Goal: Task Accomplishment & Management: Manage account settings

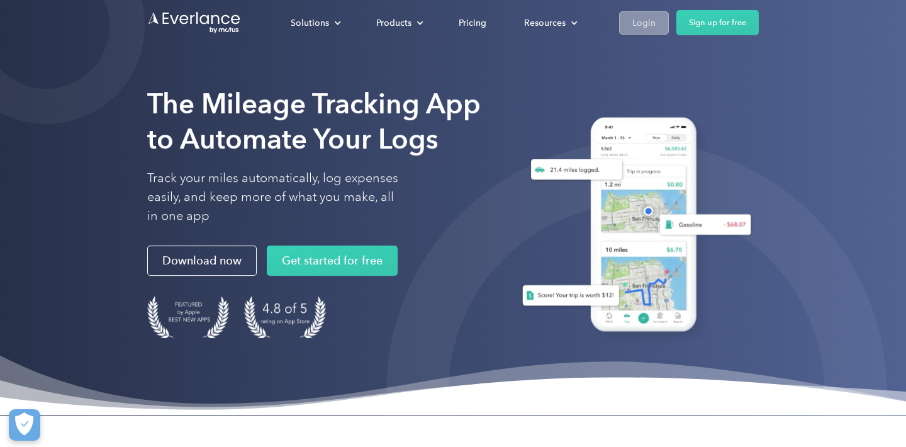
click at [643, 20] on div "Login" at bounding box center [644, 23] width 23 height 16
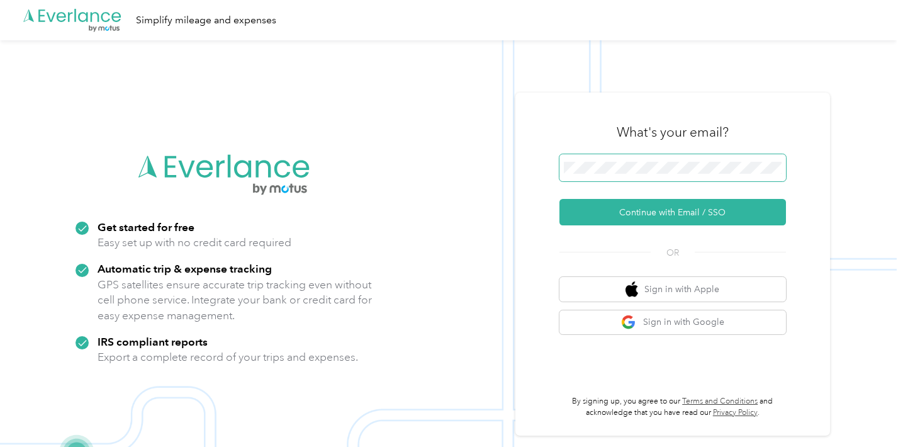
click at [679, 175] on span at bounding box center [673, 168] width 227 height 28
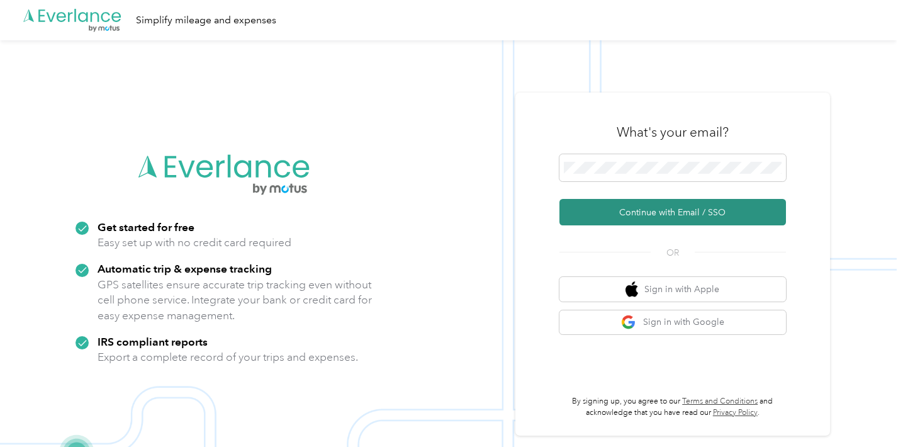
click at [641, 206] on button "Continue with Email / SSO" at bounding box center [673, 212] width 227 height 26
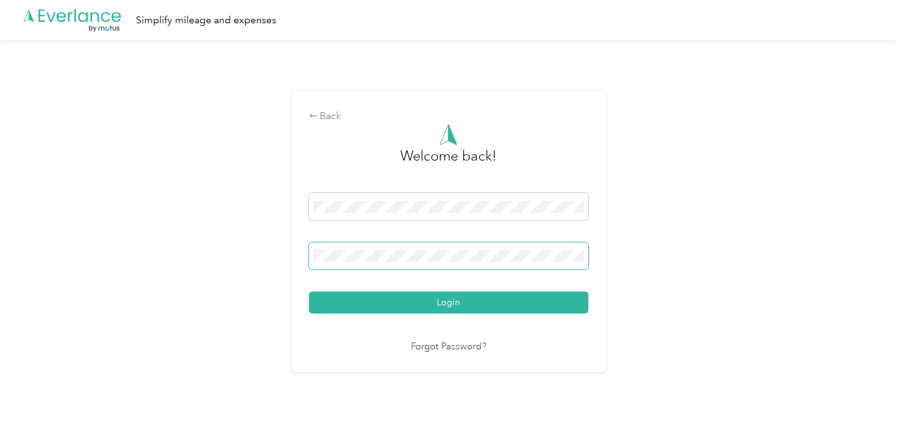
click at [451, 303] on button "Login" at bounding box center [448, 302] width 279 height 22
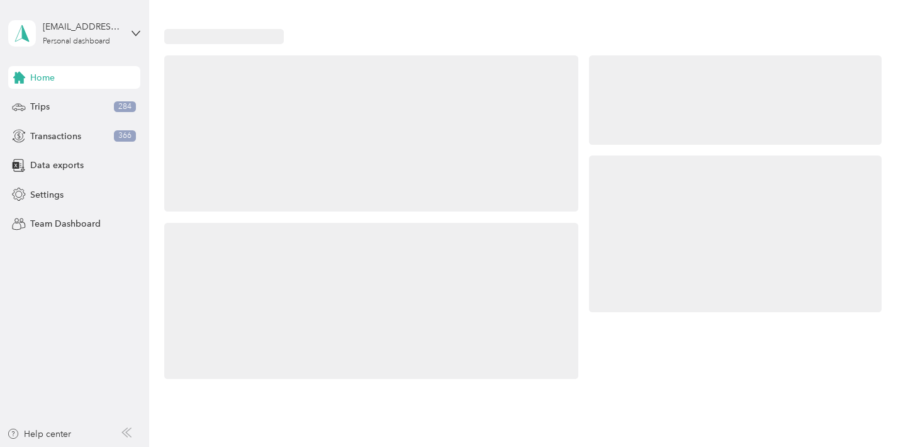
click at [342, 205] on div at bounding box center [371, 133] width 414 height 157
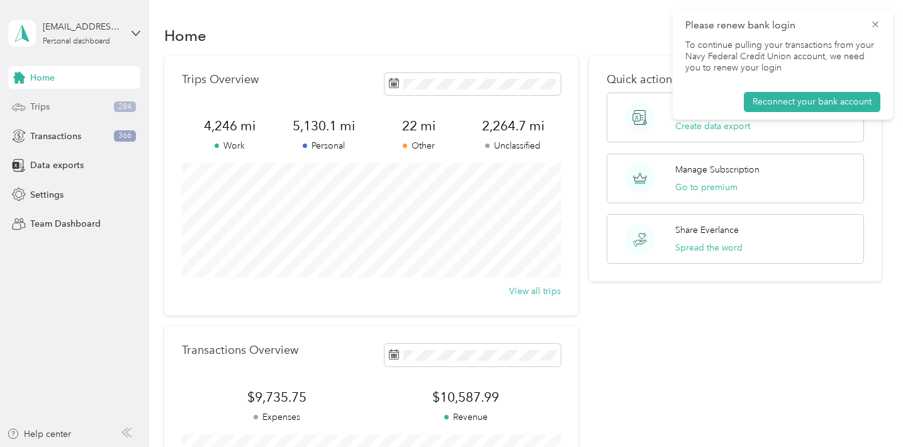
click at [96, 113] on div "Trips 284" at bounding box center [74, 107] width 132 height 23
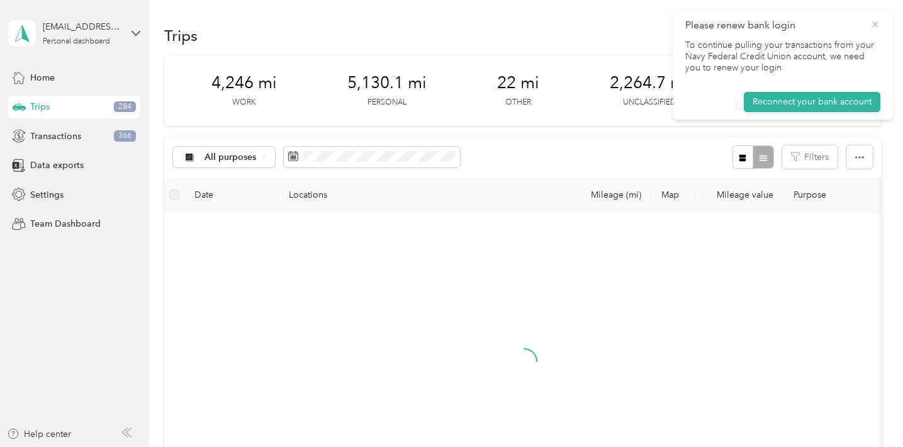
click at [877, 23] on icon at bounding box center [875, 24] width 10 height 11
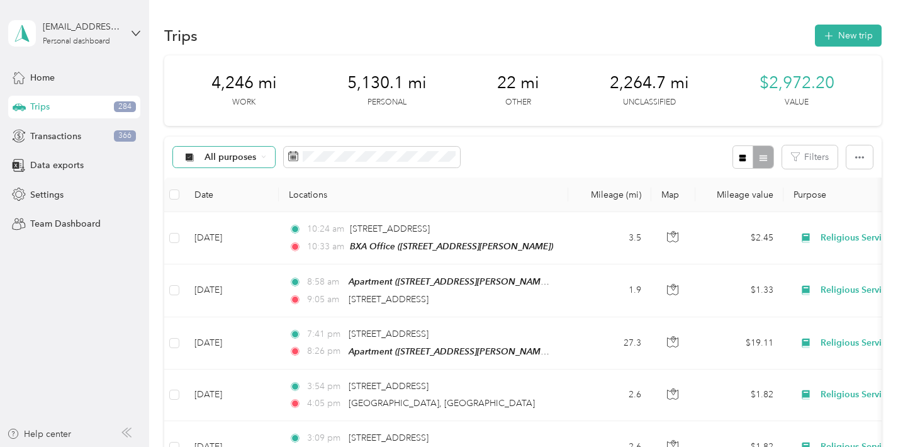
click at [263, 157] on icon at bounding box center [263, 157] width 3 height 2
click at [256, 198] on span "Unclassified" at bounding box center [249, 200] width 89 height 13
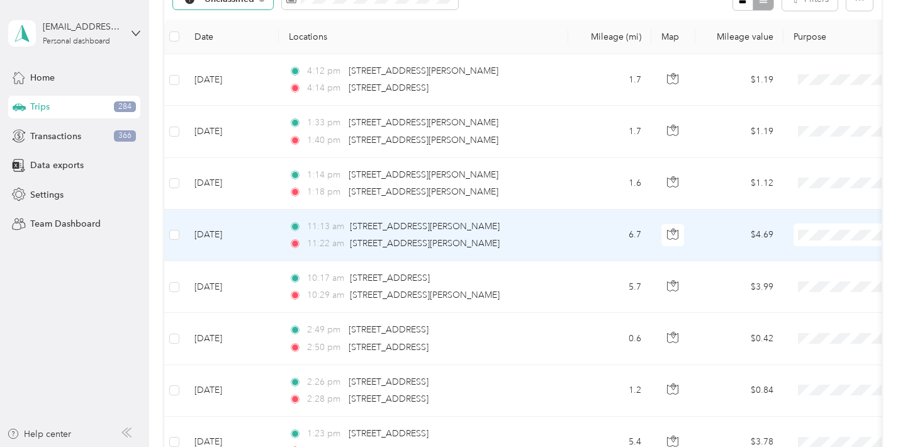
scroll to position [164, 0]
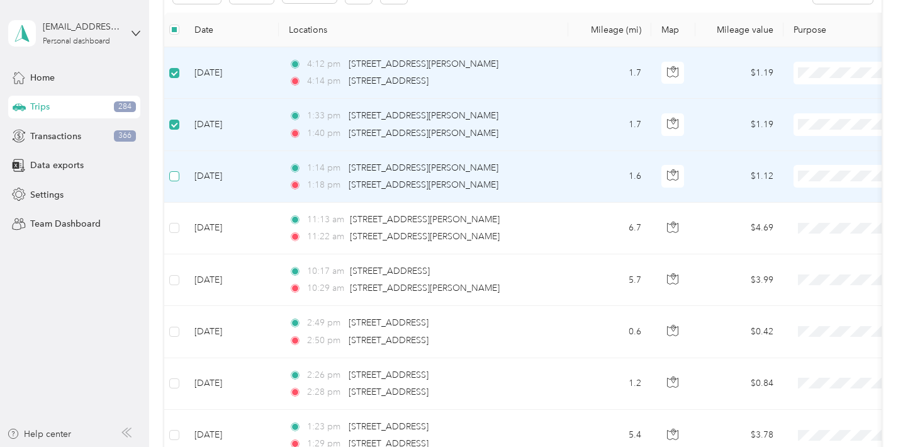
click at [177, 176] on span at bounding box center [174, 176] width 10 height 10
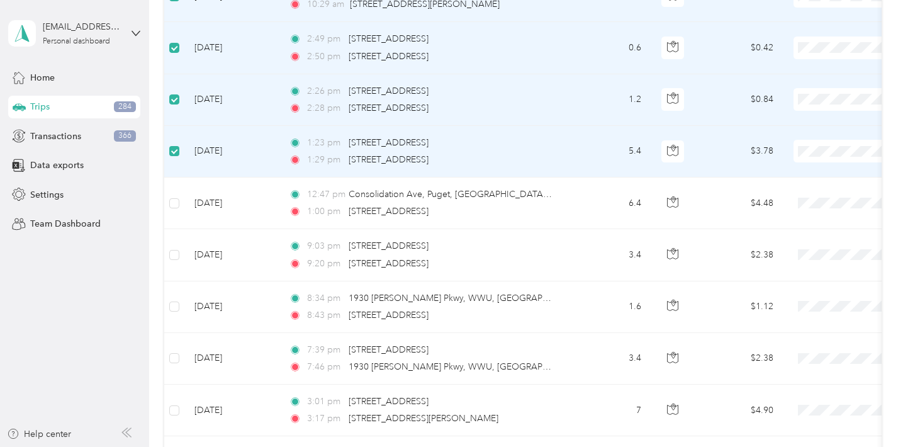
scroll to position [450, 0]
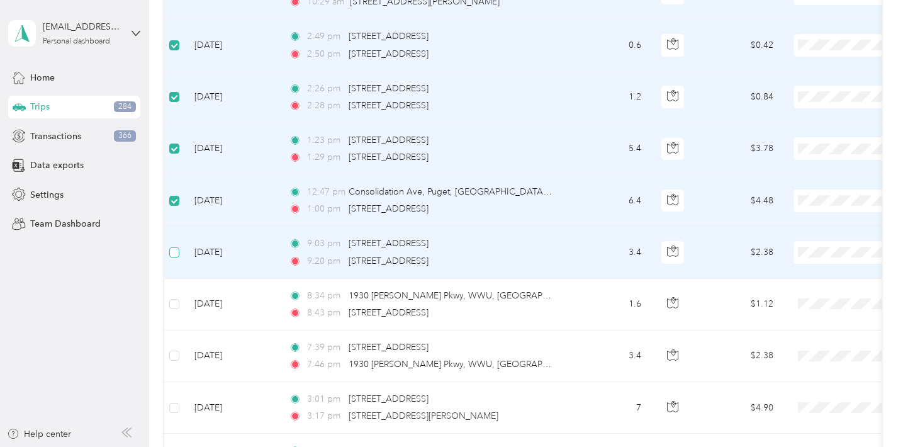
click at [179, 251] on span at bounding box center [174, 252] width 10 height 10
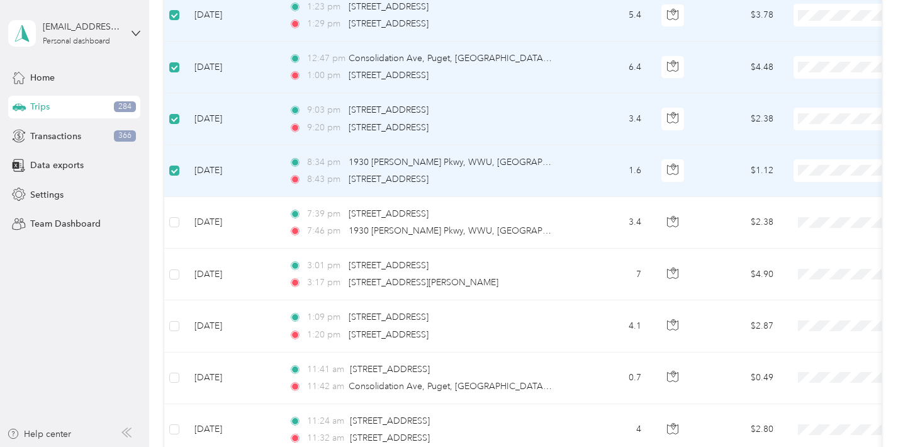
scroll to position [587, 0]
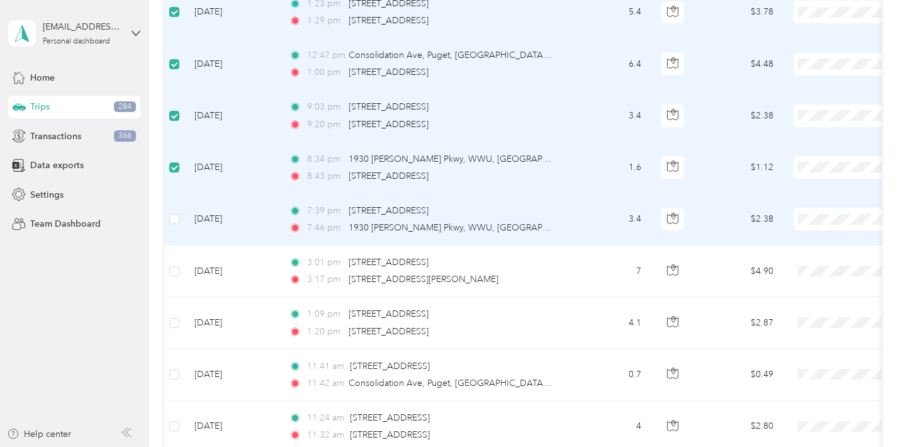
click at [180, 216] on td at bounding box center [174, 220] width 20 height 52
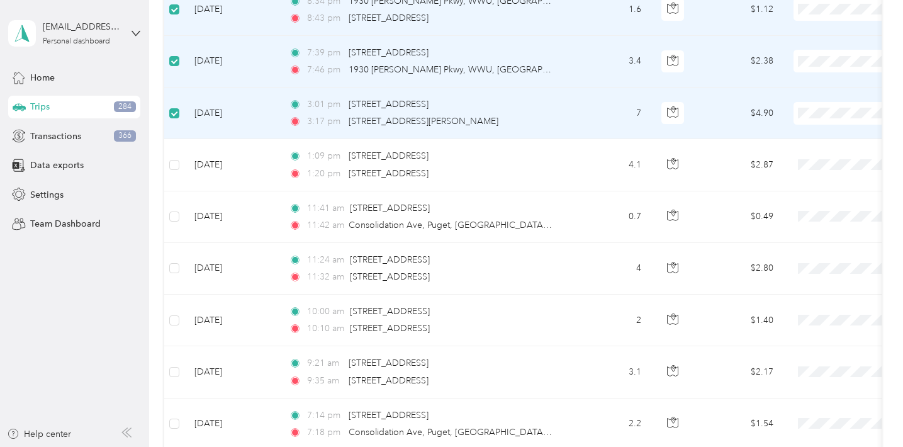
scroll to position [748, 0]
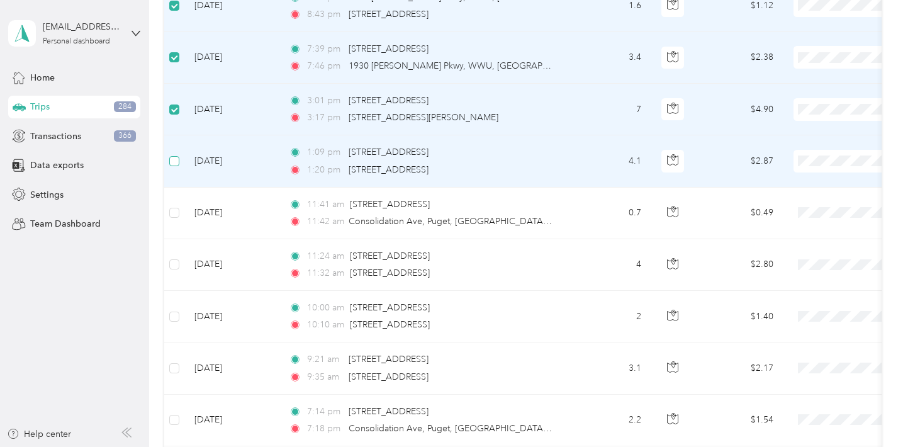
click at [178, 160] on span at bounding box center [174, 161] width 10 height 10
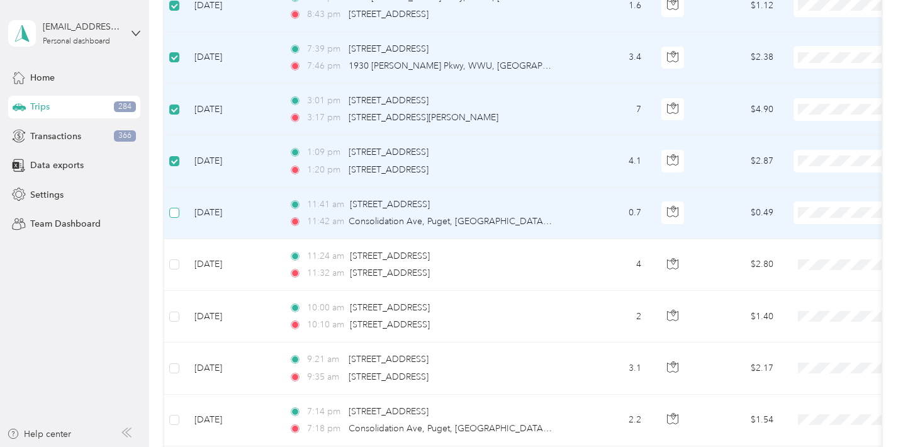
click at [177, 210] on span at bounding box center [174, 213] width 10 height 10
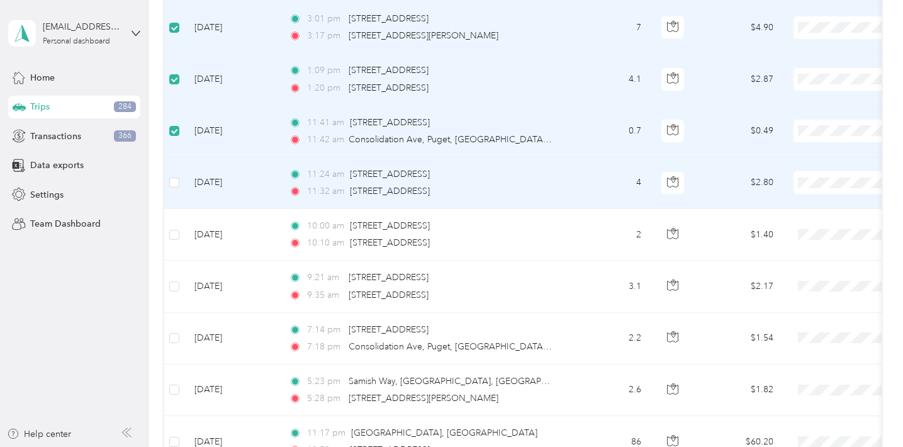
scroll to position [833, 0]
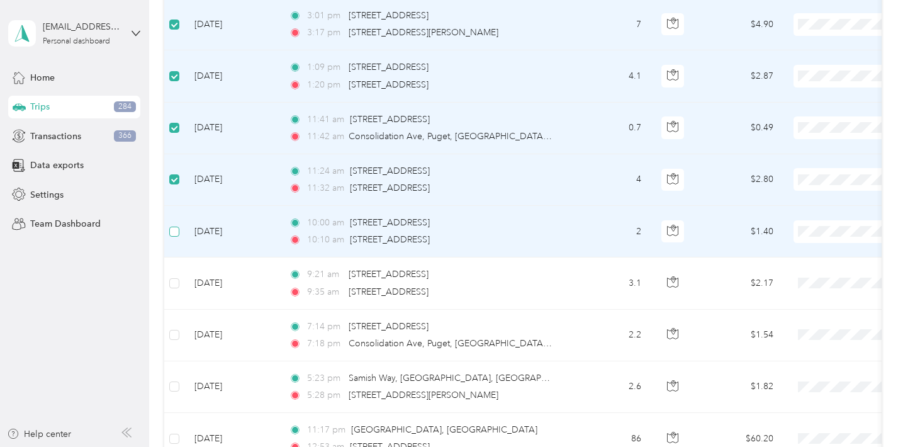
click at [177, 227] on span at bounding box center [174, 232] width 10 height 10
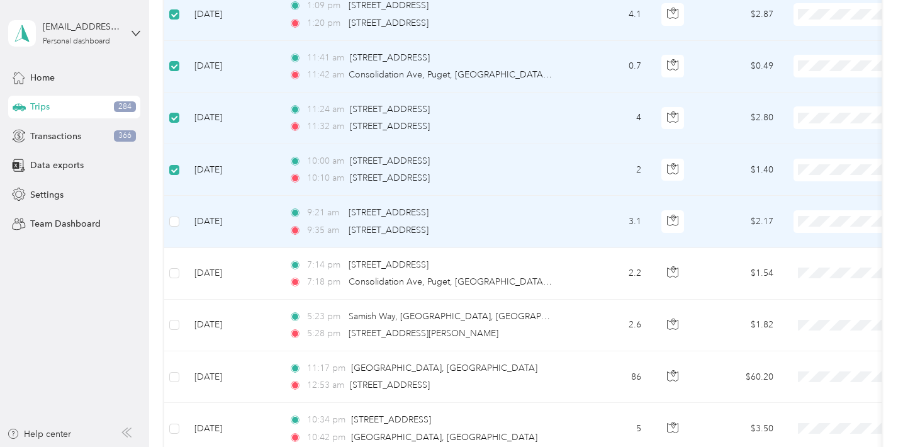
scroll to position [915, 0]
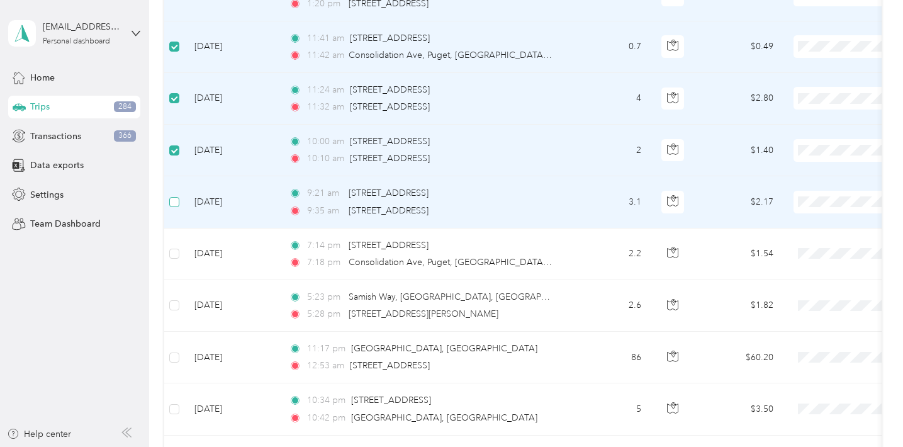
click at [174, 206] on span at bounding box center [174, 202] width 10 height 10
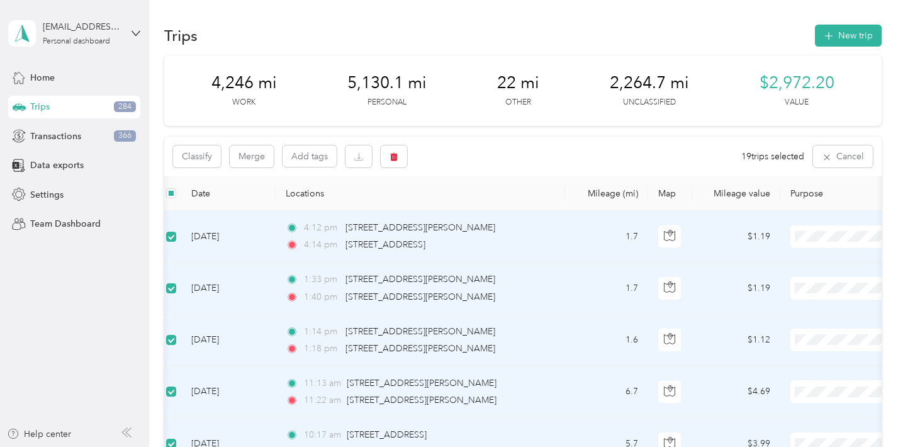
scroll to position [0, 0]
click at [200, 150] on button "Classify" at bounding box center [197, 156] width 48 height 22
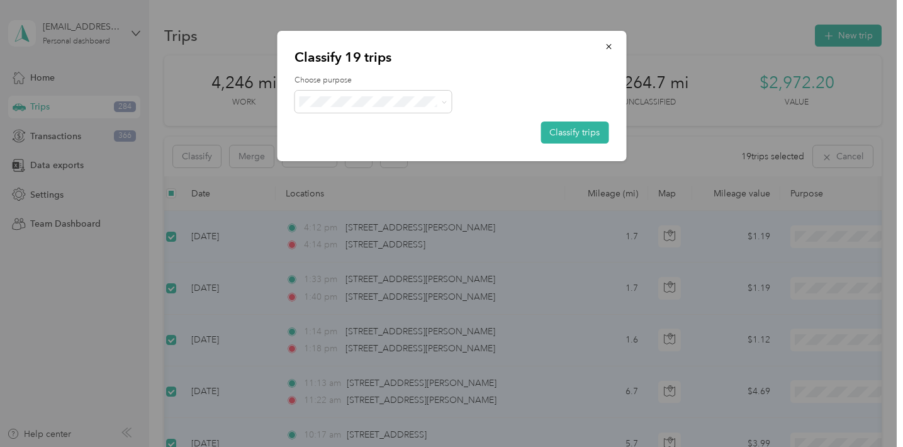
click at [383, 140] on span "Personal" at bounding box center [384, 146] width 117 height 13
click at [560, 130] on button "Classify trips" at bounding box center [575, 132] width 68 height 22
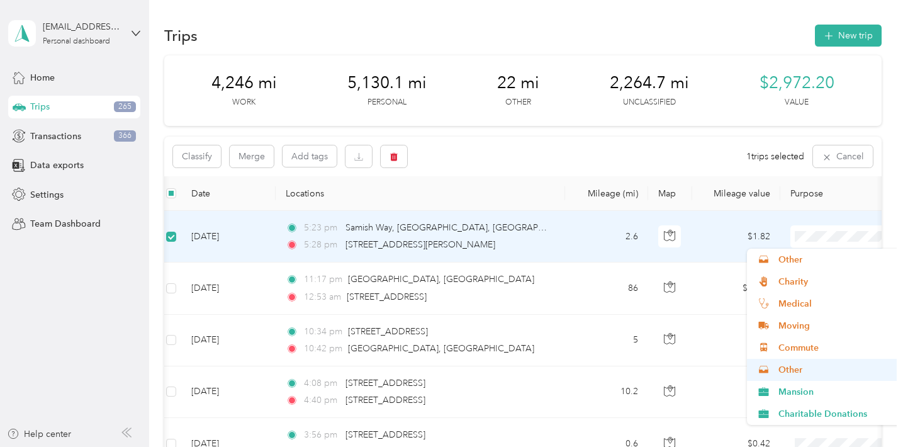
scroll to position [88, 0]
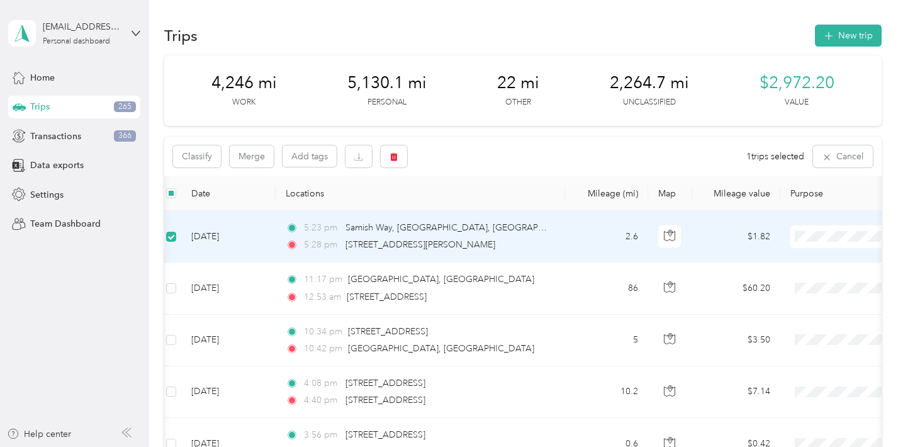
click at [797, 352] on span "Commute" at bounding box center [837, 347] width 116 height 13
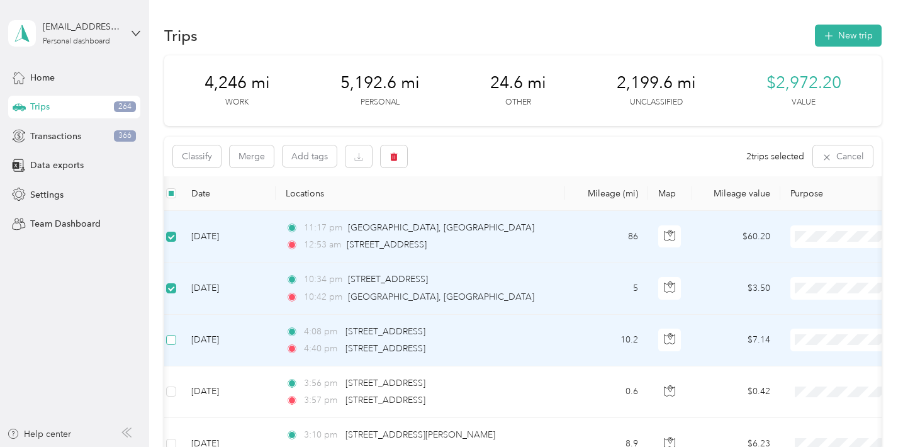
click at [174, 341] on span at bounding box center [171, 340] width 10 height 10
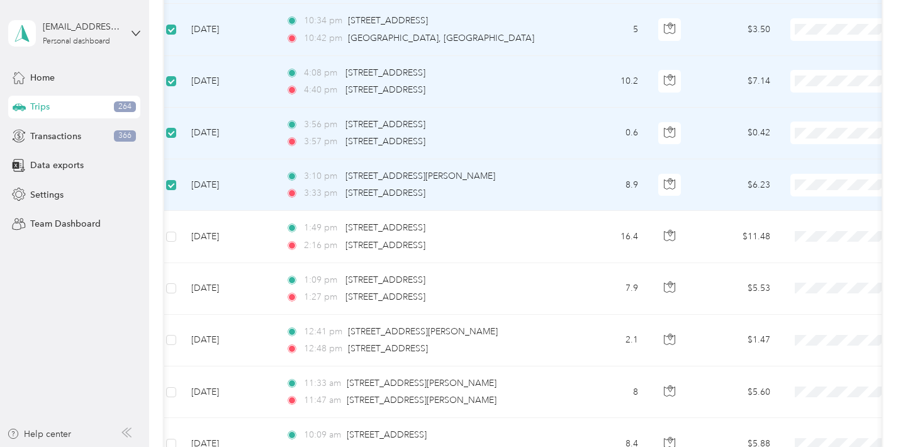
scroll to position [261, 0]
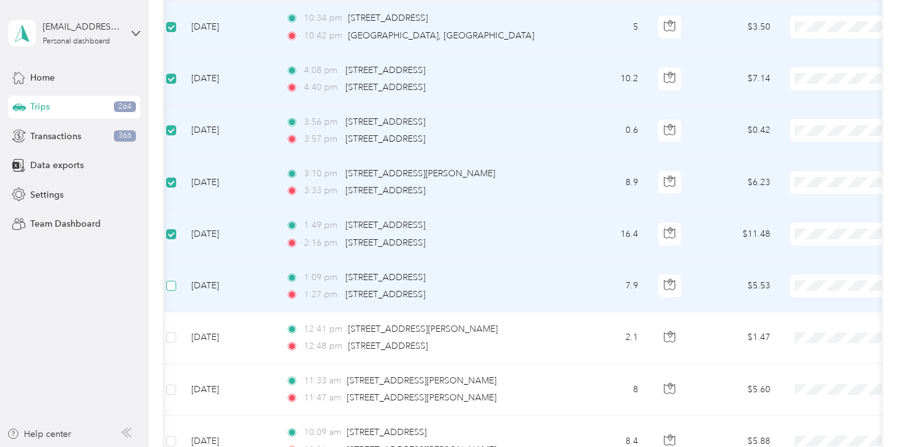
click at [173, 279] on label at bounding box center [171, 286] width 10 height 14
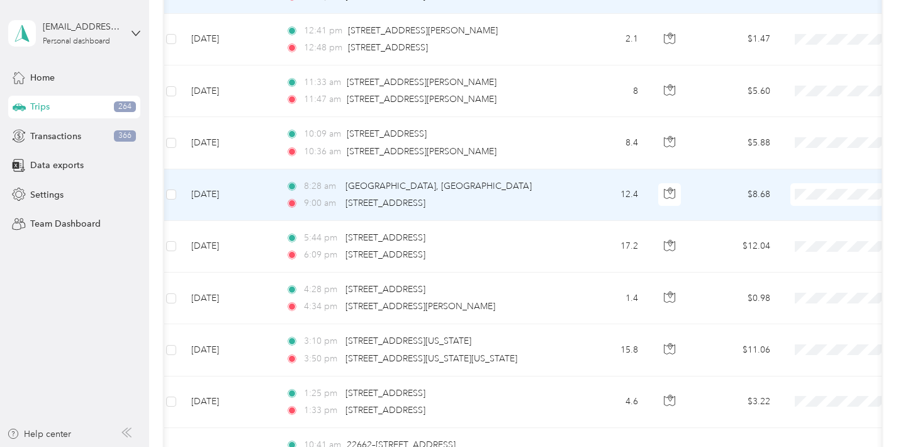
scroll to position [563, 0]
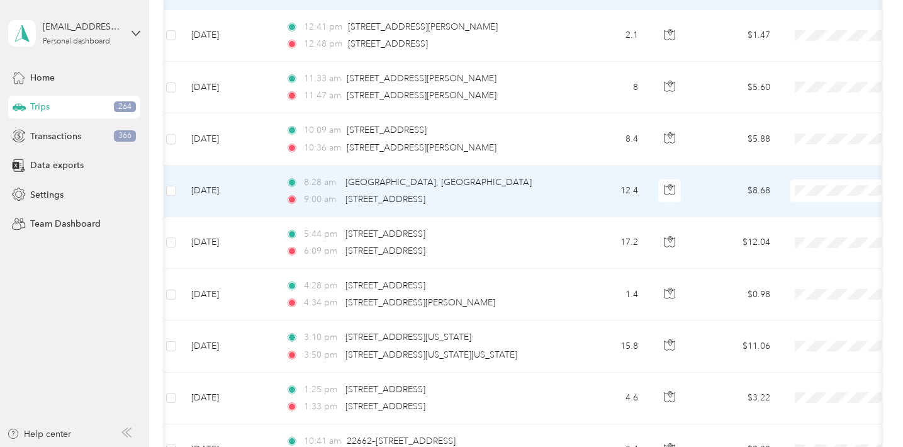
click at [172, 180] on td at bounding box center [171, 192] width 20 height 52
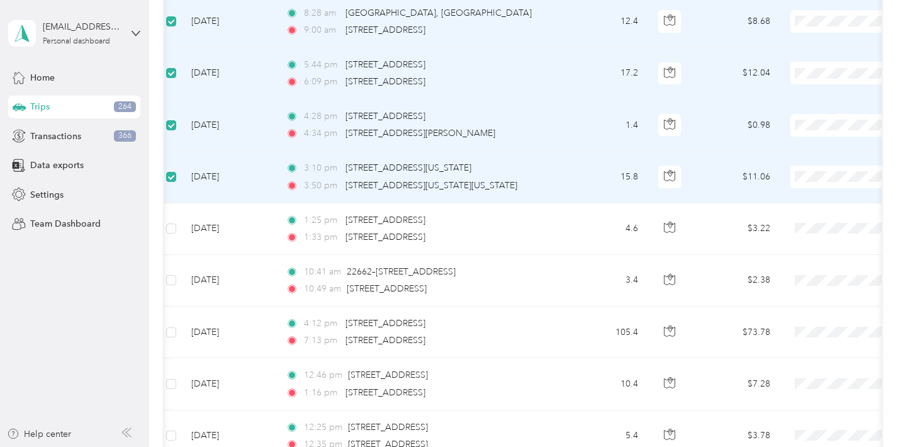
scroll to position [748, 0]
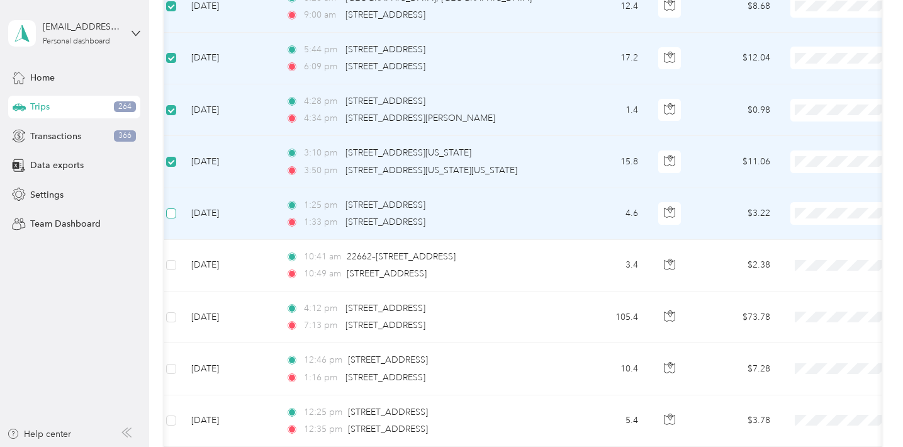
click at [172, 216] on span at bounding box center [171, 213] width 10 height 10
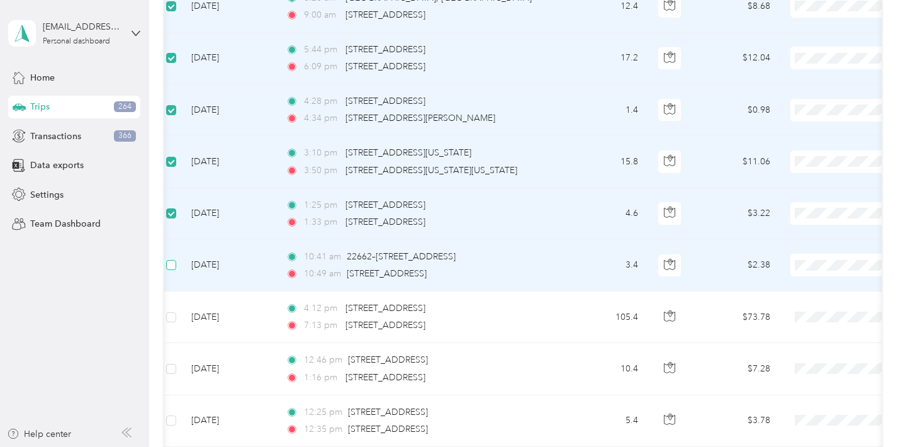
click at [172, 268] on span at bounding box center [171, 265] width 10 height 10
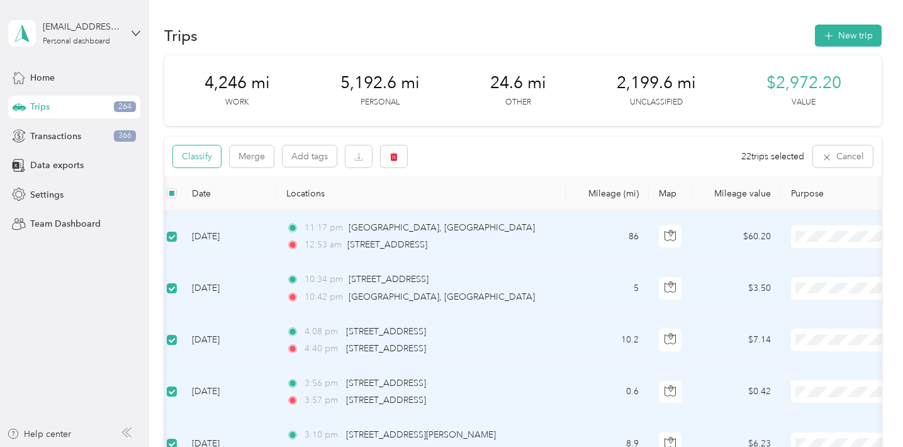
scroll to position [0, 0]
click at [202, 154] on button "Classify" at bounding box center [197, 156] width 48 height 22
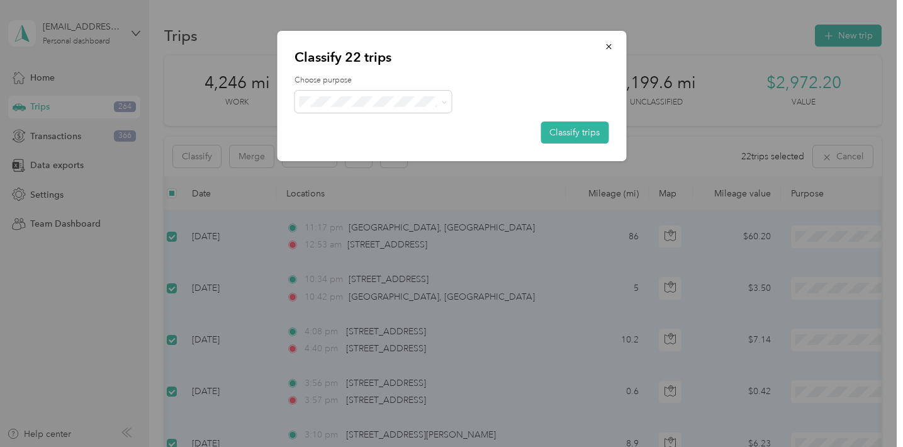
click at [403, 145] on span "Personal" at bounding box center [377, 146] width 103 height 13
click at [565, 131] on button "Classify trips" at bounding box center [575, 132] width 68 height 22
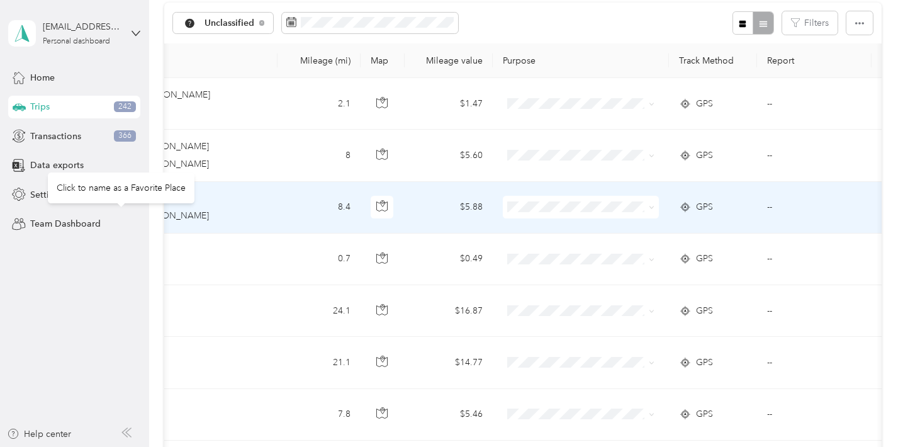
scroll to position [0, 304]
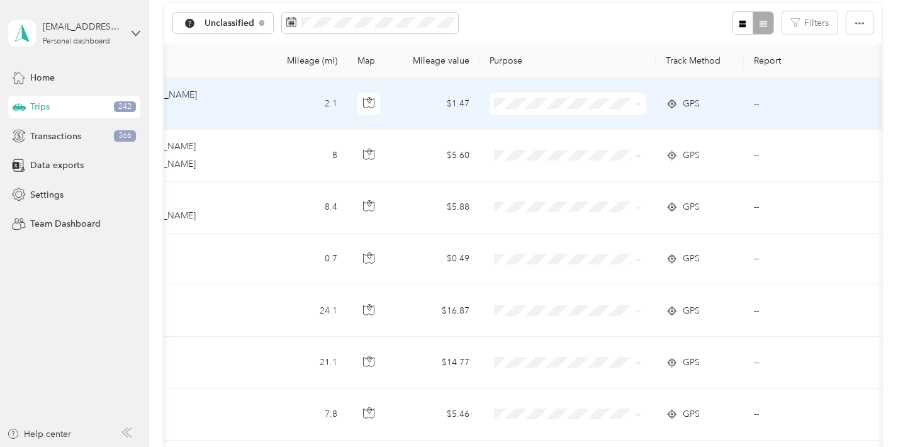
click at [559, 144] on span "Personal" at bounding box center [579, 148] width 116 height 13
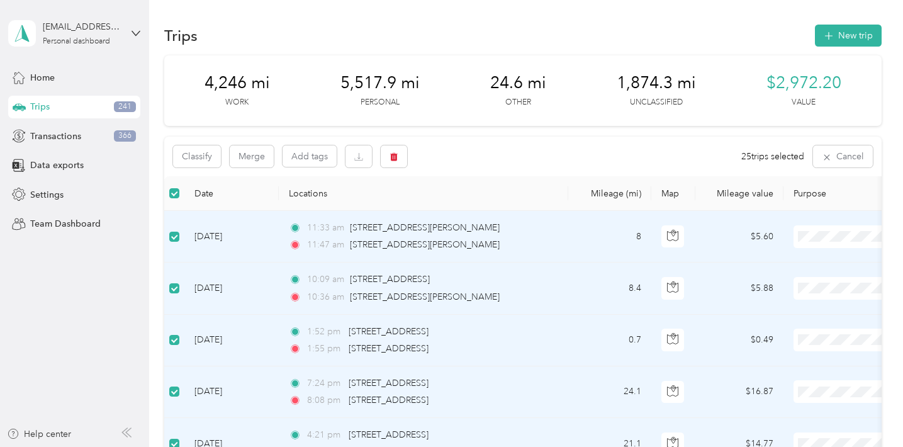
scroll to position [0, 0]
click at [175, 183] on th at bounding box center [174, 193] width 20 height 35
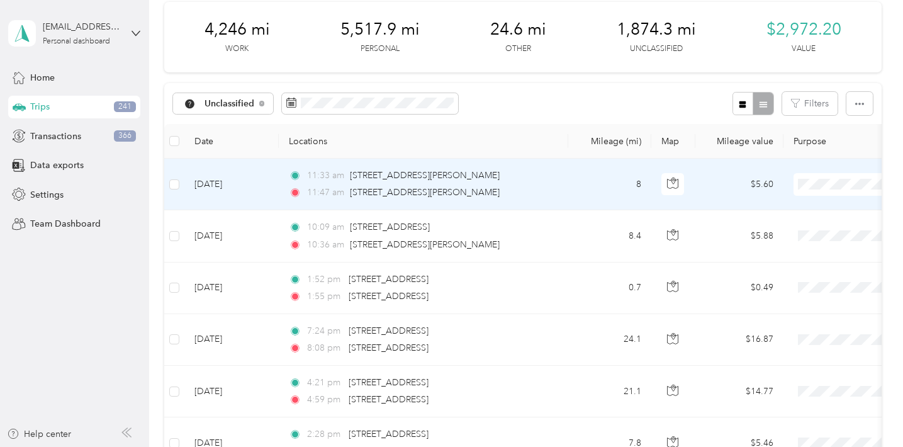
scroll to position [57, 0]
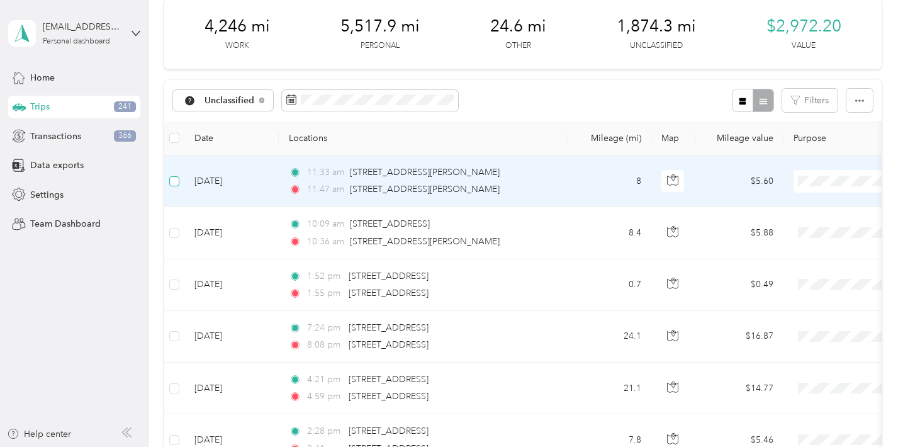
click at [177, 179] on span at bounding box center [174, 181] width 10 height 10
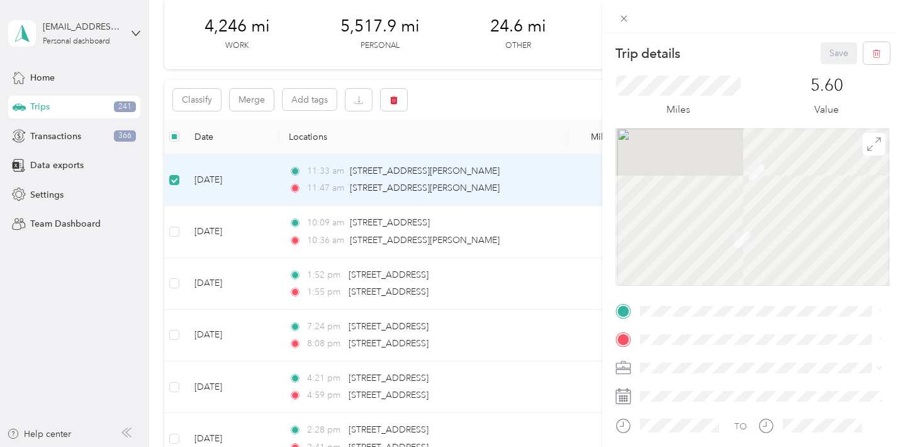
click at [177, 230] on div "Trip details Save This trip cannot be edited because it is either under review,…" at bounding box center [451, 223] width 903 height 447
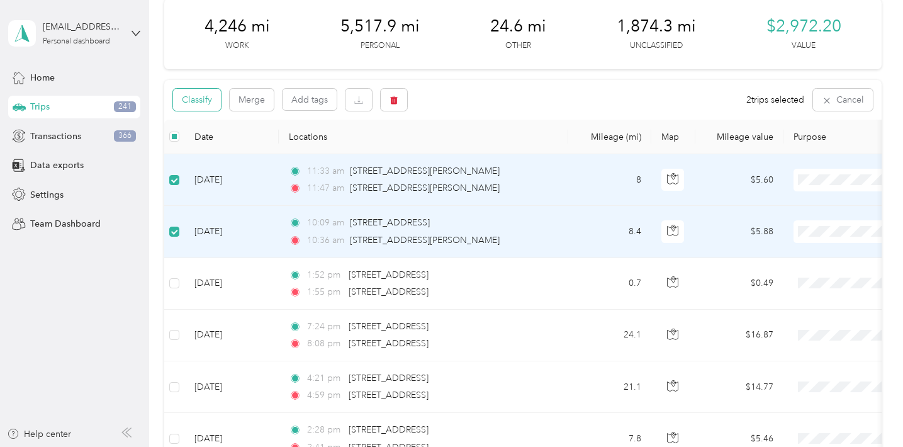
click at [193, 92] on button "Classify" at bounding box center [197, 100] width 48 height 22
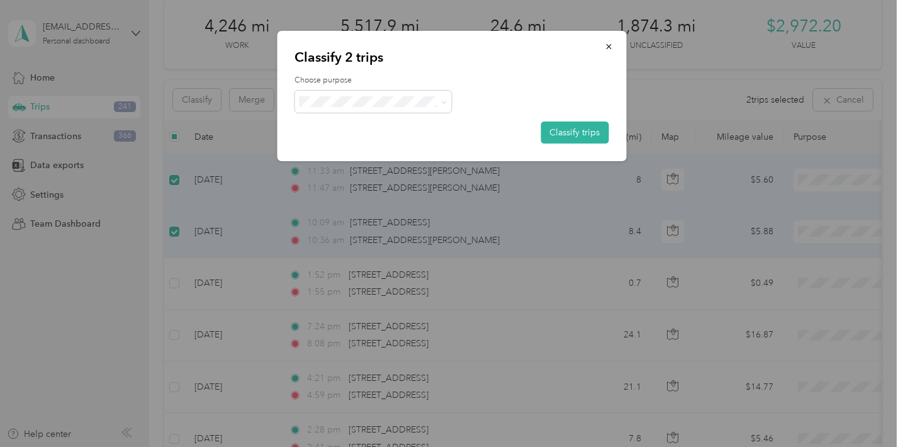
click at [396, 193] on span "Religious Services" at bounding box center [384, 190] width 117 height 13
click at [580, 128] on button "Classify trips" at bounding box center [575, 132] width 68 height 22
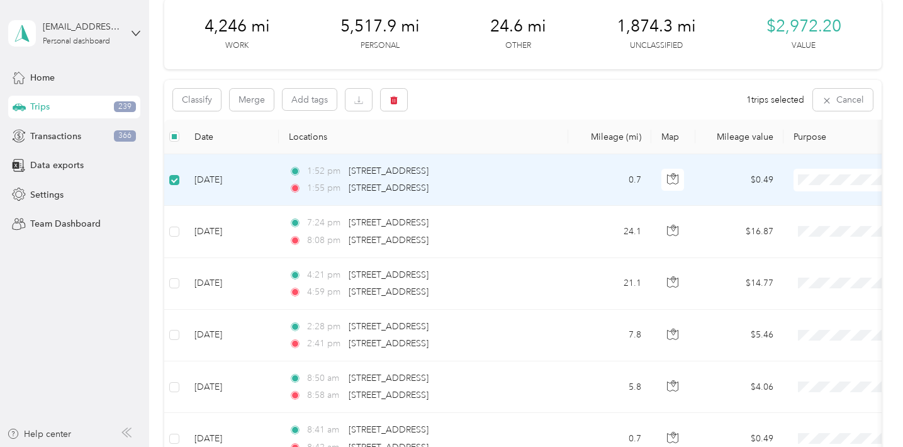
click at [809, 220] on span "Personal" at bounding box center [837, 224] width 116 height 13
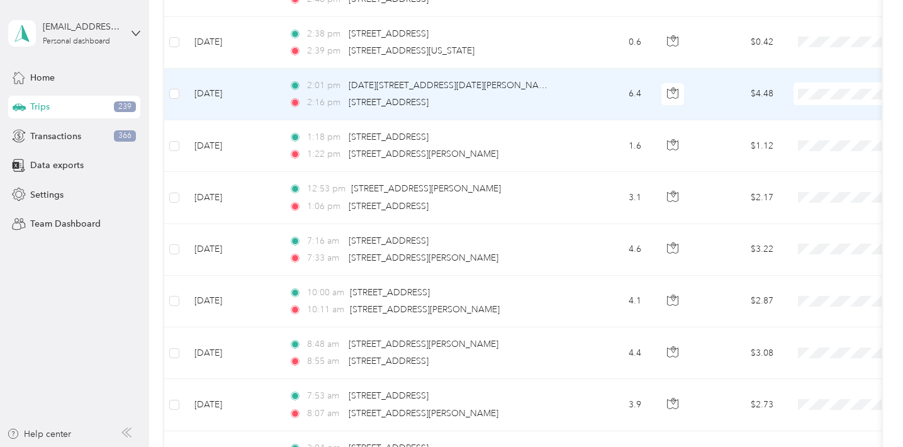
scroll to position [716, 0]
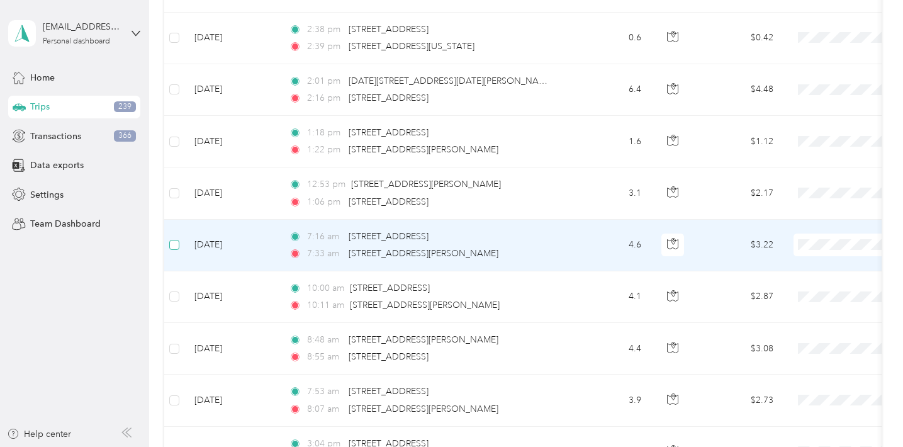
click at [179, 244] on span at bounding box center [174, 245] width 10 height 10
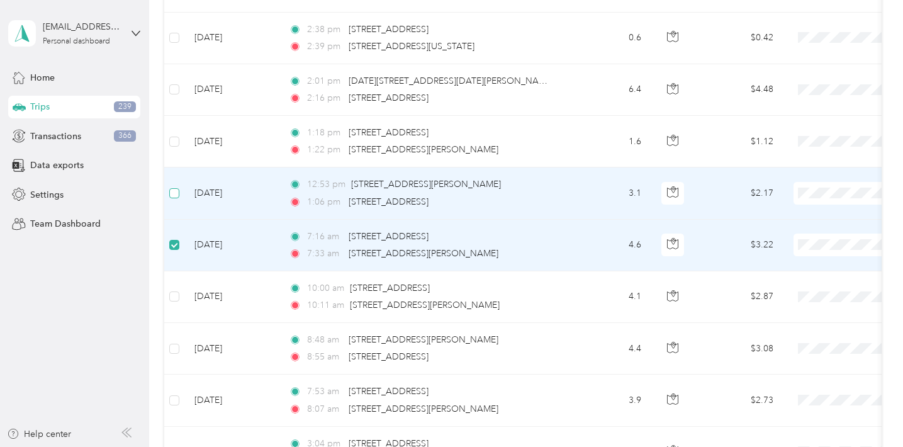
click at [176, 195] on span at bounding box center [174, 193] width 10 height 10
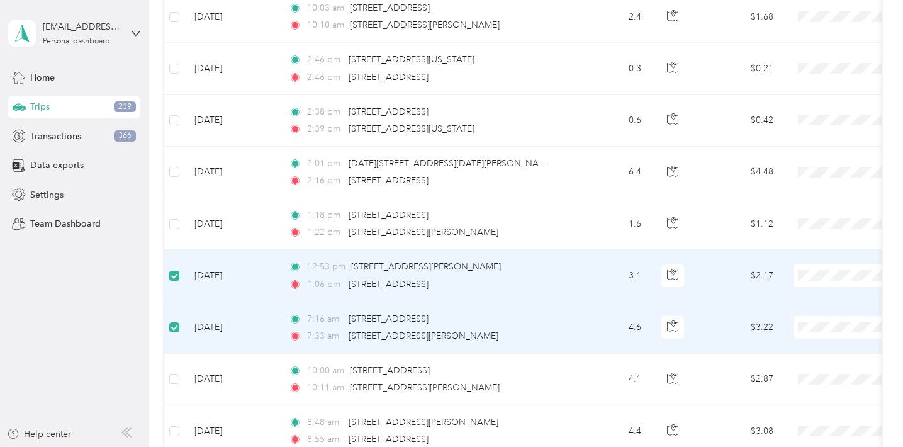
scroll to position [631, 0]
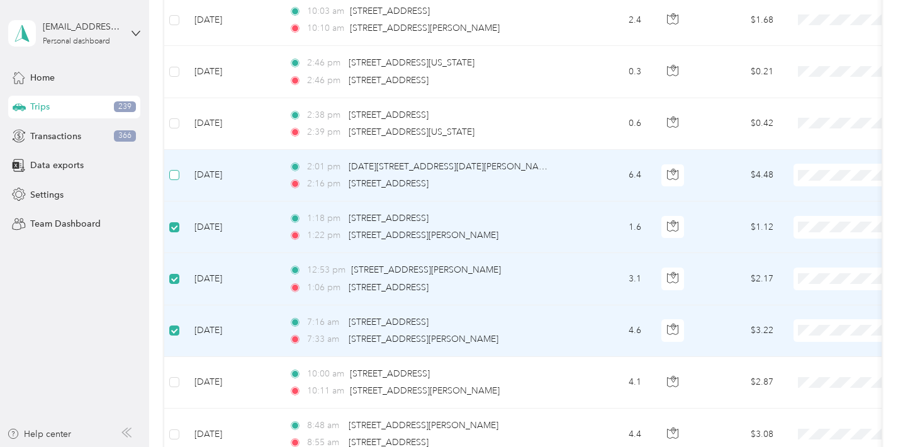
click at [176, 181] on label at bounding box center [174, 175] width 10 height 14
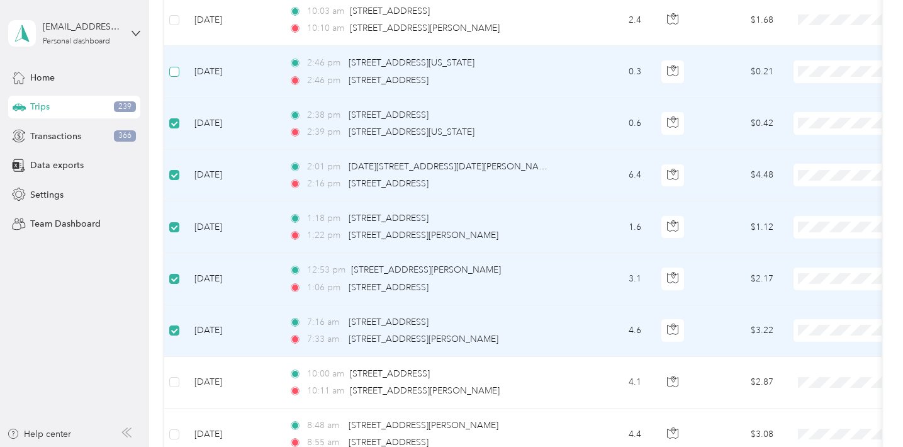
click at [177, 69] on span at bounding box center [174, 72] width 10 height 10
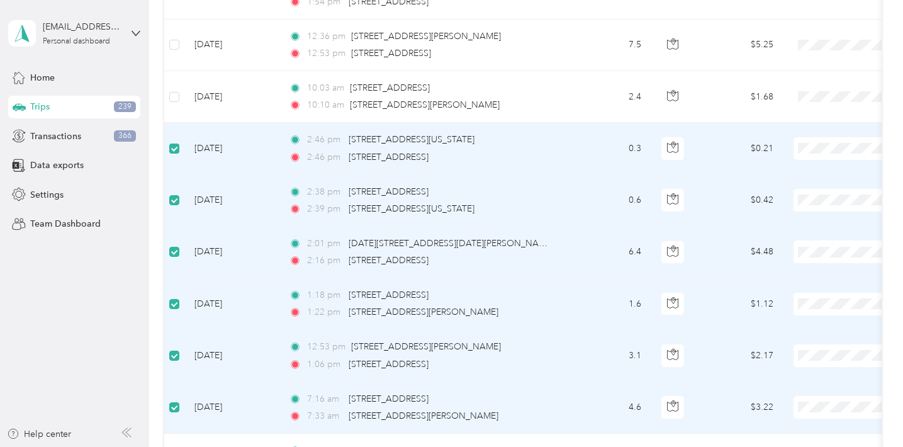
scroll to position [530, 0]
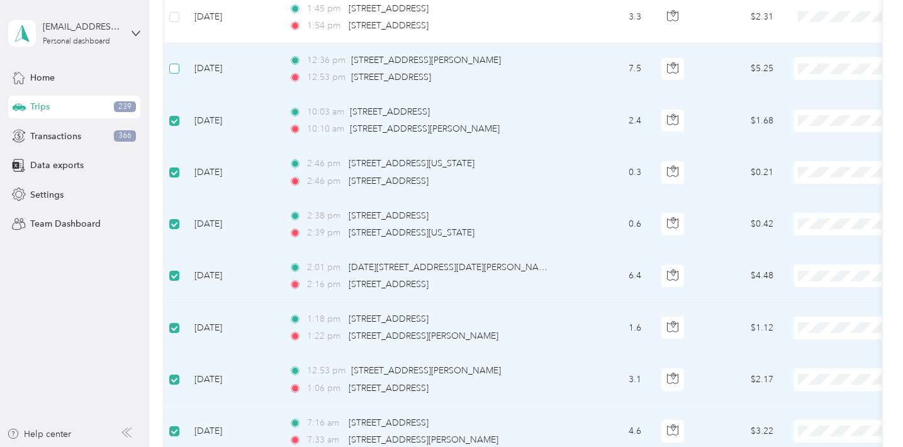
click at [175, 73] on span at bounding box center [174, 69] width 10 height 10
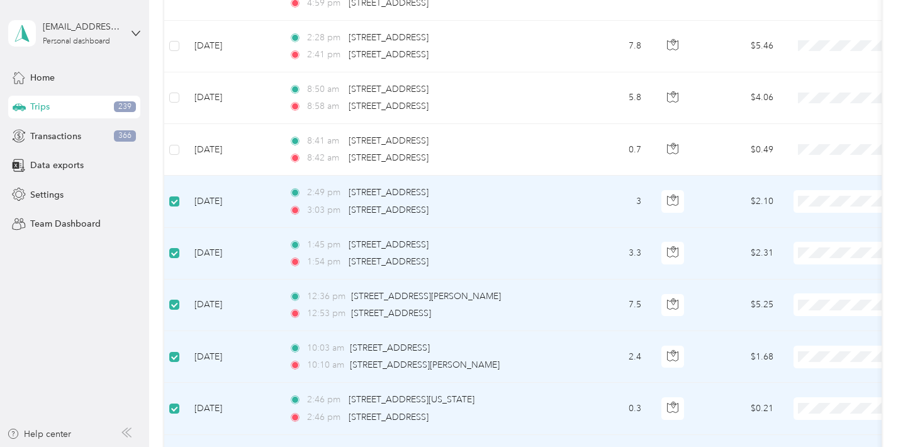
scroll to position [293, 0]
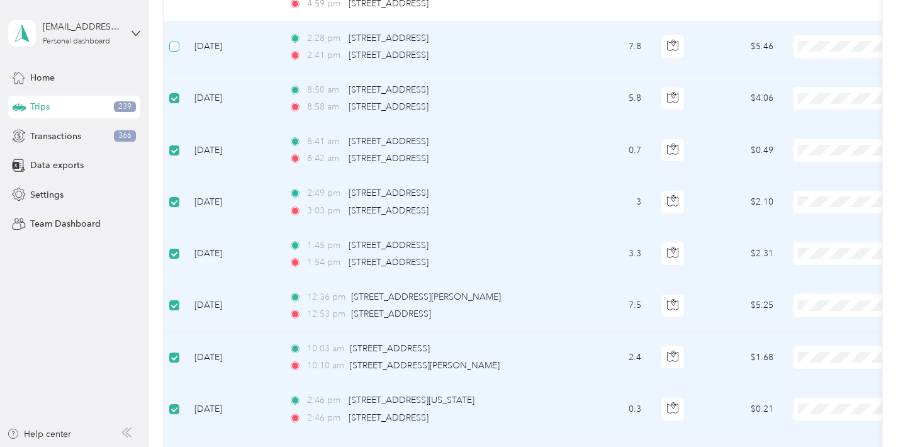
click at [176, 51] on span at bounding box center [174, 47] width 10 height 10
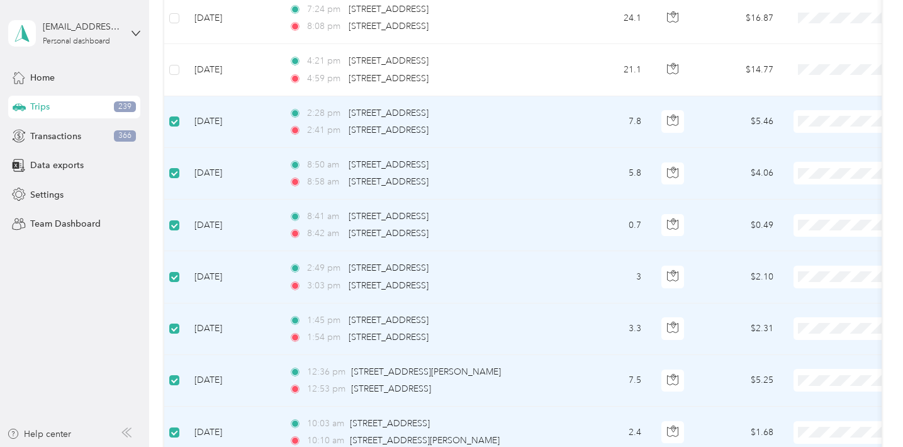
scroll to position [189, 0]
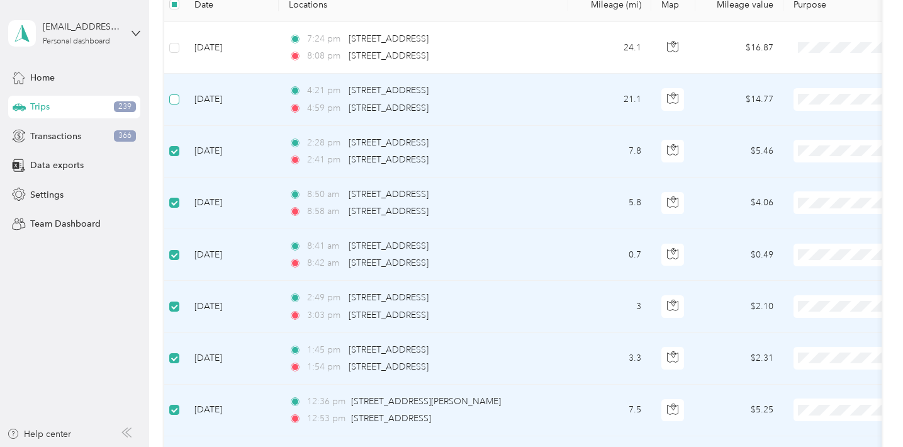
click at [179, 101] on span at bounding box center [174, 99] width 10 height 10
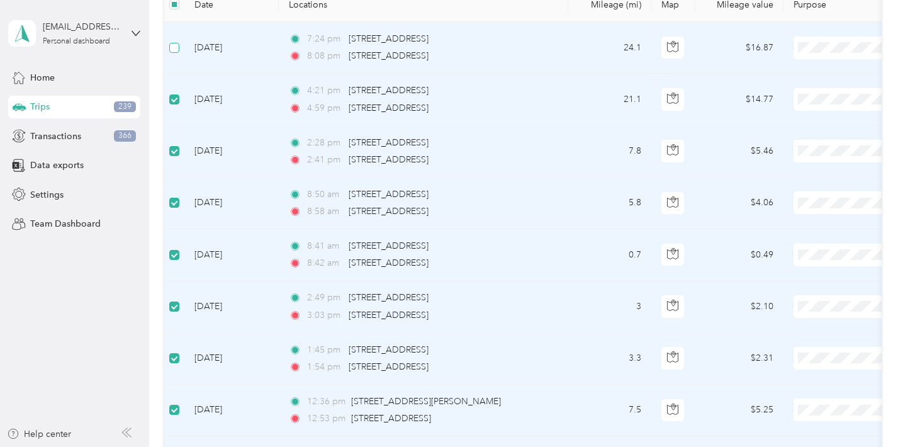
click at [177, 41] on label at bounding box center [174, 48] width 10 height 14
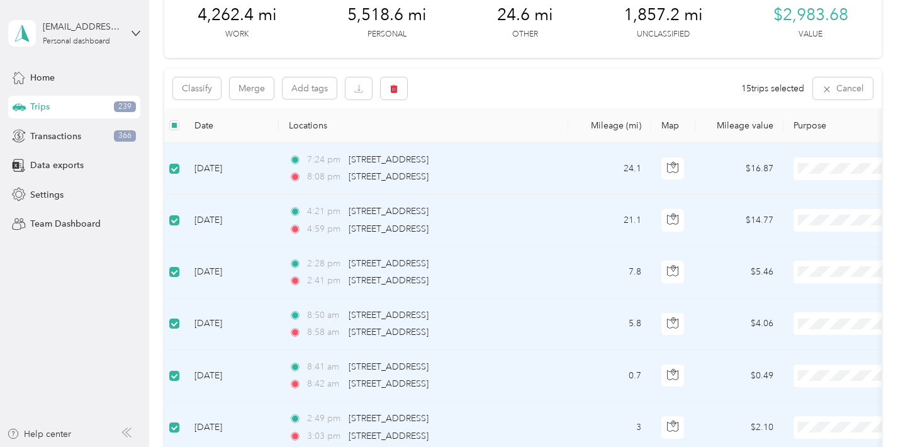
scroll to position [42, 0]
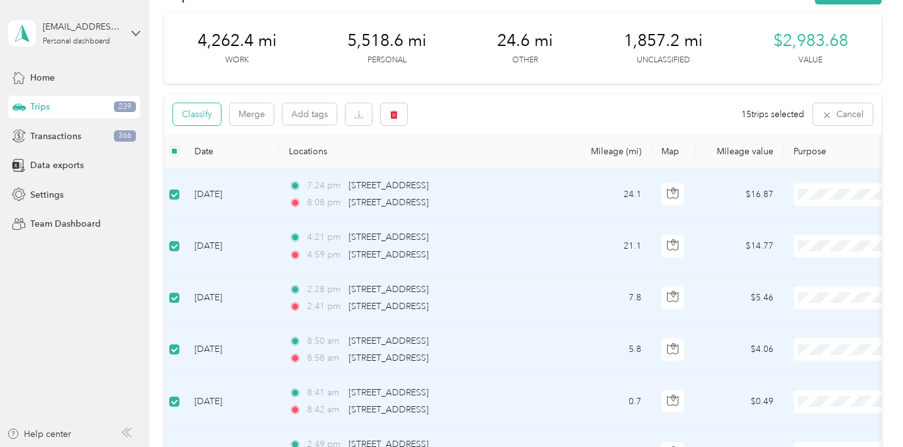
click at [207, 115] on button "Classify" at bounding box center [197, 114] width 48 height 22
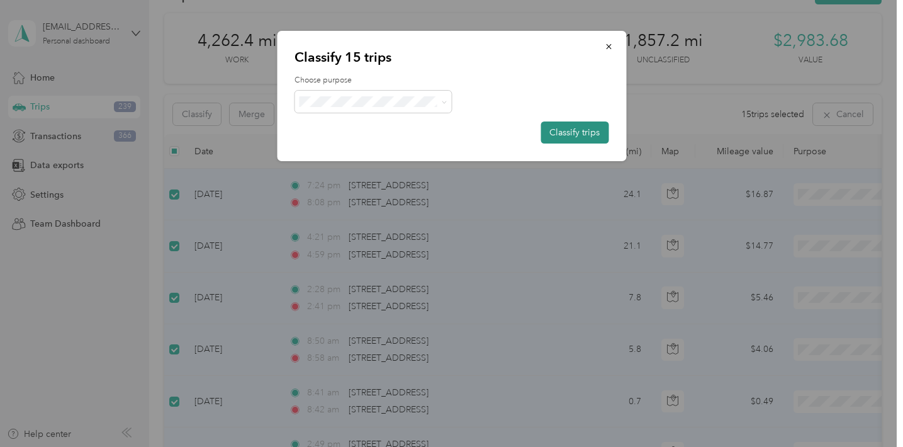
click at [582, 133] on button "Classify trips" at bounding box center [575, 132] width 68 height 22
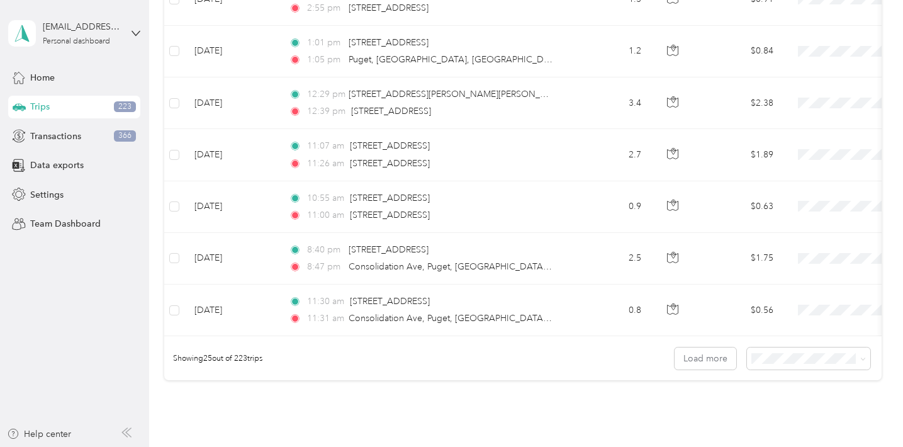
scroll to position [1136, 0]
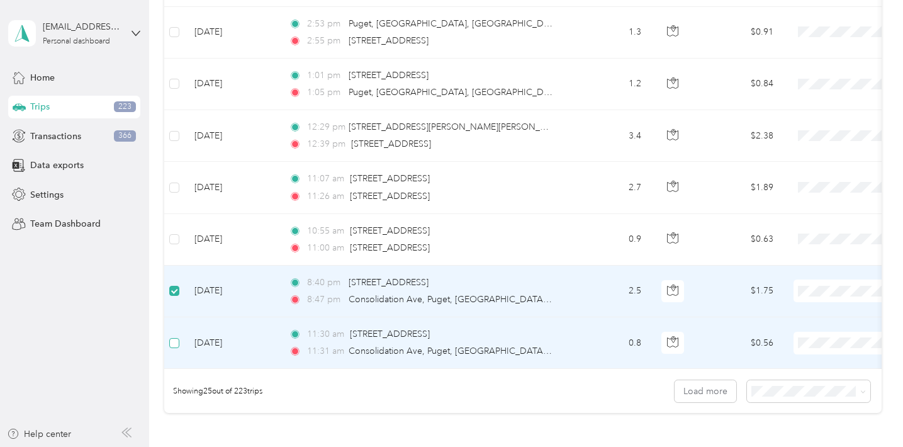
click at [177, 344] on span at bounding box center [174, 343] width 10 height 10
click at [813, 176] on span "Religious Services" at bounding box center [837, 178] width 116 height 13
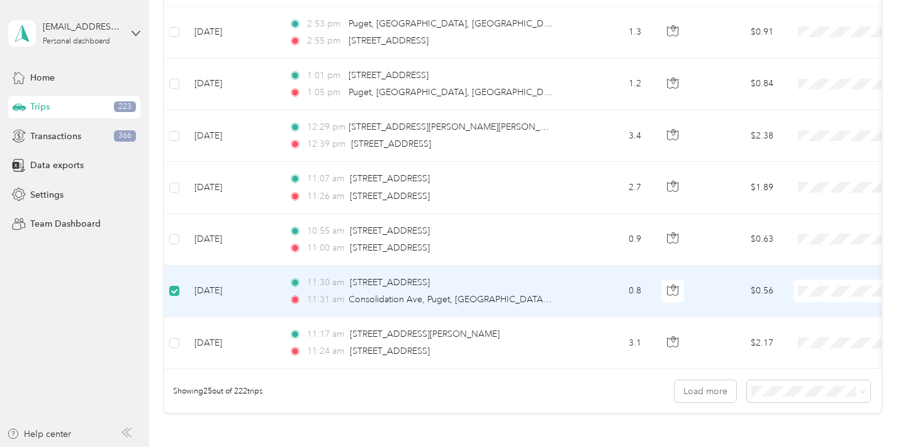
click at [817, 177] on span "Religious Services" at bounding box center [837, 173] width 116 height 13
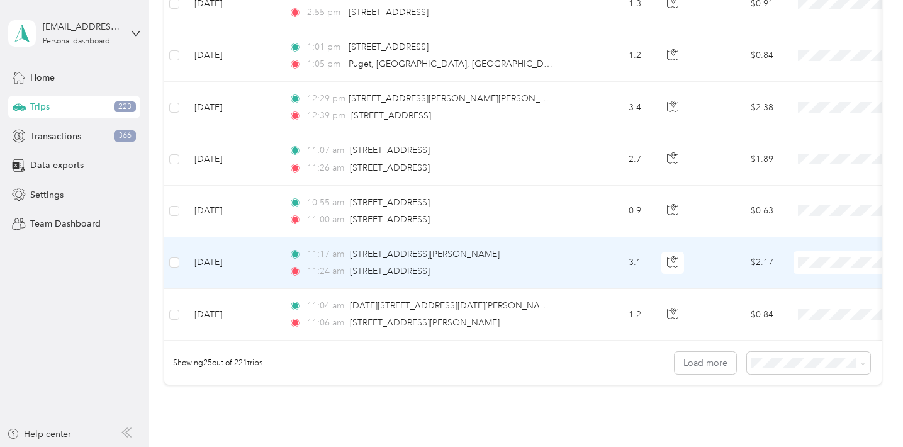
scroll to position [1168, 0]
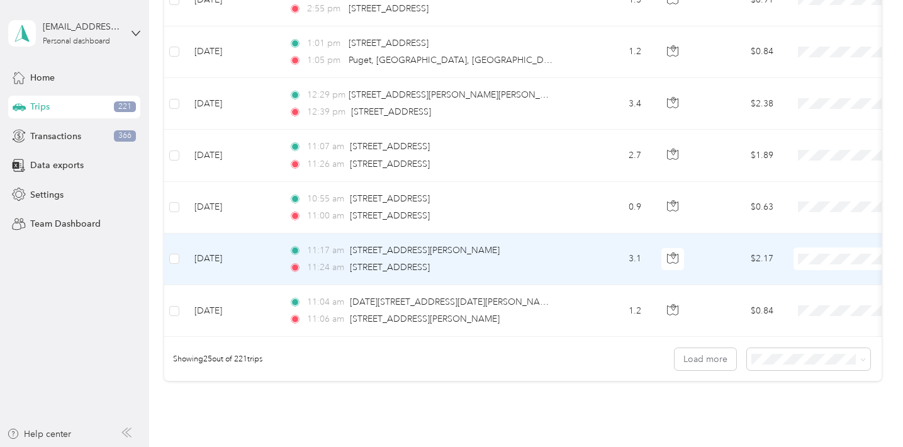
click at [817, 148] on li "Religious Services" at bounding box center [825, 143] width 156 height 22
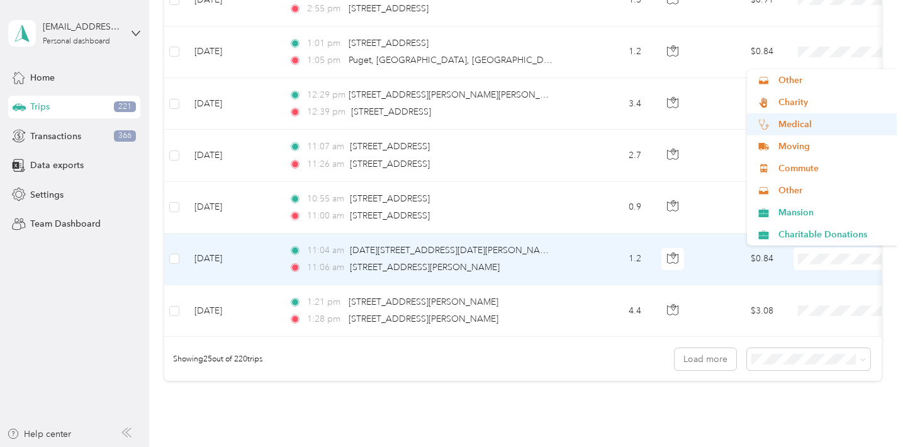
scroll to position [88, 0]
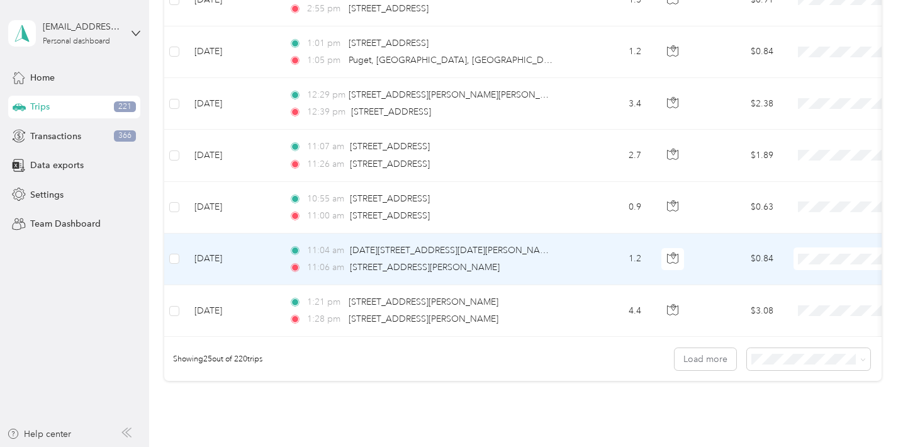
click at [823, 172] on span "Commute" at bounding box center [837, 168] width 116 height 13
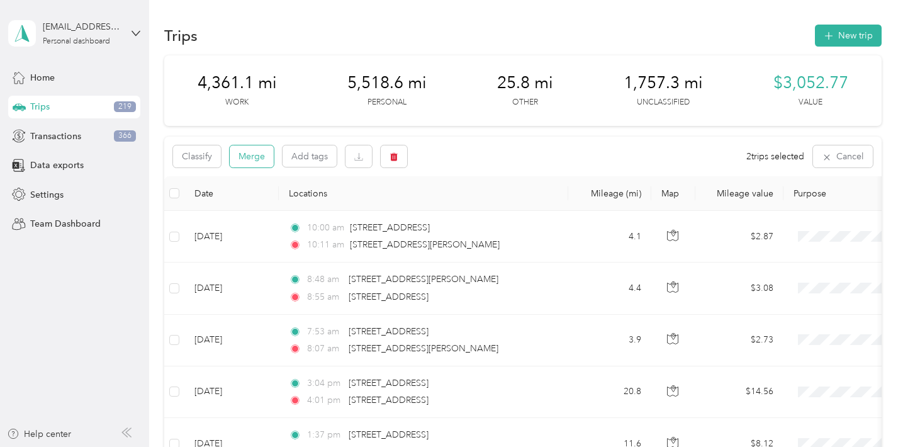
scroll to position [0, 0]
click at [179, 190] on span at bounding box center [174, 193] width 10 height 10
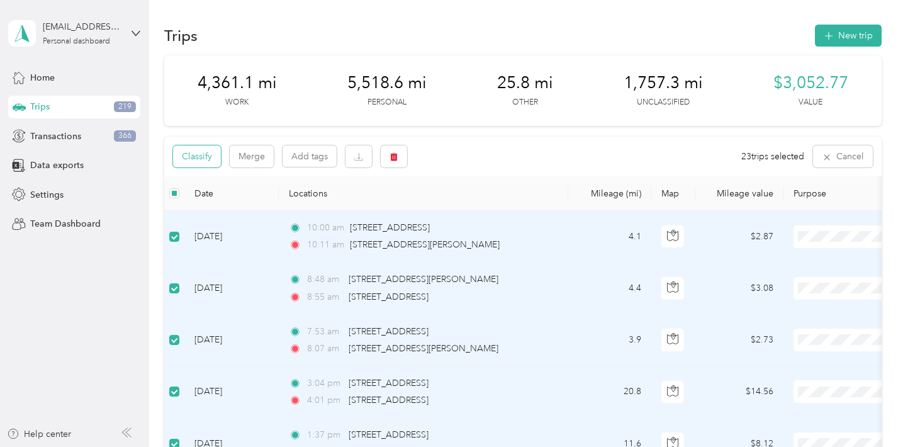
click at [210, 155] on button "Classify" at bounding box center [197, 156] width 48 height 22
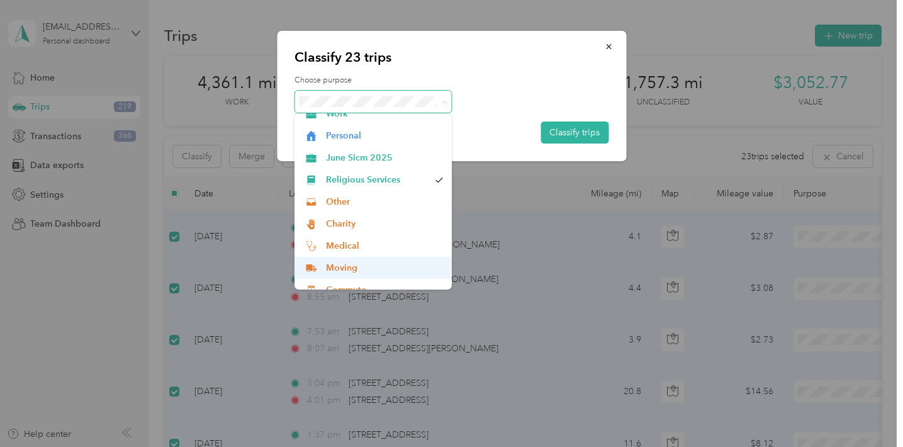
scroll to position [9, 0]
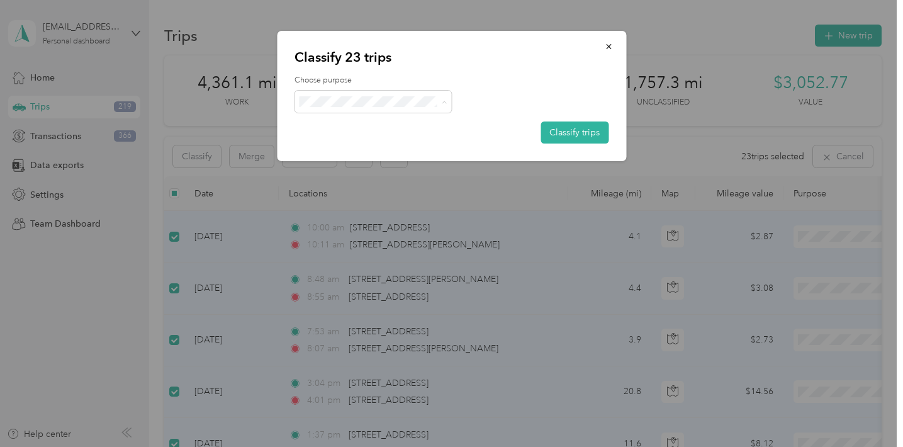
click at [379, 140] on li "Personal" at bounding box center [373, 137] width 157 height 22
click at [566, 133] on button "Classify trips" at bounding box center [575, 132] width 68 height 22
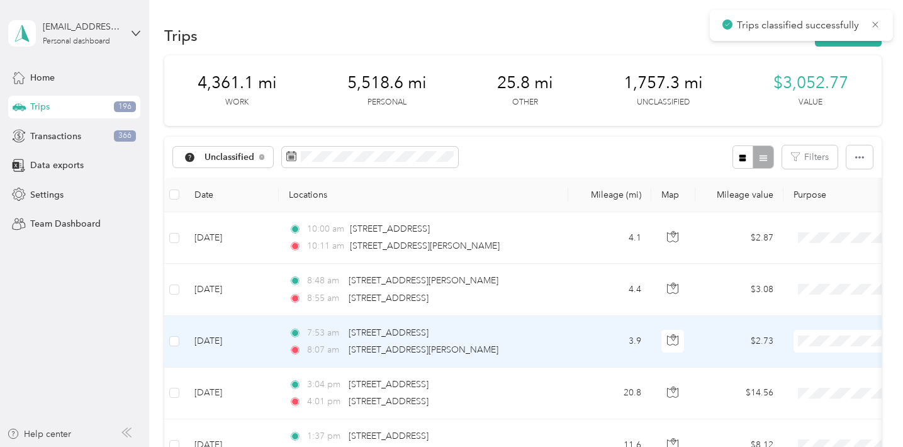
scroll to position [23, 0]
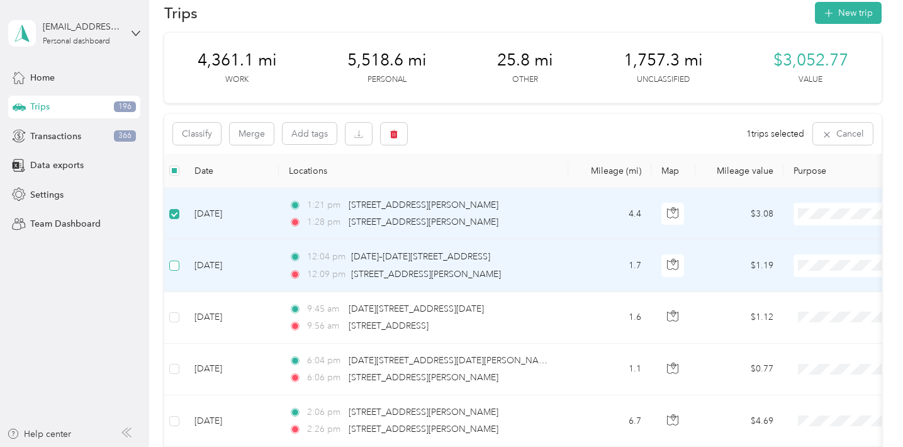
click at [178, 263] on span at bounding box center [174, 266] width 10 height 10
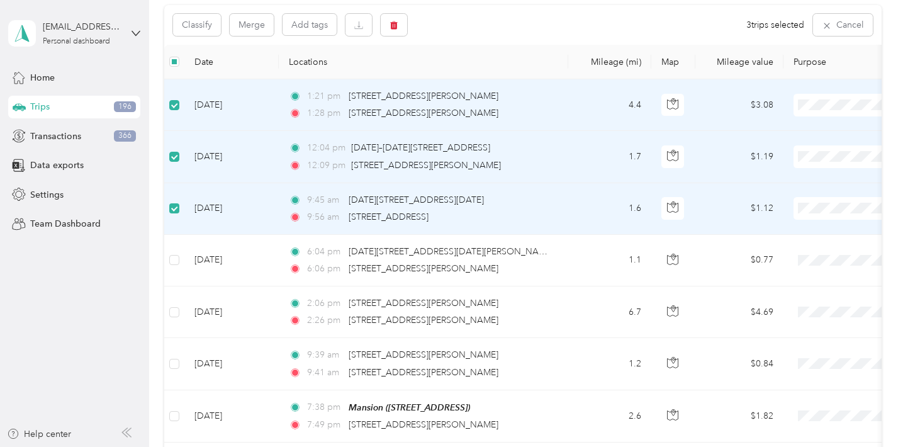
scroll to position [135, 0]
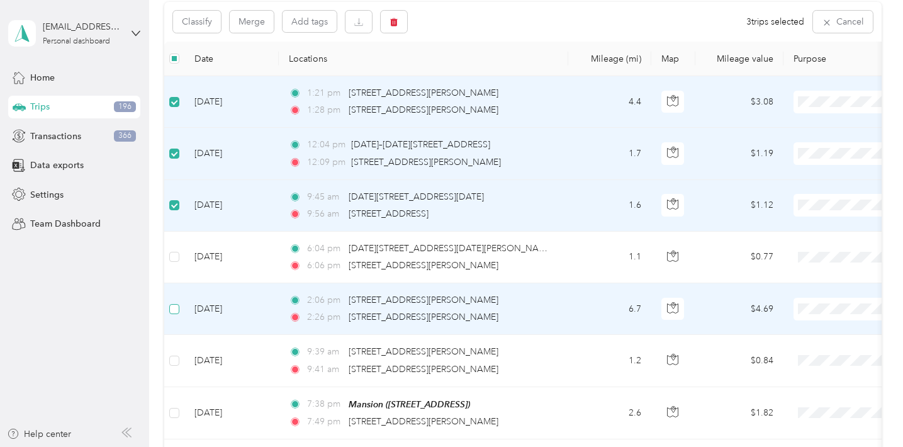
click at [176, 302] on label at bounding box center [174, 309] width 10 height 14
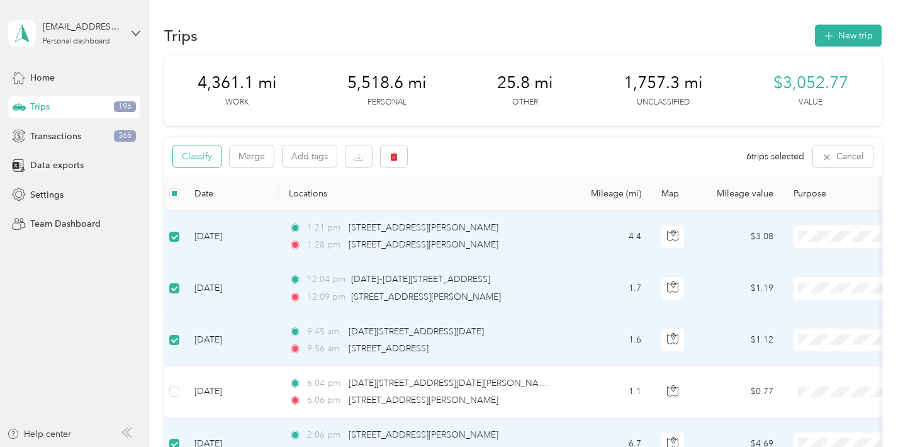
scroll to position [0, 0]
click at [213, 147] on button "Classify" at bounding box center [197, 156] width 48 height 22
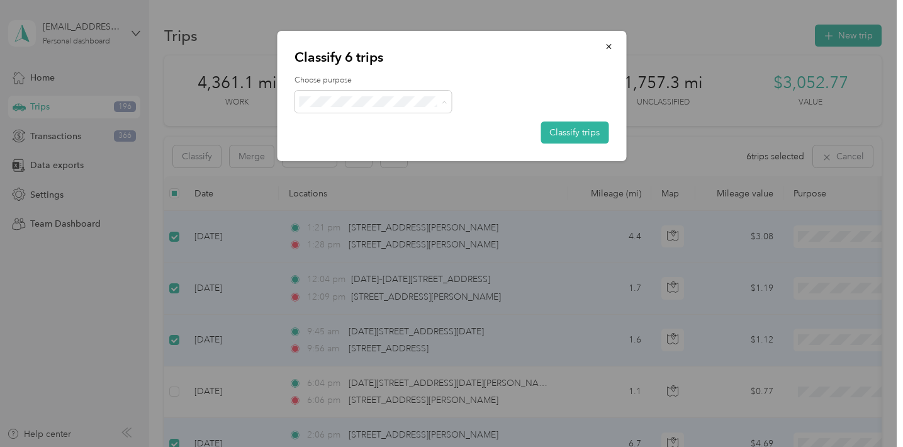
click at [380, 183] on li "Religious Services" at bounding box center [373, 190] width 157 height 22
click at [578, 140] on button "Classify trips" at bounding box center [575, 132] width 68 height 22
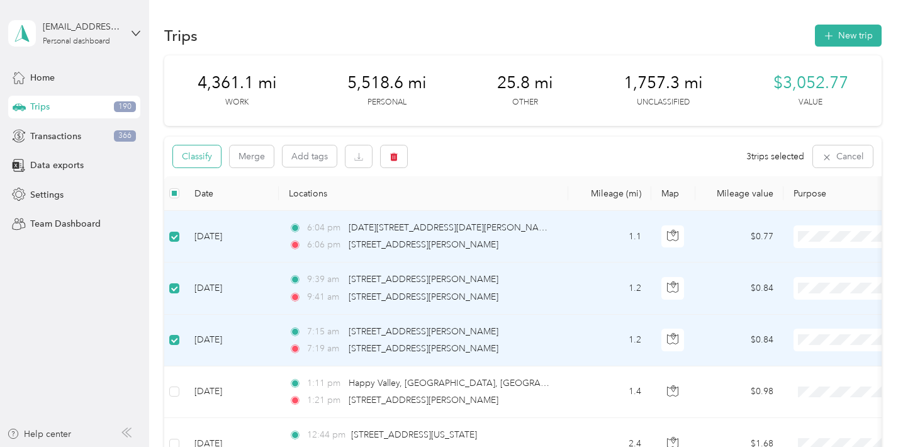
click at [205, 154] on button "Classify" at bounding box center [197, 156] width 48 height 22
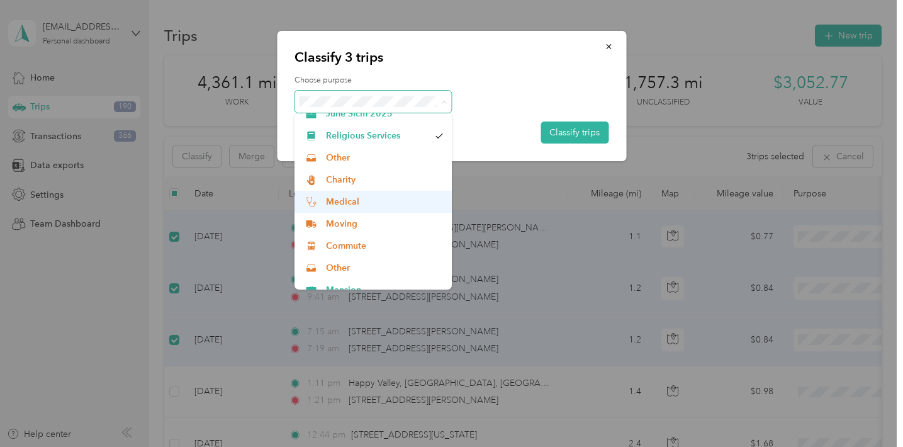
scroll to position [56, 0]
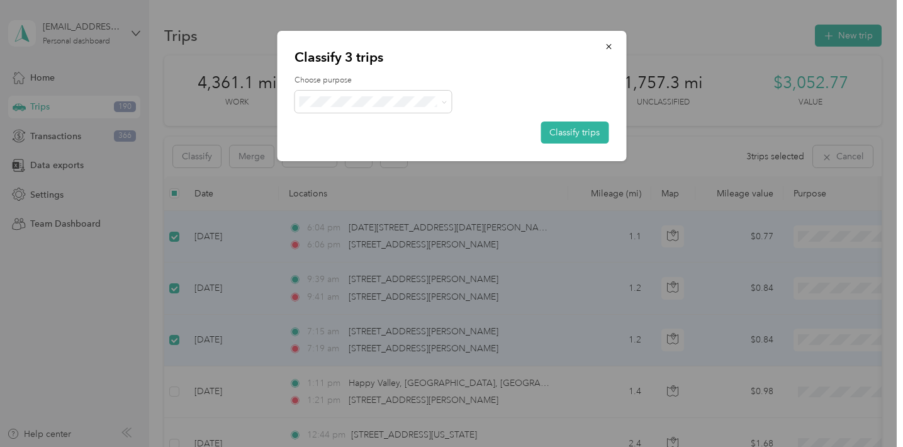
click at [376, 245] on span "Commute" at bounding box center [384, 241] width 117 height 13
click at [564, 124] on button "Classify trips" at bounding box center [575, 132] width 68 height 22
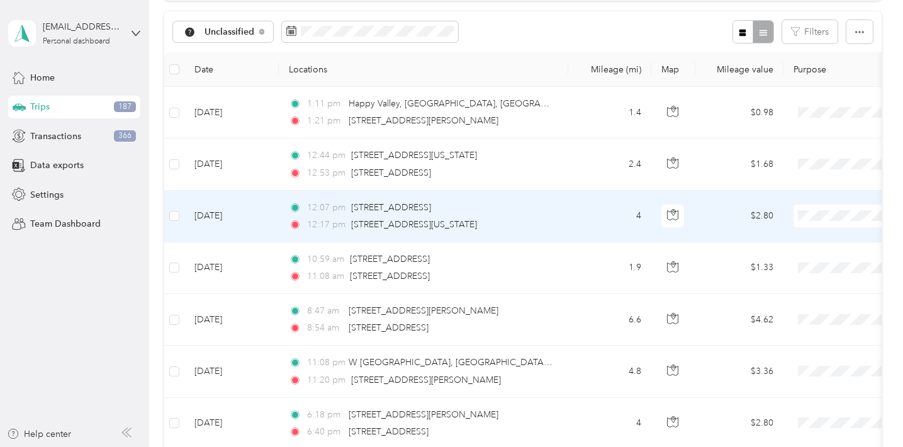
scroll to position [125, 0]
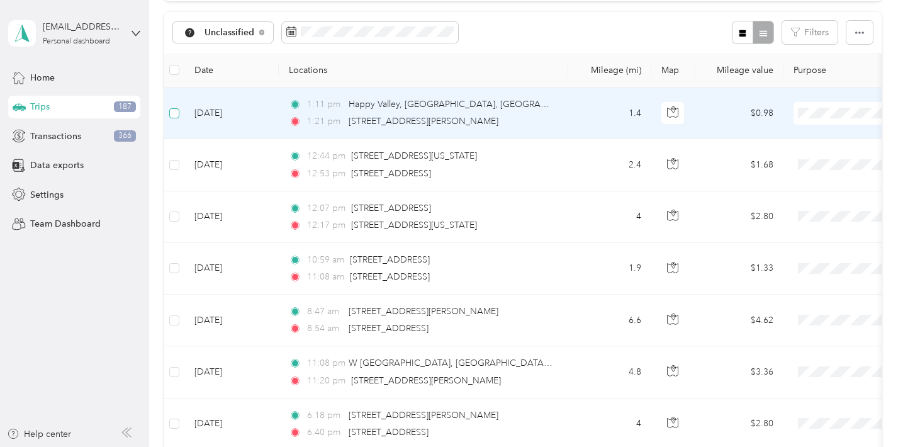
click at [174, 116] on span at bounding box center [174, 113] width 10 height 10
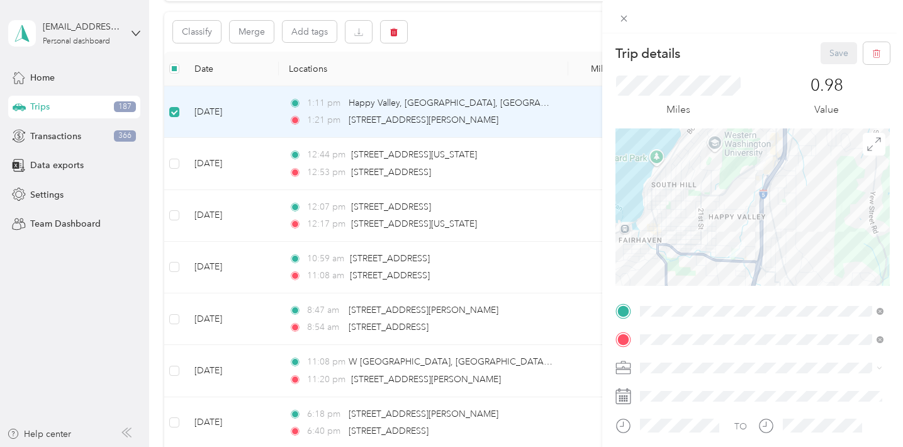
click at [176, 162] on div "Trip details Save This trip cannot be edited because it is either under review,…" at bounding box center [451, 223] width 903 height 447
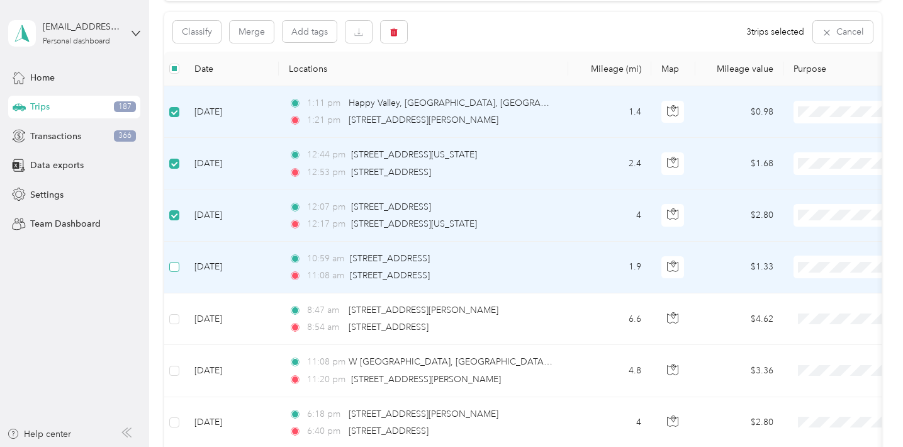
click at [178, 270] on span at bounding box center [174, 267] width 10 height 10
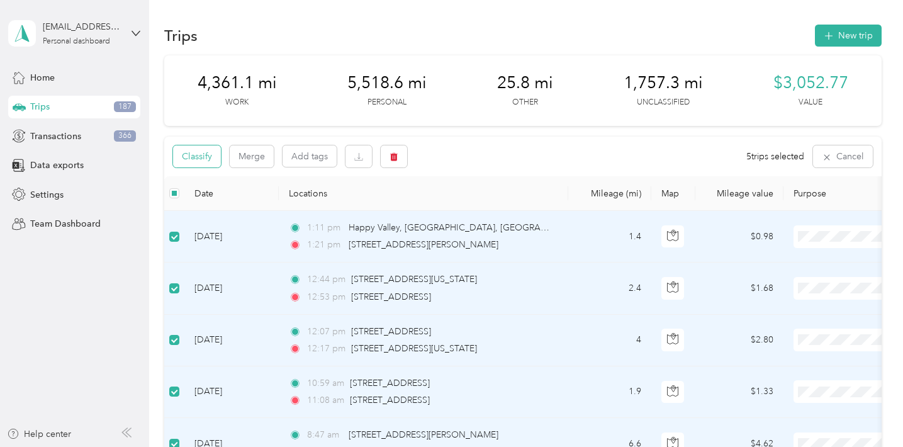
click at [185, 159] on button "Classify" at bounding box center [197, 156] width 48 height 22
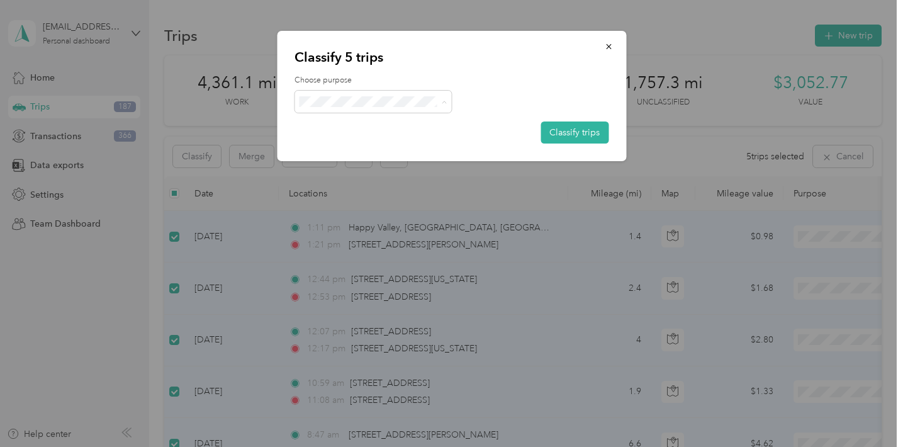
click at [357, 149] on span "Personal" at bounding box center [384, 146] width 117 height 13
click at [585, 132] on button "Classify trips" at bounding box center [575, 132] width 68 height 22
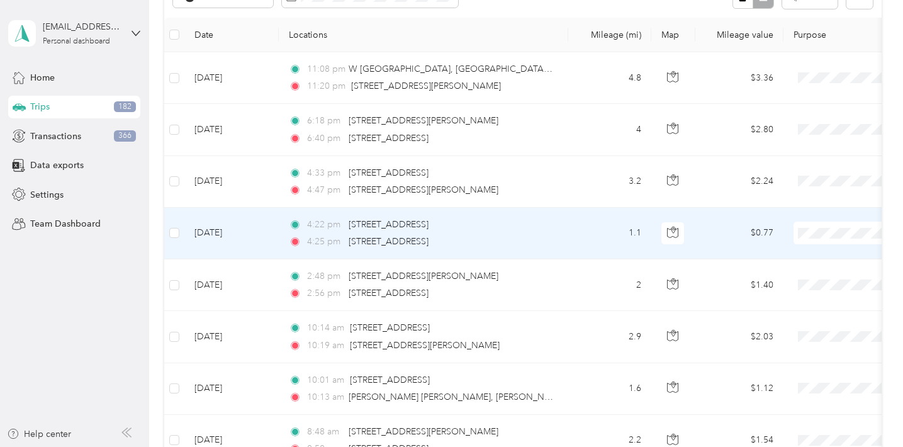
scroll to position [154, 0]
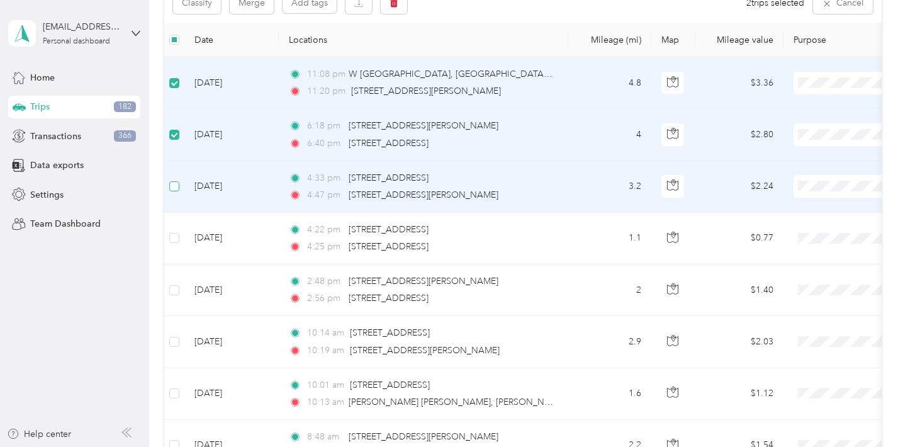
click at [178, 185] on span at bounding box center [174, 186] width 10 height 10
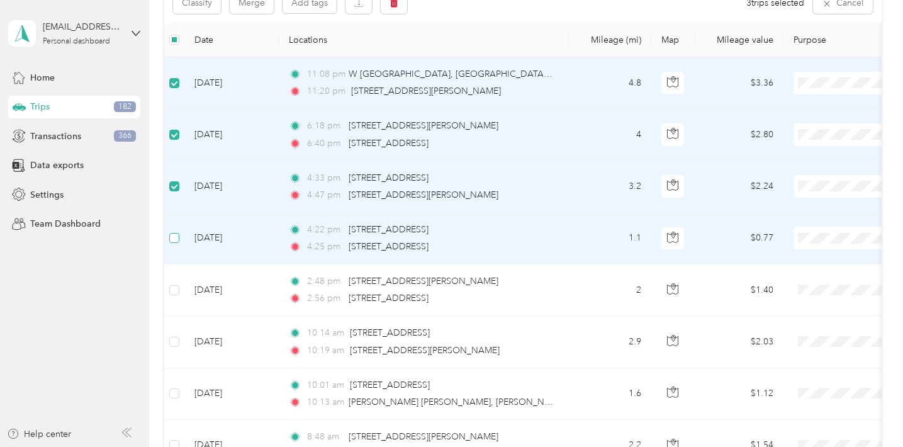
click at [178, 236] on span at bounding box center [174, 238] width 10 height 10
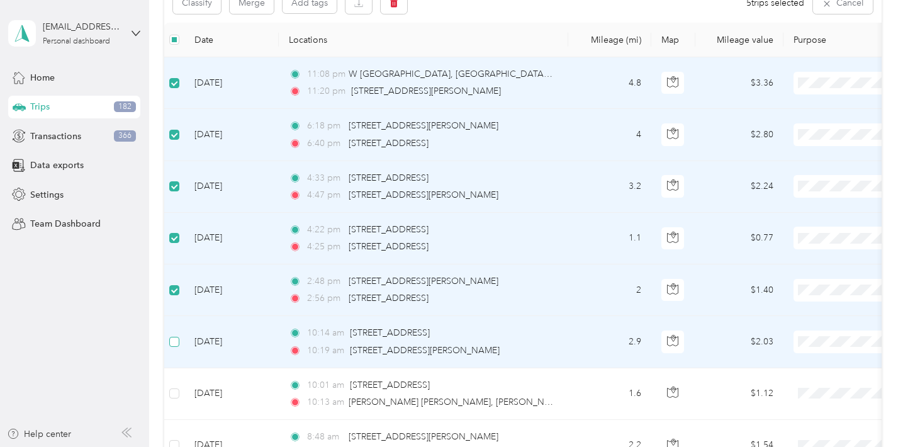
click at [177, 343] on span at bounding box center [174, 342] width 10 height 10
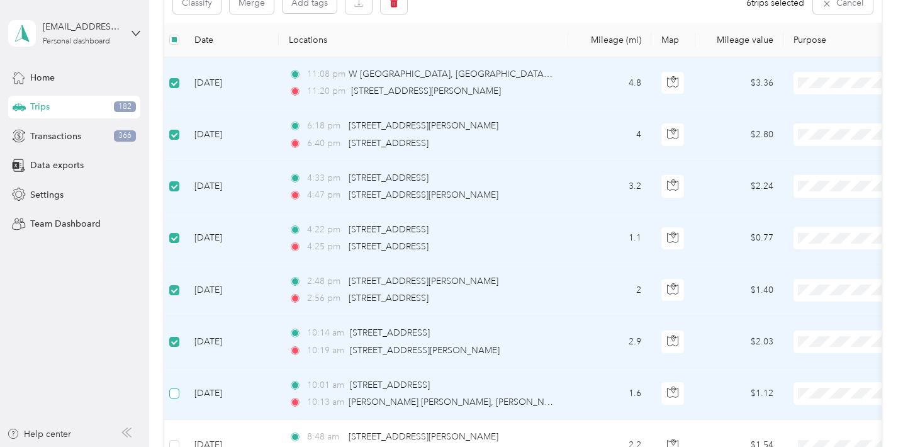
click at [179, 393] on span at bounding box center [174, 393] width 10 height 10
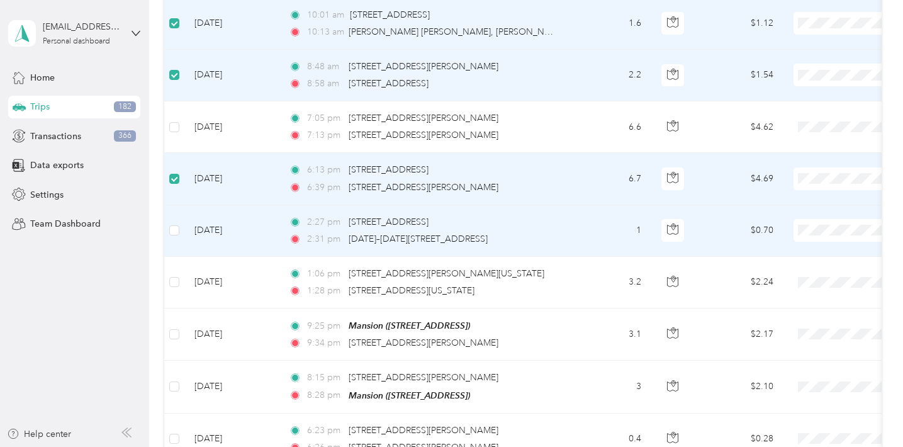
scroll to position [527, 0]
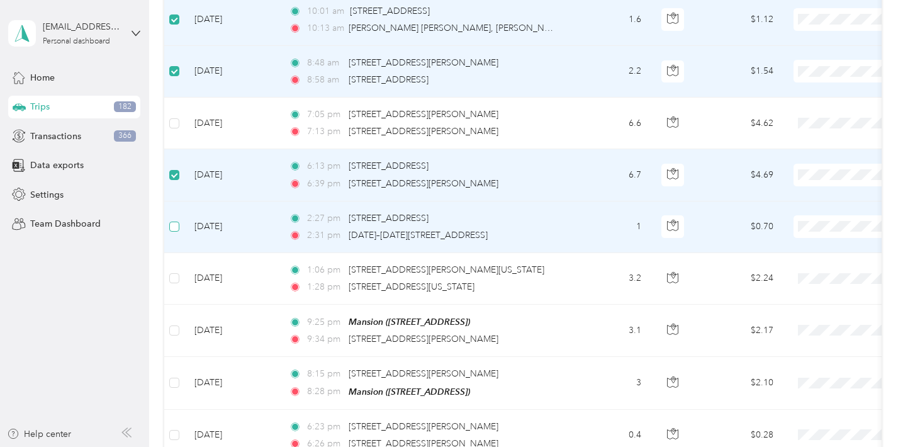
click at [177, 224] on span at bounding box center [174, 227] width 10 height 10
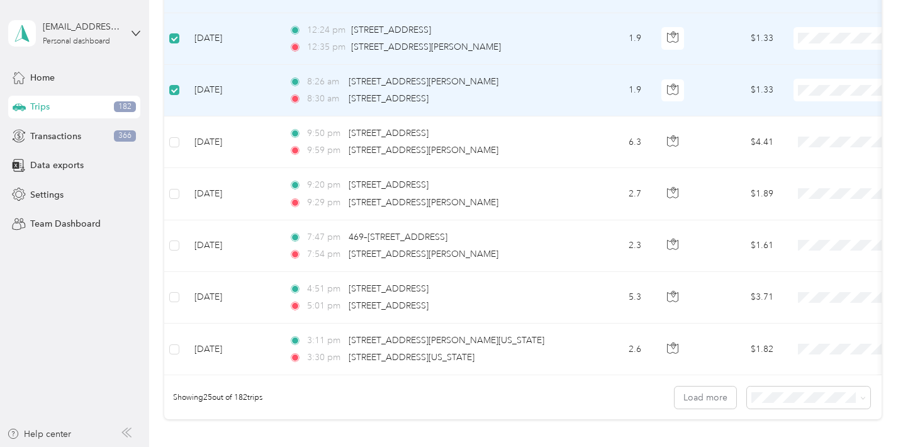
scroll to position [1132, 0]
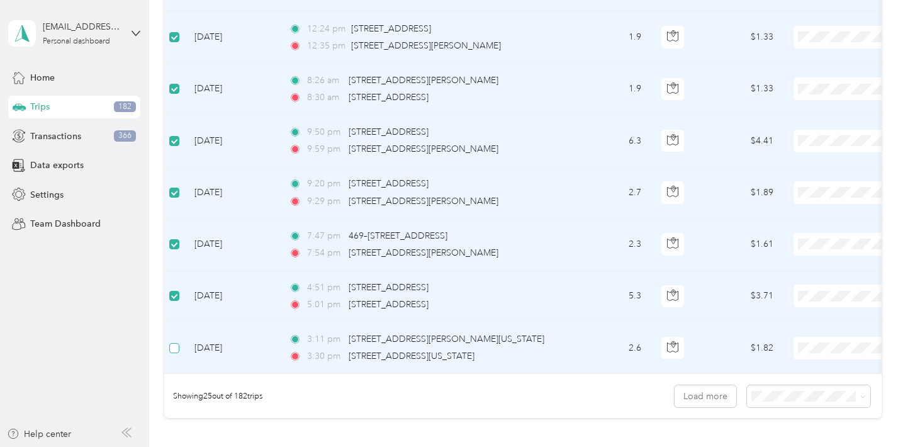
click at [176, 349] on span at bounding box center [174, 348] width 10 height 10
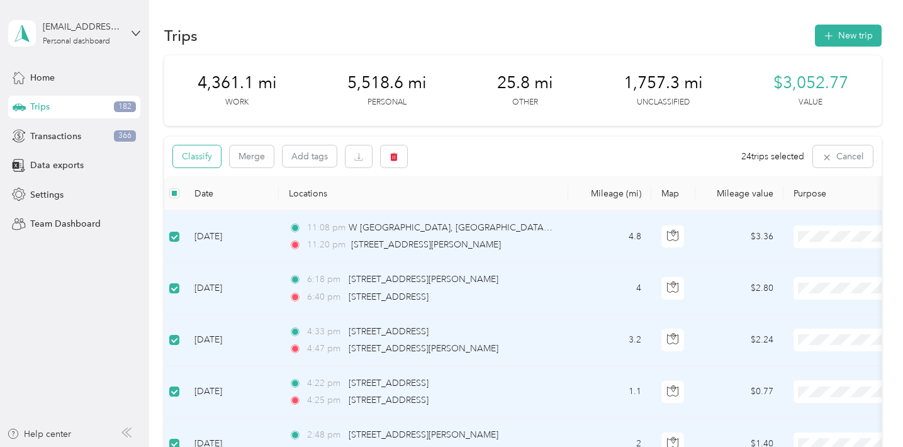
scroll to position [0, 0]
click at [203, 164] on button "Classify" at bounding box center [197, 156] width 48 height 22
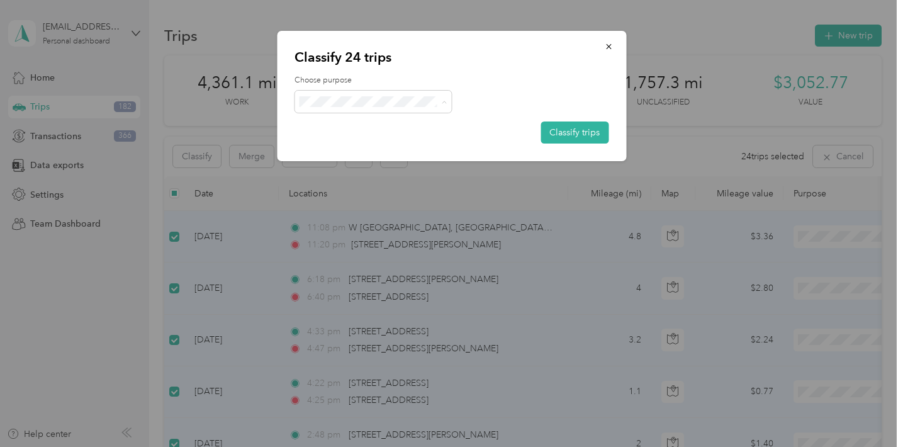
click at [368, 124] on span "Work" at bounding box center [384, 124] width 117 height 13
click at [568, 120] on div "Choose purpose Classify trips" at bounding box center [452, 109] width 314 height 69
click at [568, 126] on button "Classify trips" at bounding box center [575, 132] width 68 height 22
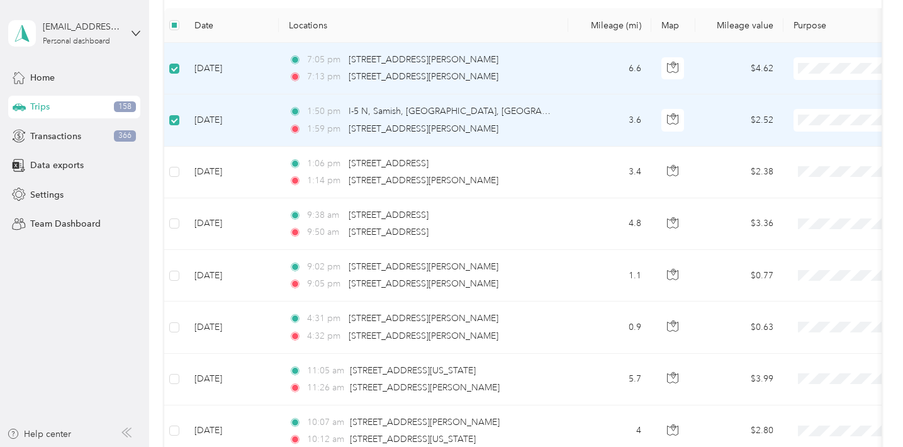
scroll to position [194, 0]
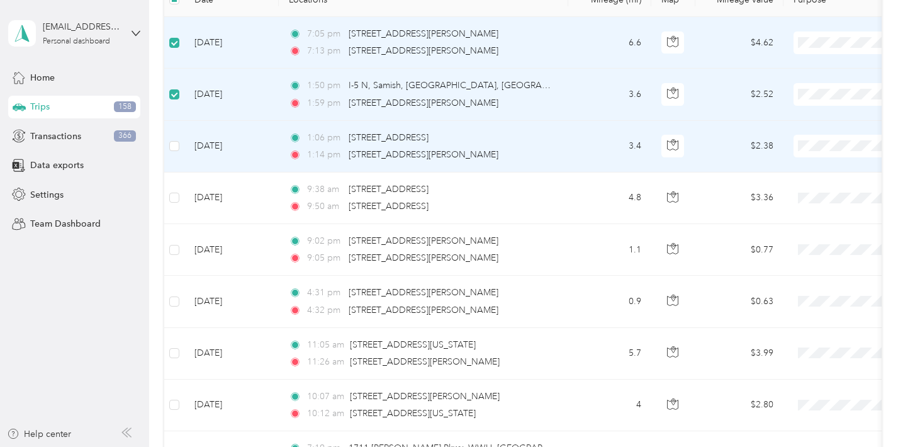
click at [169, 146] on td at bounding box center [174, 147] width 20 height 52
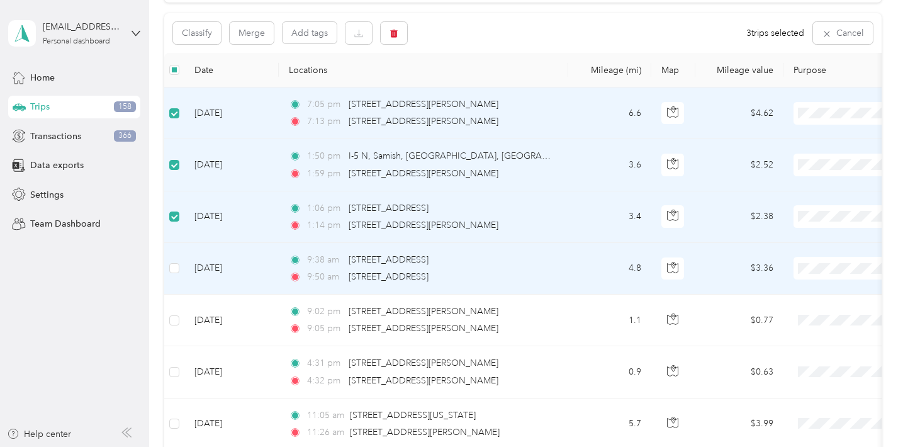
scroll to position [121, 0]
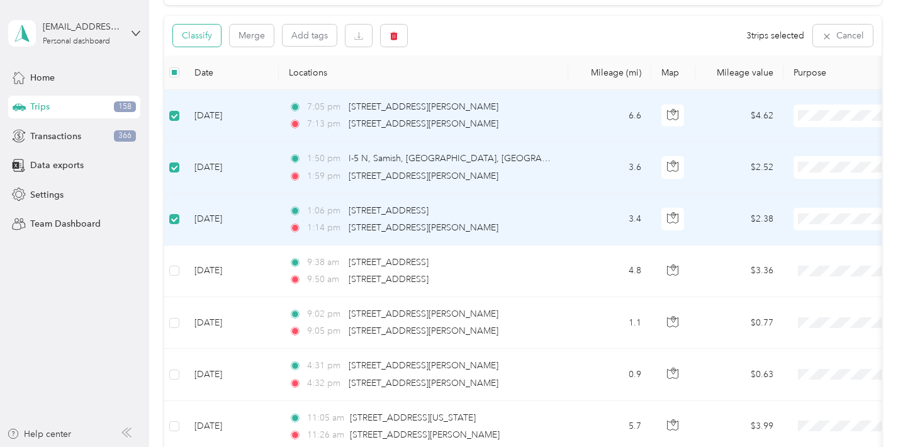
click at [205, 35] on button "Classify" at bounding box center [197, 36] width 48 height 22
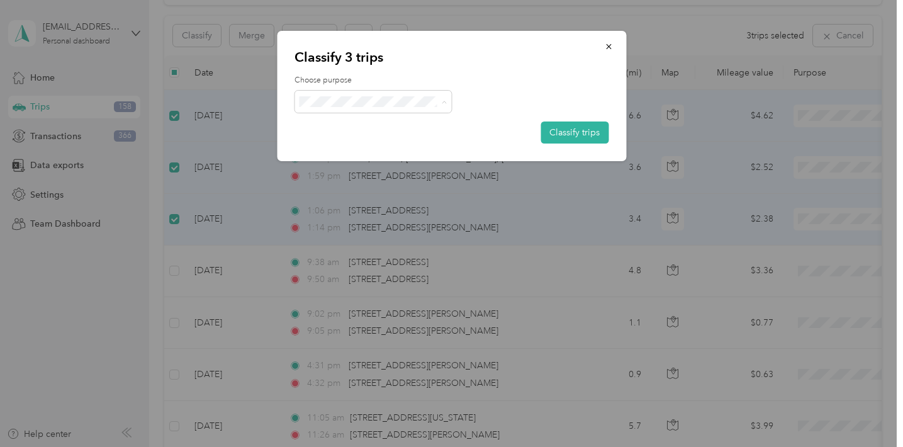
click at [376, 149] on span "Personal" at bounding box center [384, 146] width 117 height 13
click at [573, 129] on button "Classify trips" at bounding box center [575, 132] width 68 height 22
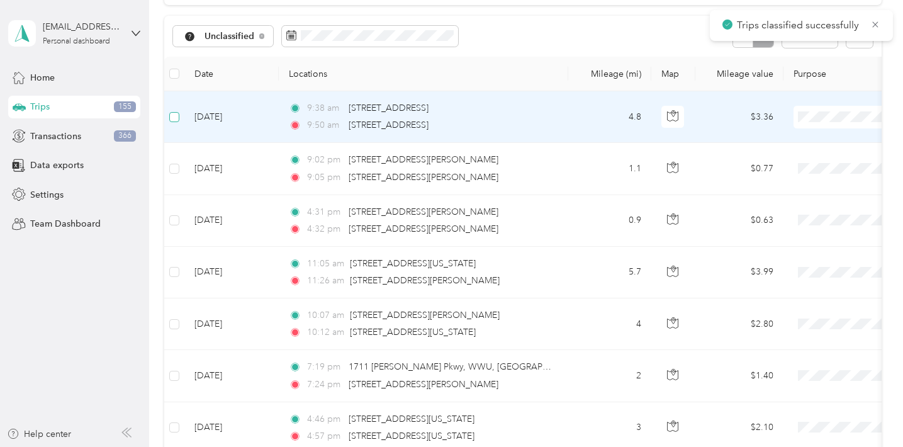
click at [179, 120] on span at bounding box center [174, 117] width 10 height 10
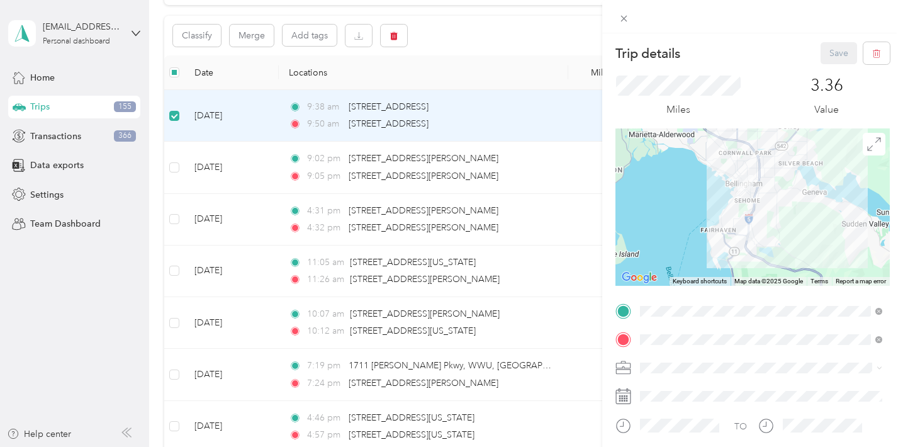
click at [177, 166] on div "Trip details Save This trip cannot be edited because it is either under review,…" at bounding box center [451, 223] width 903 height 447
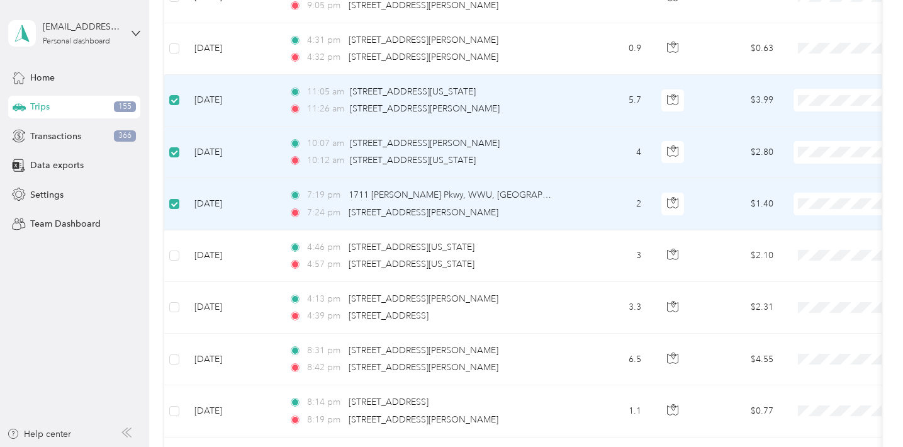
scroll to position [336, 0]
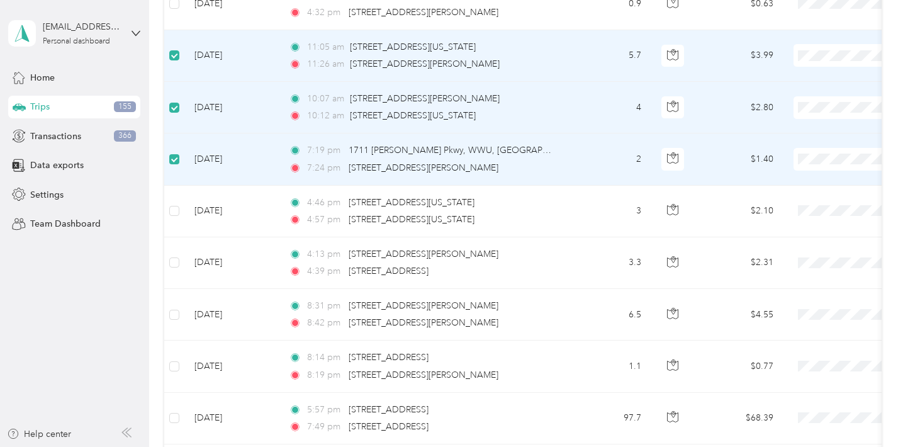
click at [179, 156] on span at bounding box center [174, 159] width 10 height 10
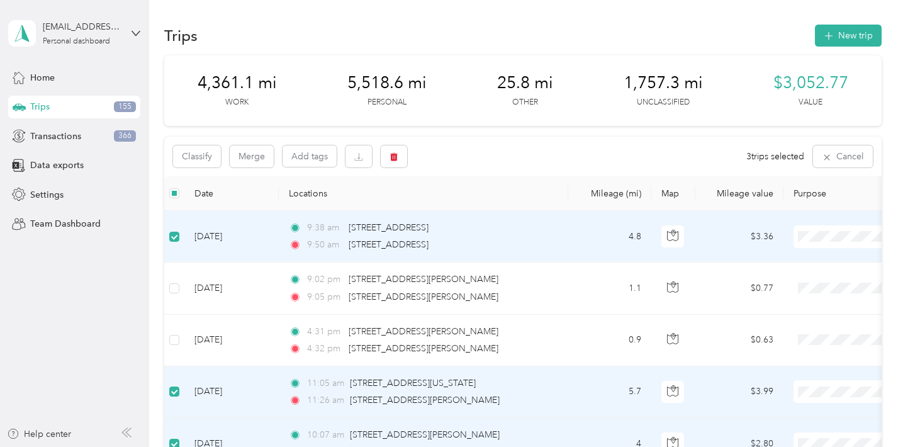
scroll to position [0, 0]
click at [207, 159] on button "Classify" at bounding box center [197, 156] width 48 height 22
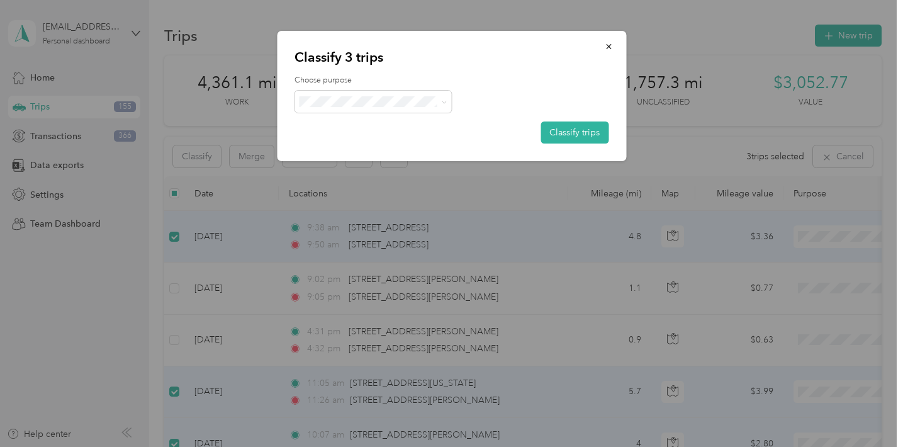
click at [378, 199] on li "Religious Services" at bounding box center [373, 189] width 157 height 22
click at [585, 132] on button "Classify trips" at bounding box center [575, 132] width 68 height 22
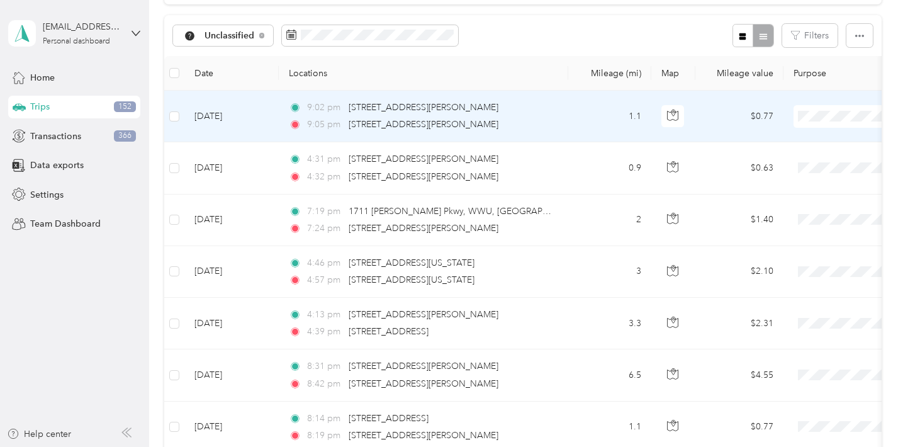
scroll to position [126, 0]
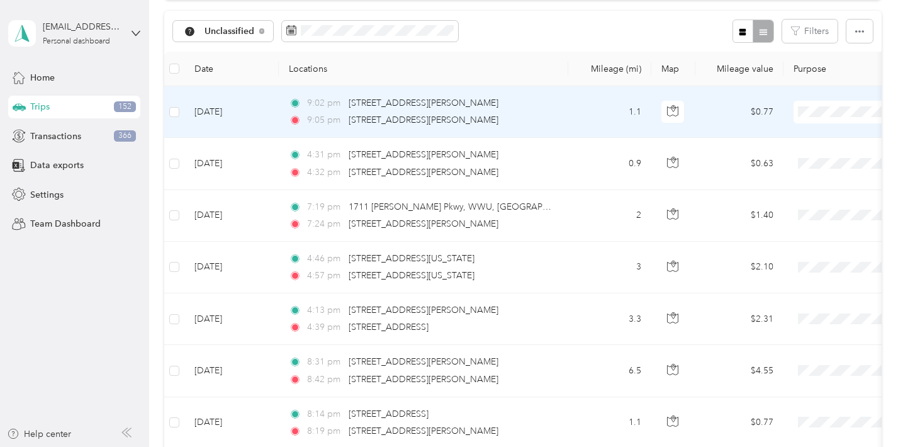
click at [168, 108] on td at bounding box center [174, 112] width 20 height 52
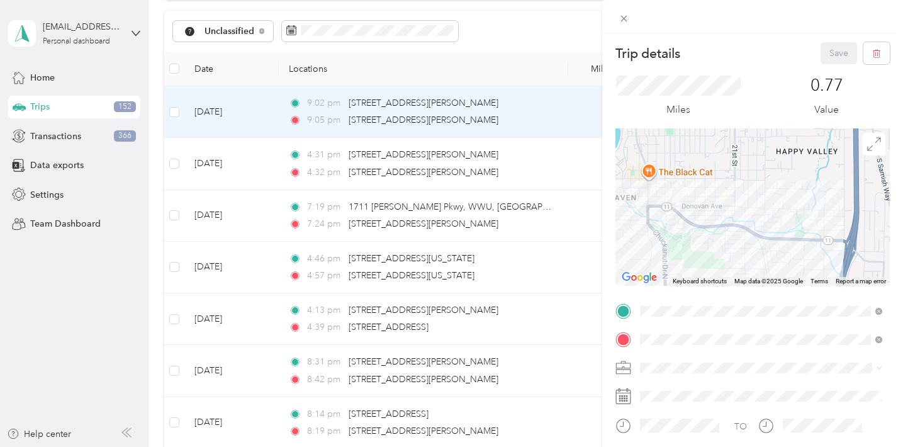
click at [173, 109] on div "Trip details Save This trip cannot be edited because it is either under review,…" at bounding box center [451, 223] width 903 height 447
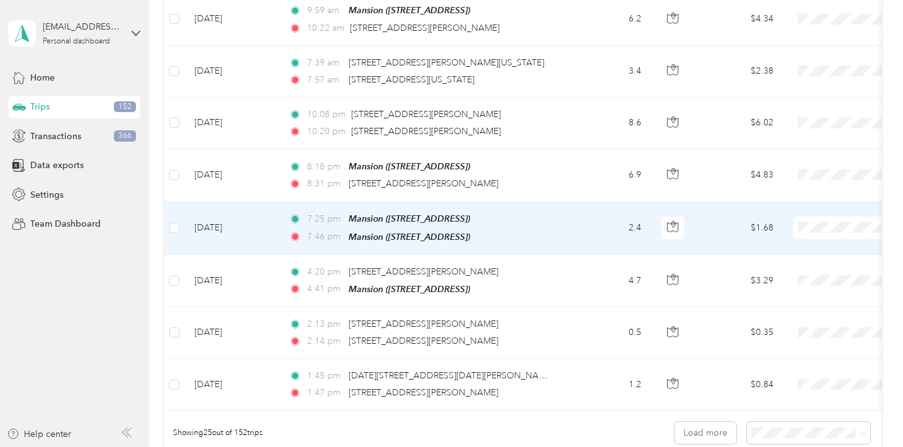
scroll to position [1104, 0]
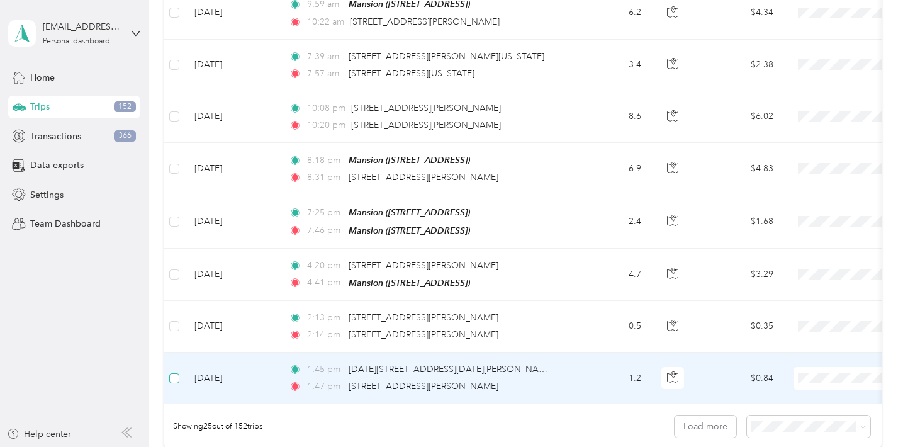
click at [175, 371] on label at bounding box center [174, 378] width 10 height 14
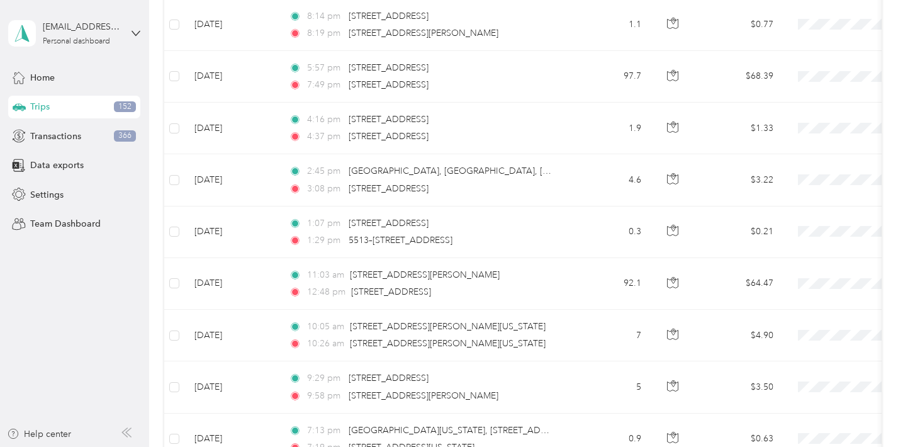
scroll to position [111, 0]
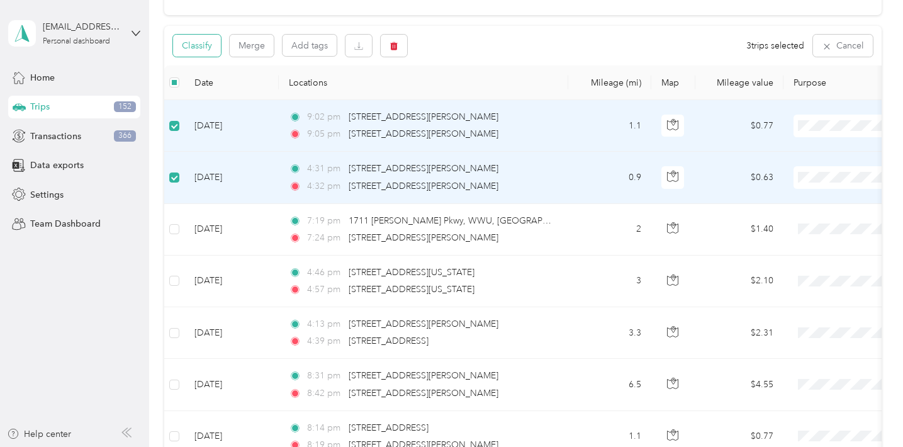
click at [209, 50] on button "Classify" at bounding box center [197, 46] width 48 height 22
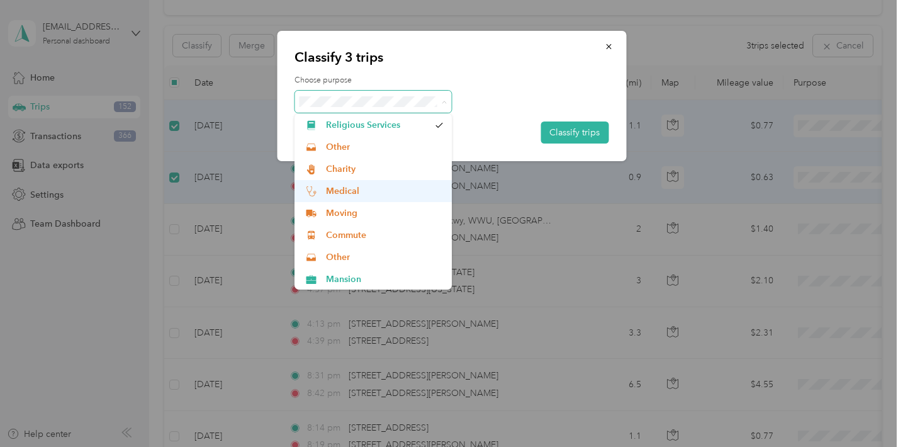
scroll to position [67, 0]
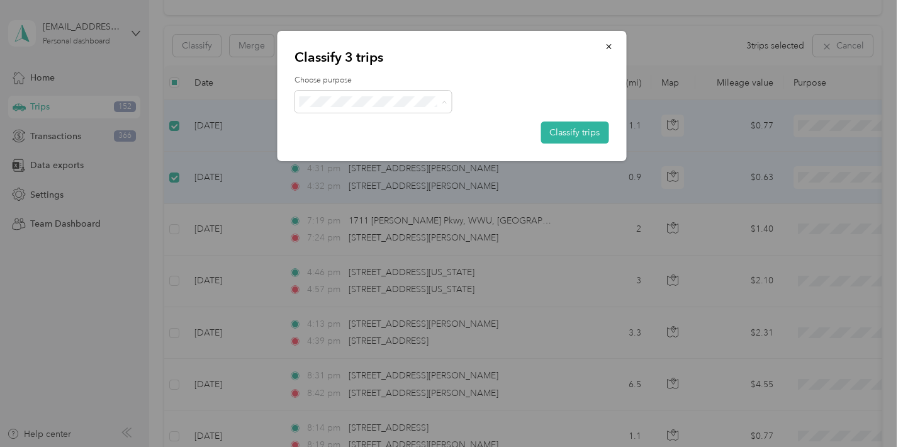
click at [364, 232] on span "Commute" at bounding box center [384, 233] width 117 height 13
click at [576, 130] on button "Classify trips" at bounding box center [575, 132] width 68 height 22
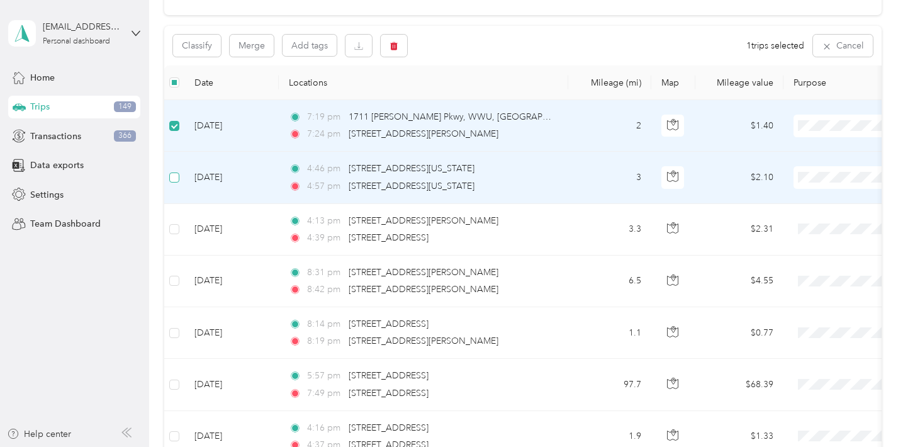
click at [176, 171] on label at bounding box center [174, 178] width 10 height 14
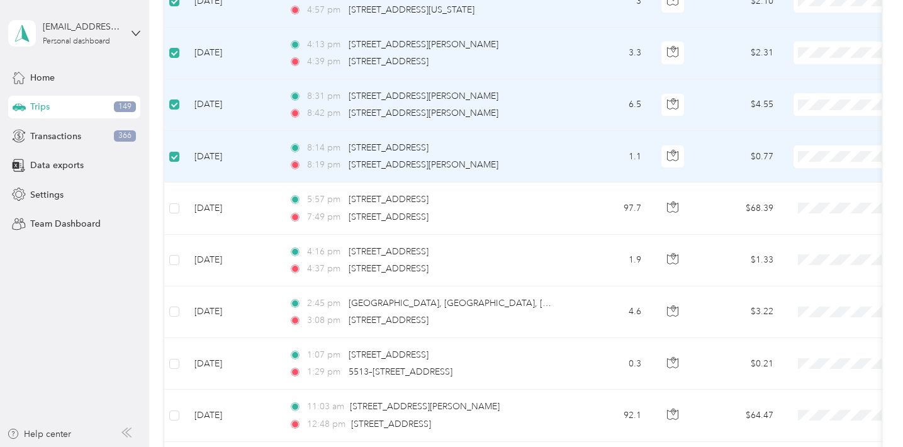
scroll to position [317, 0]
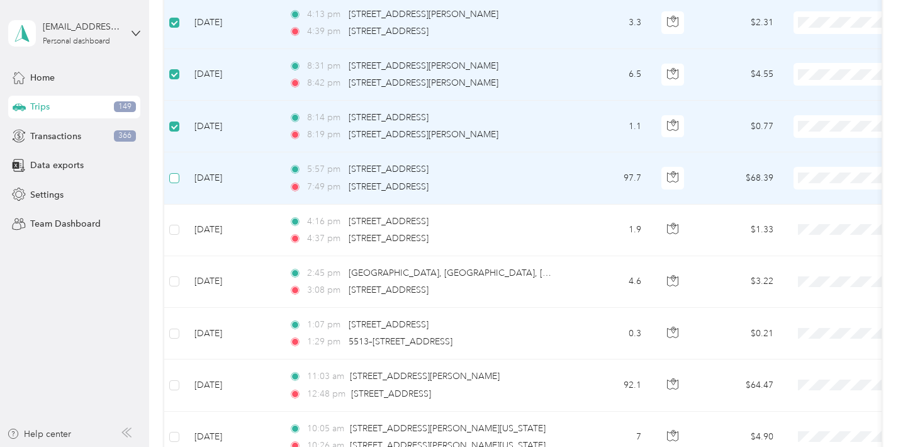
click at [172, 181] on span at bounding box center [174, 178] width 10 height 10
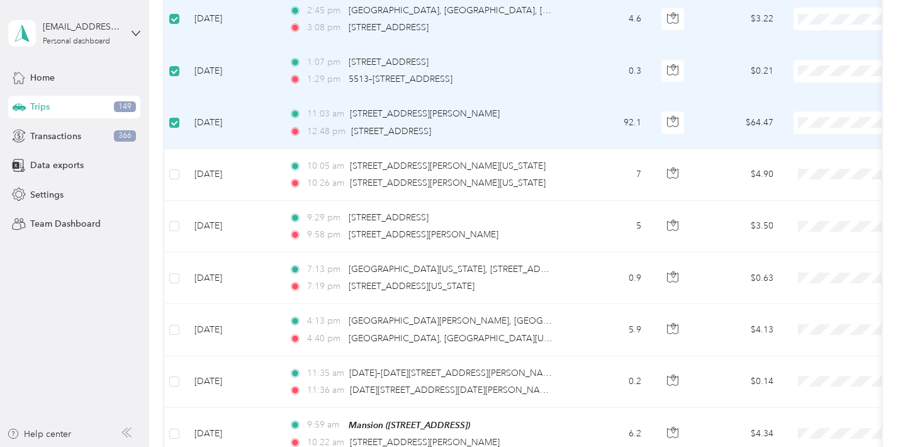
scroll to position [609, 0]
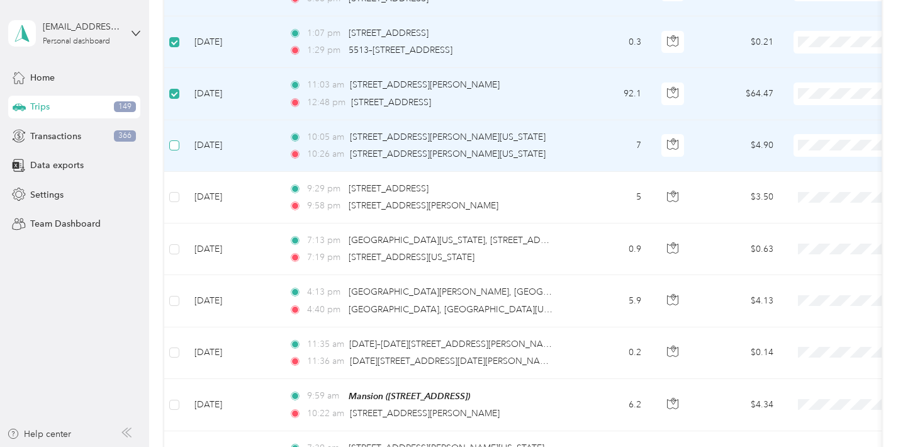
click at [178, 147] on span at bounding box center [174, 145] width 10 height 10
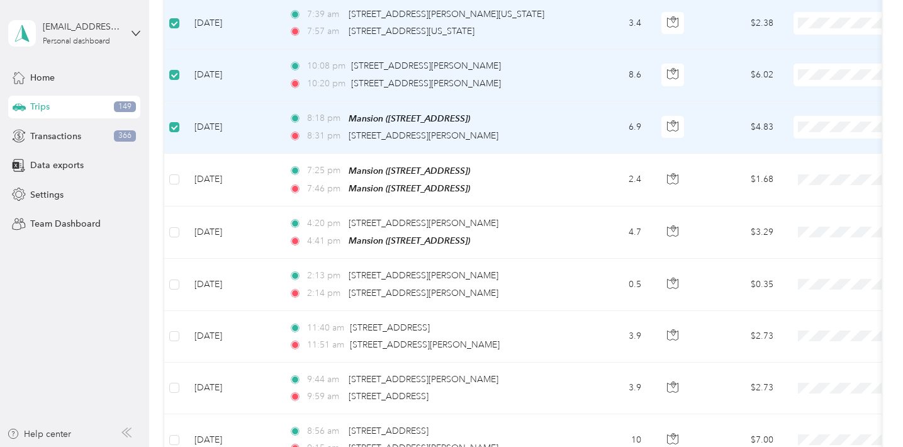
scroll to position [1069, 0]
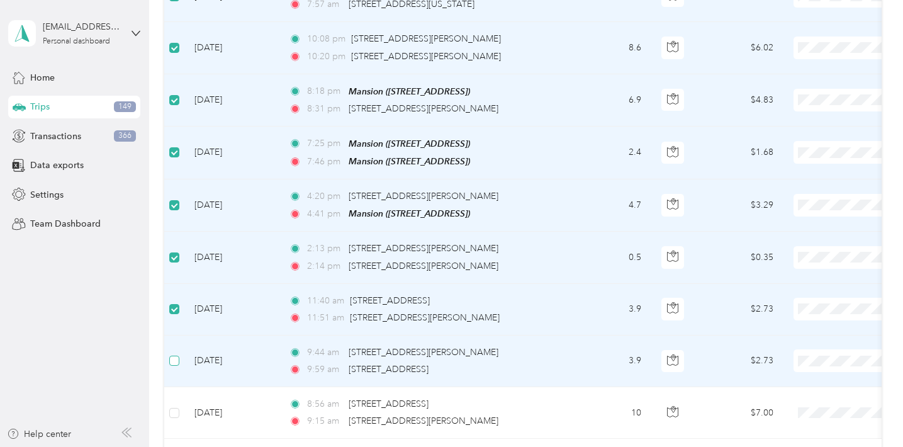
click at [177, 354] on label at bounding box center [174, 361] width 10 height 14
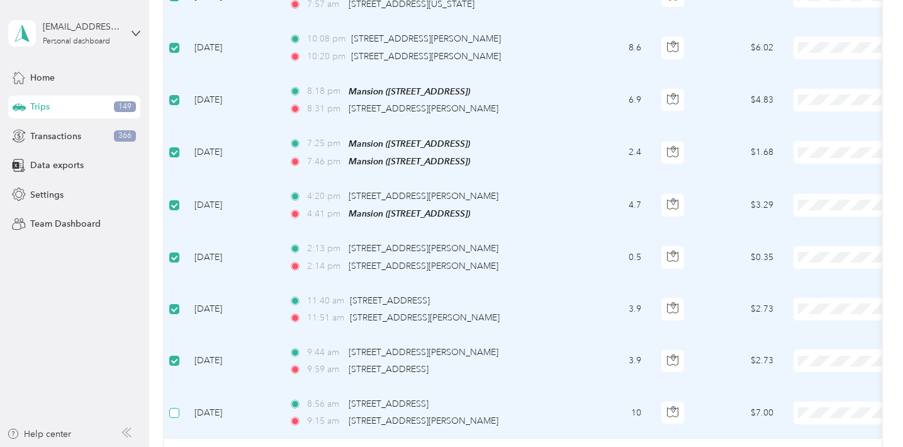
click at [178, 408] on span at bounding box center [174, 413] width 10 height 10
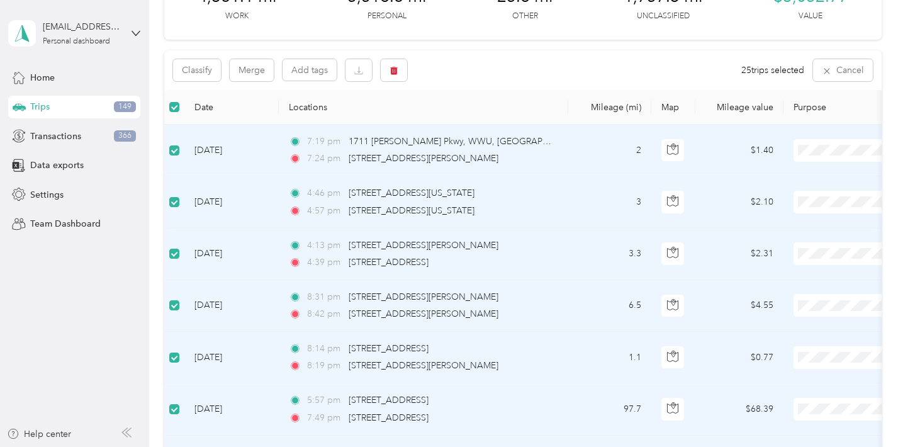
scroll to position [28, 0]
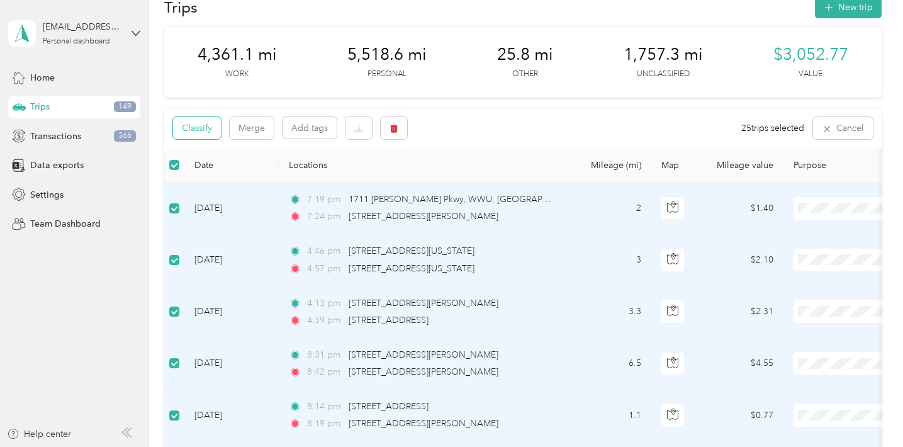
click at [211, 123] on button "Classify" at bounding box center [197, 128] width 48 height 22
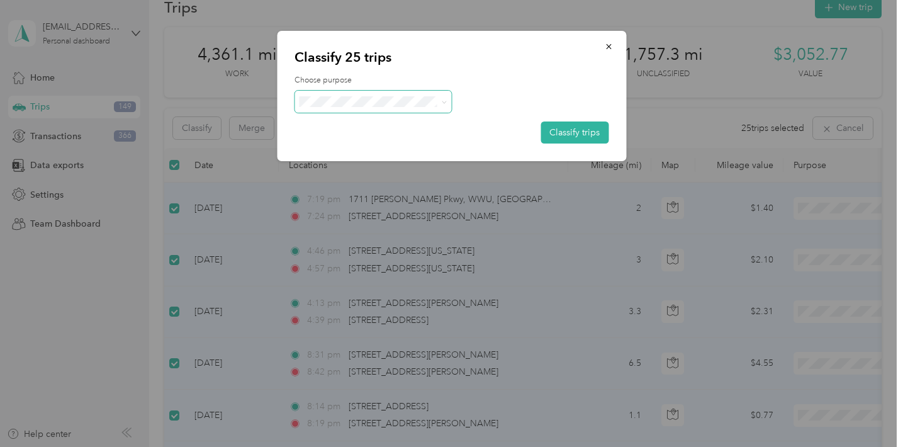
click at [351, 91] on span at bounding box center [373, 102] width 157 height 22
click at [369, 187] on span "Religious Services" at bounding box center [384, 190] width 117 height 13
click at [563, 134] on button "Classify trips" at bounding box center [575, 132] width 68 height 22
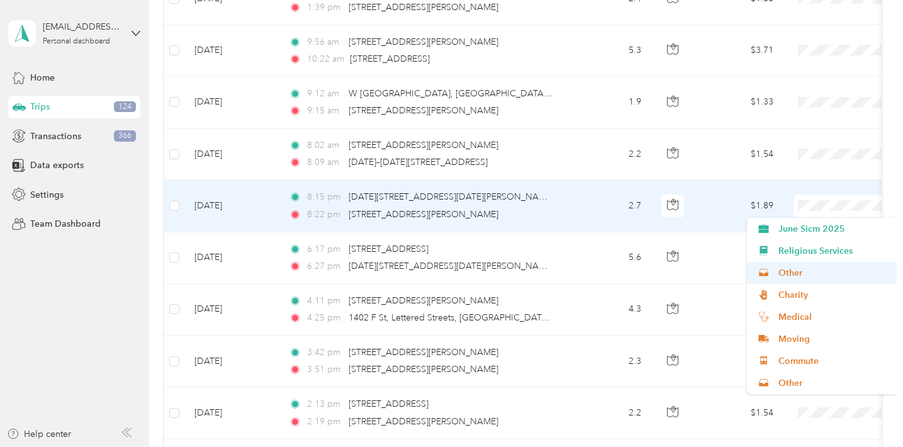
scroll to position [70, 0]
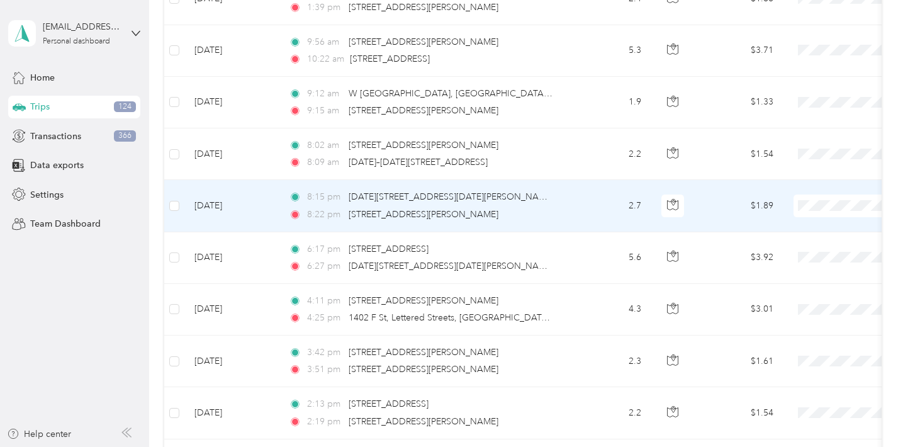
click at [798, 341] on li "Commute" at bounding box center [825, 335] width 156 height 22
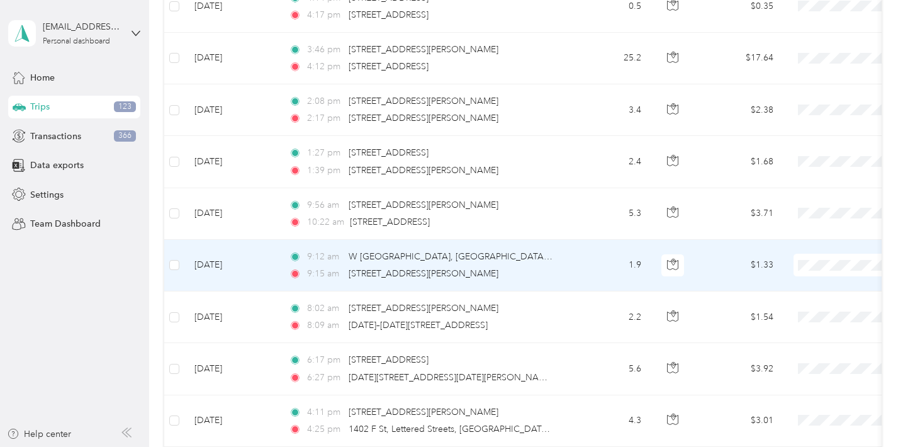
scroll to position [530, 0]
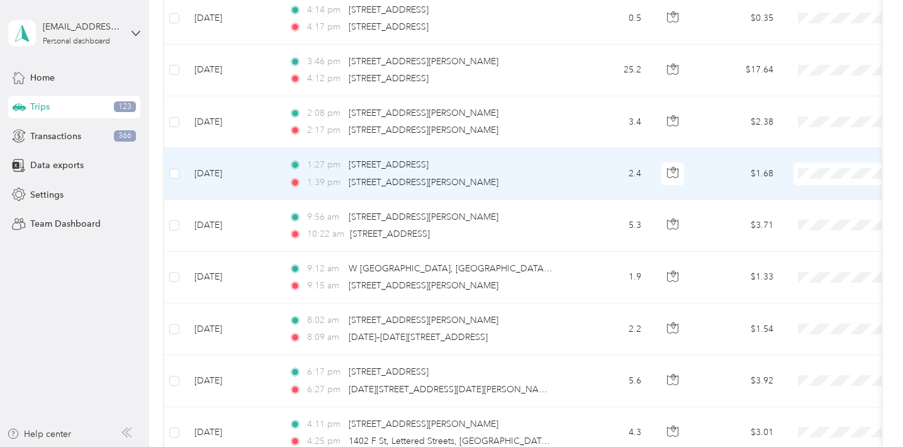
click at [811, 325] on span "Medical" at bounding box center [837, 328] width 116 height 13
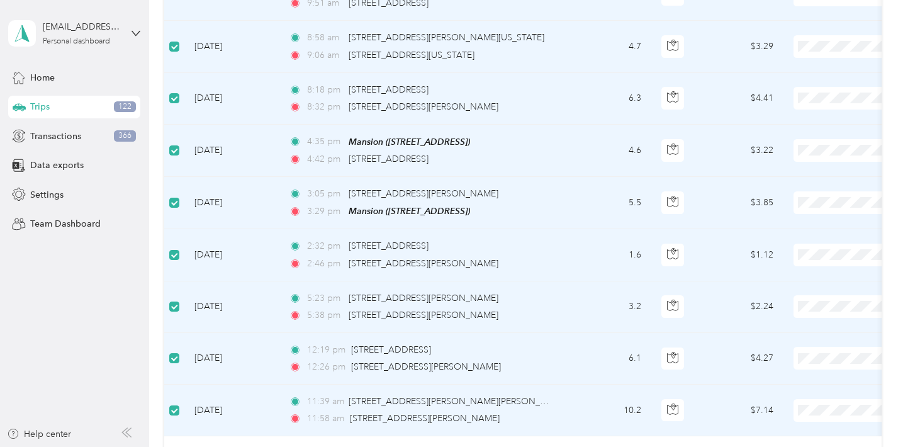
scroll to position [1105, 0]
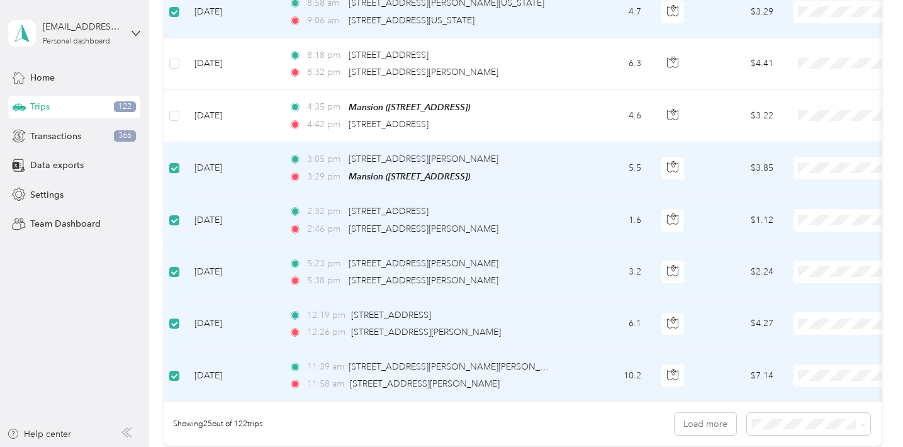
click at [179, 163] on span at bounding box center [174, 168] width 10 height 10
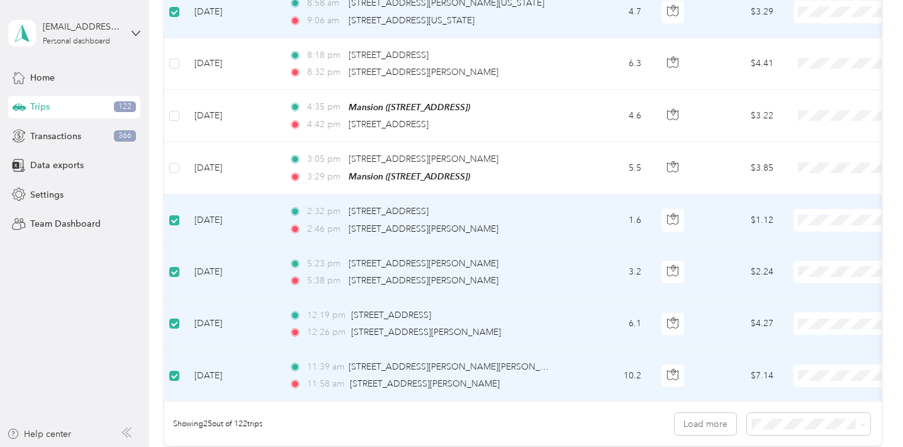
click at [179, 217] on span at bounding box center [174, 220] width 10 height 10
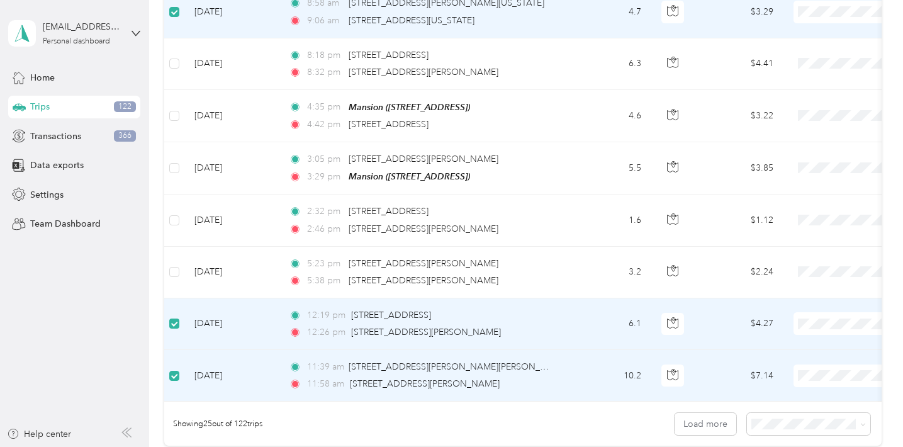
click at [178, 318] on span at bounding box center [174, 323] width 10 height 10
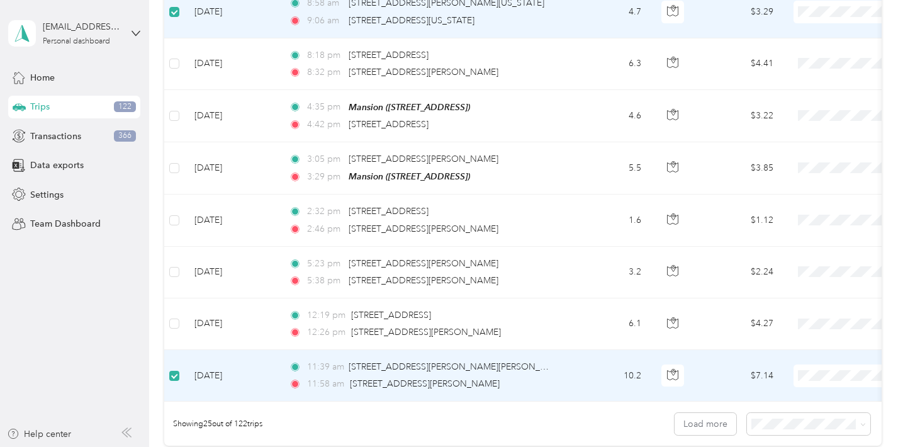
click at [177, 376] on span at bounding box center [174, 376] width 10 height 10
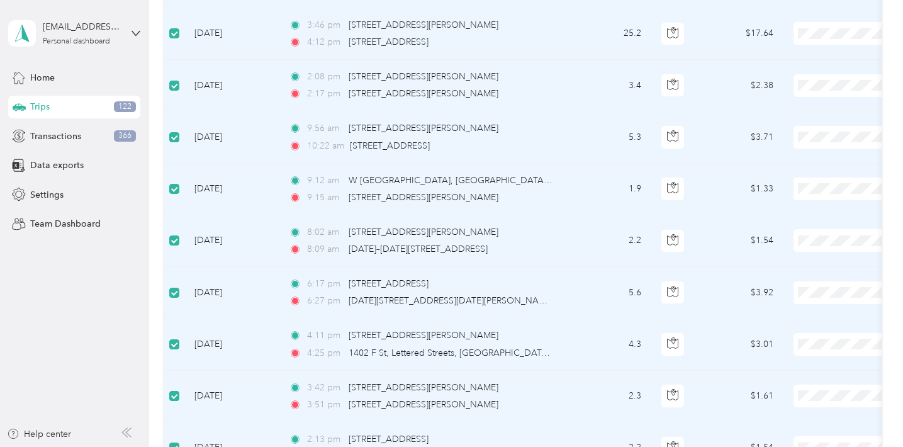
scroll to position [60, 0]
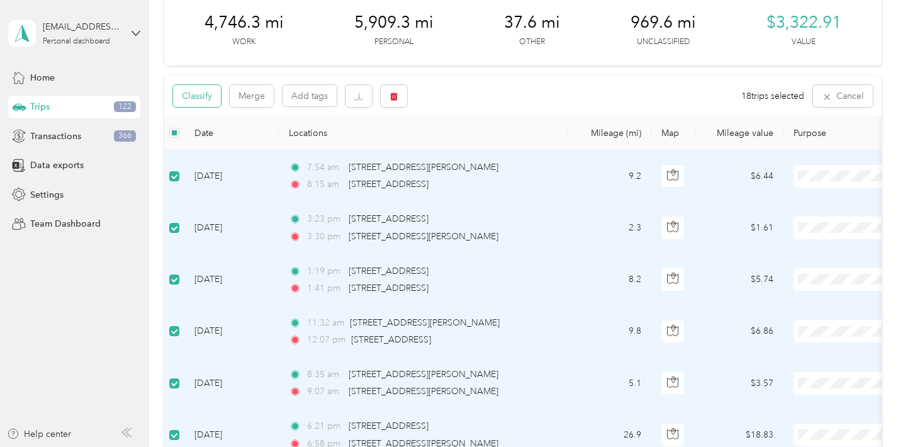
click at [201, 97] on button "Classify" at bounding box center [197, 96] width 48 height 22
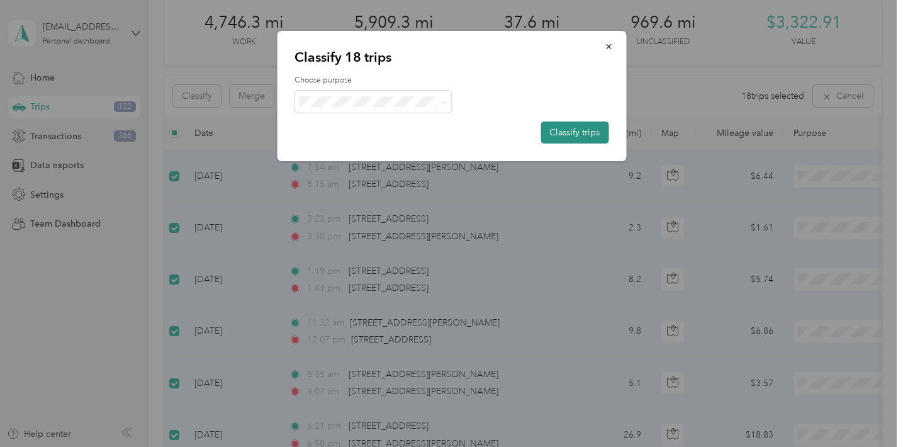
click at [563, 132] on button "Classify trips" at bounding box center [575, 132] width 68 height 22
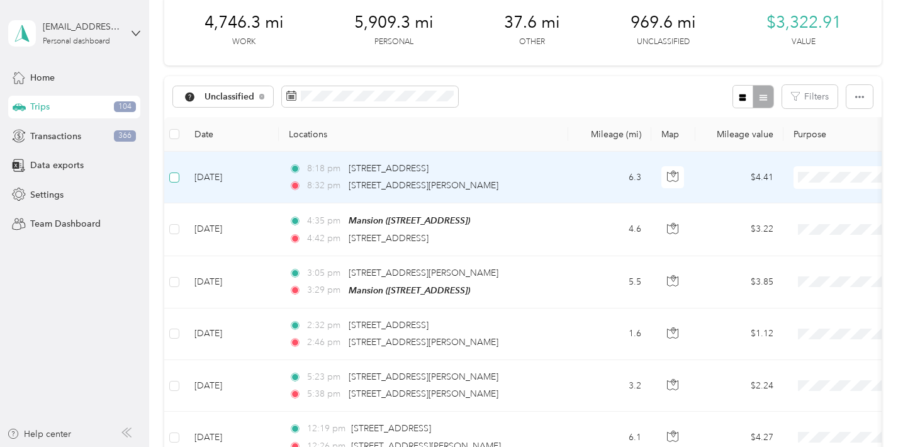
click at [178, 172] on span at bounding box center [174, 177] width 10 height 10
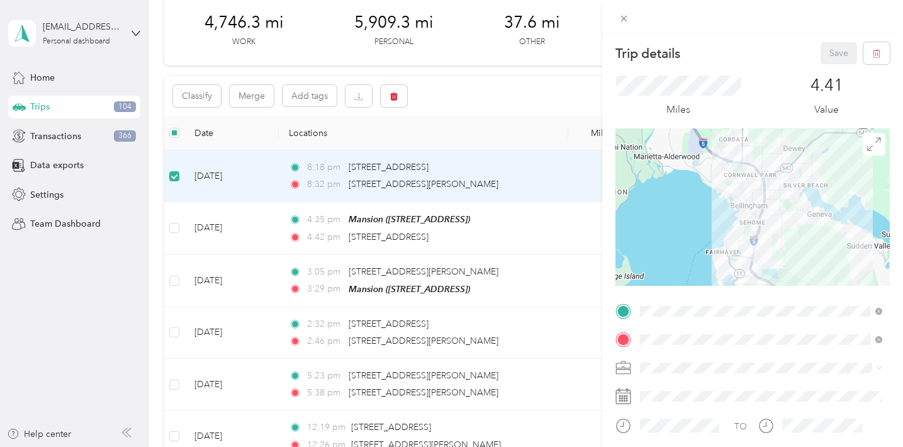
click at [177, 230] on div "Trip details Save This trip cannot be edited because it is either under review,…" at bounding box center [451, 223] width 903 height 447
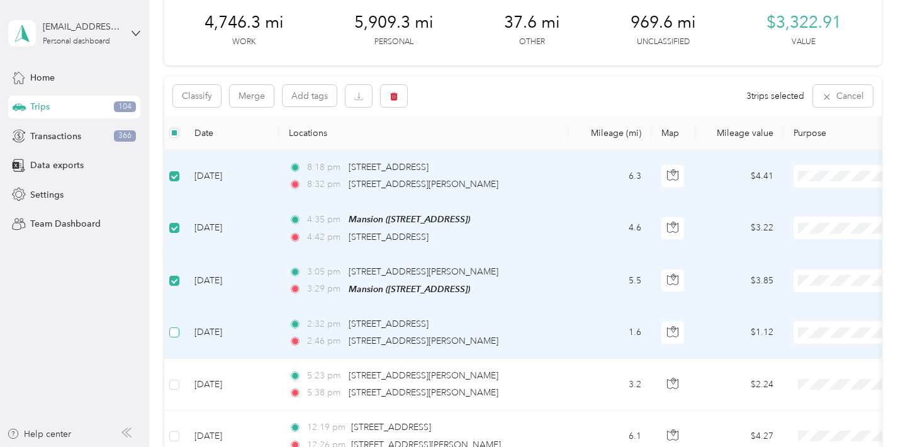
click at [178, 333] on span at bounding box center [174, 332] width 10 height 10
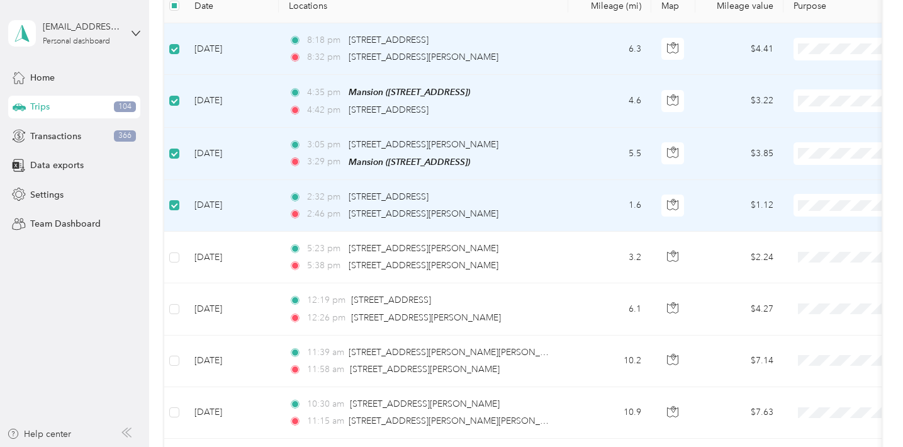
scroll to position [232, 0]
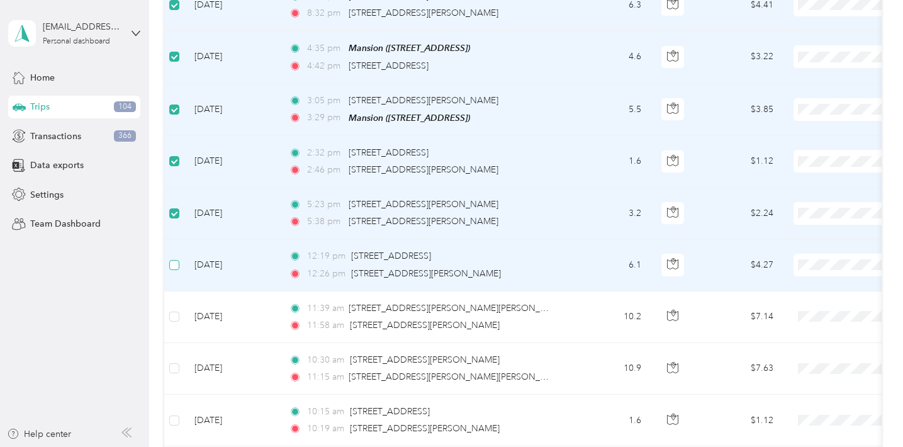
click at [176, 268] on label at bounding box center [174, 265] width 10 height 14
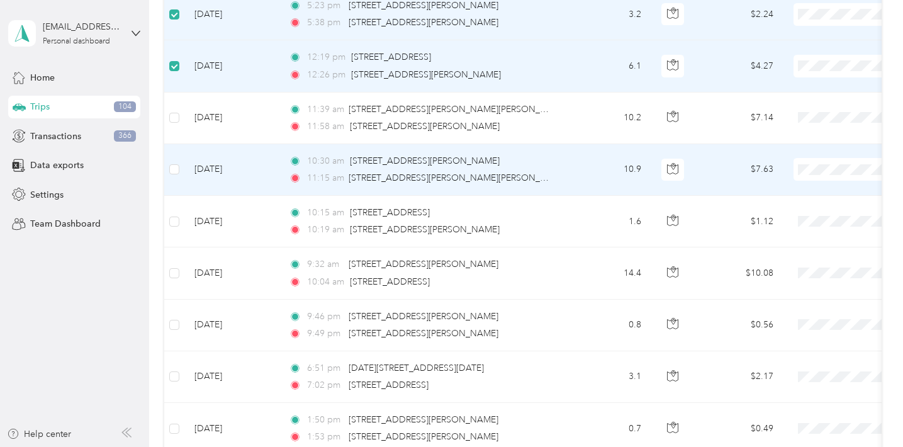
scroll to position [443, 0]
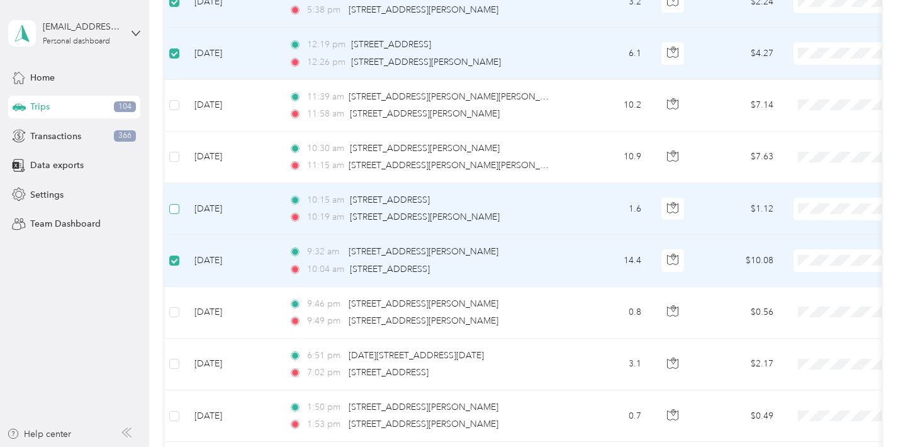
click at [177, 210] on span at bounding box center [174, 209] width 10 height 10
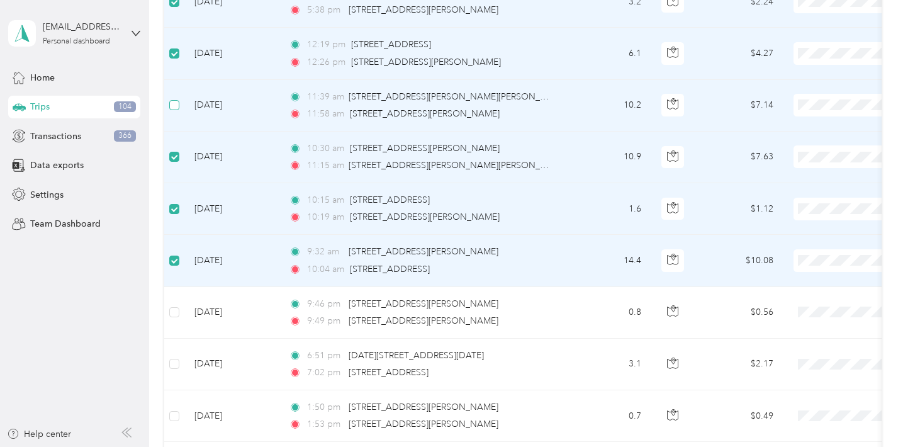
click at [179, 104] on span at bounding box center [174, 105] width 10 height 10
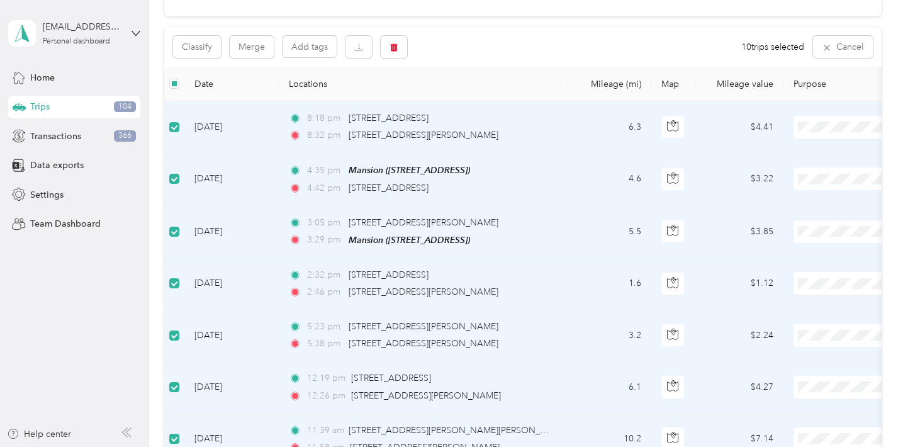
scroll to position [35, 0]
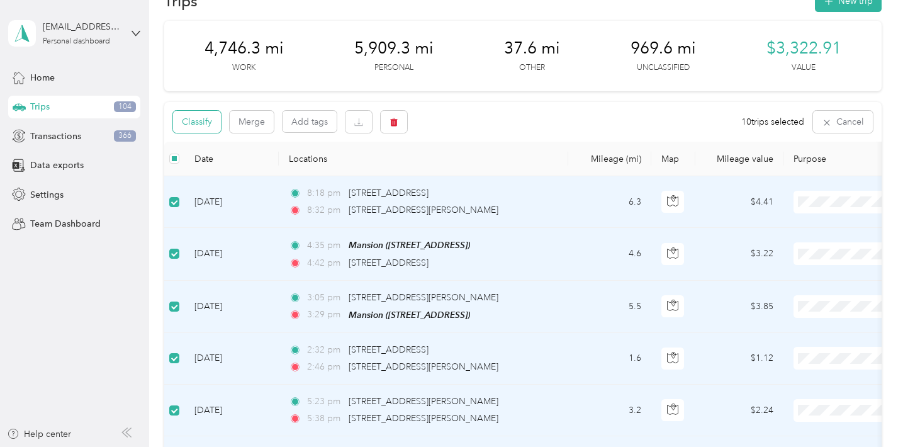
click at [199, 119] on button "Classify" at bounding box center [197, 122] width 48 height 22
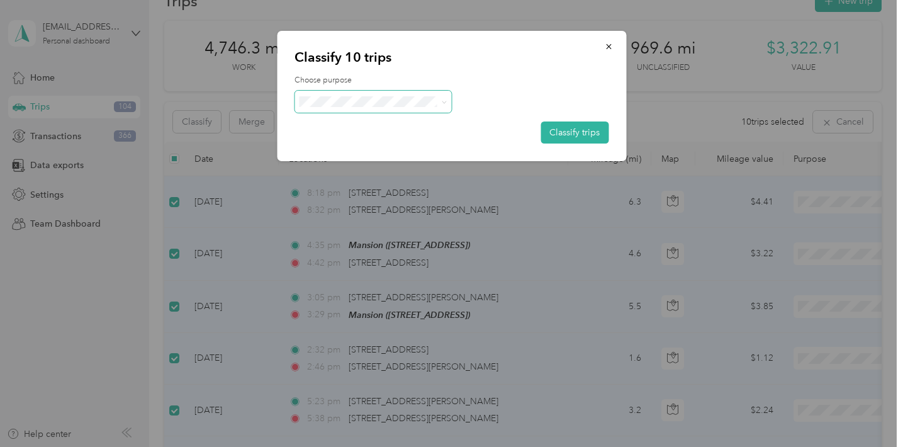
click at [327, 108] on span at bounding box center [373, 102] width 157 height 22
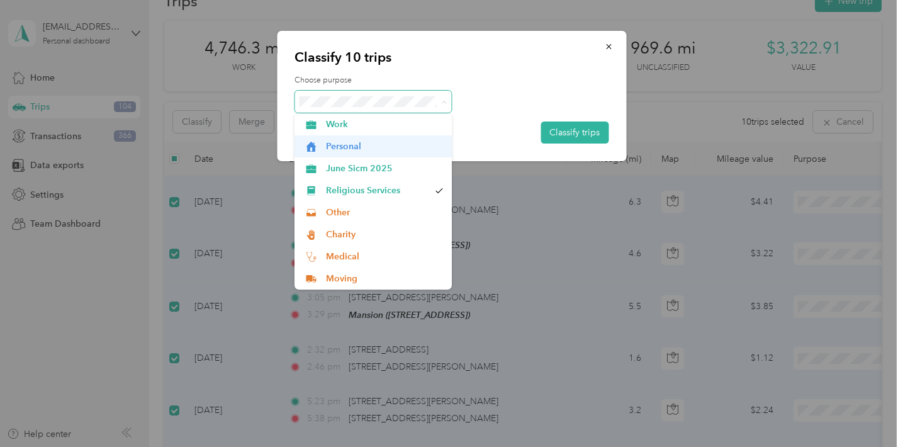
scroll to position [0, 0]
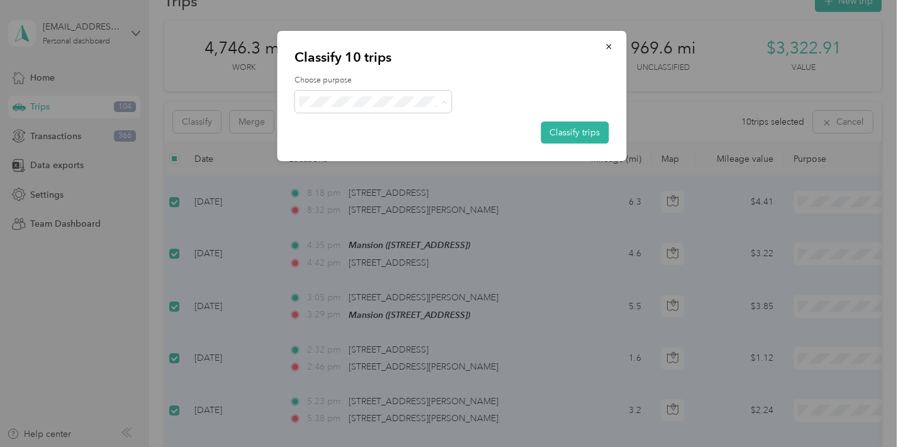
click at [398, 139] on li "Personal" at bounding box center [373, 146] width 157 height 22
click at [594, 136] on button "Classify trips" at bounding box center [575, 132] width 68 height 22
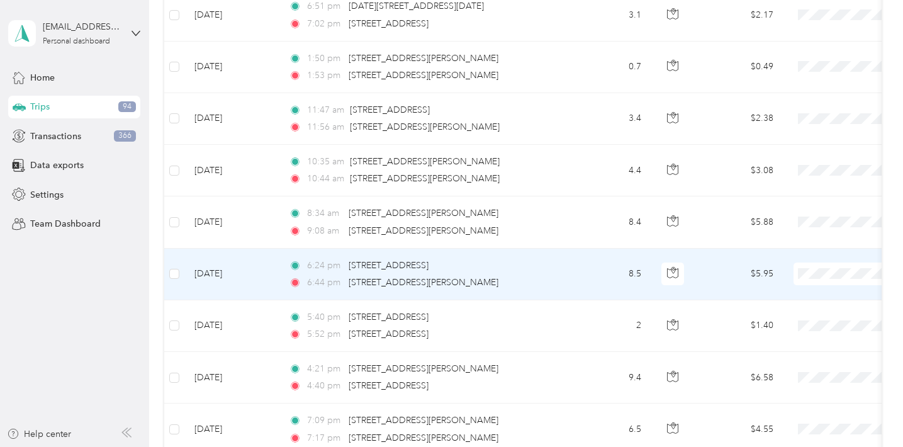
scroll to position [302, 0]
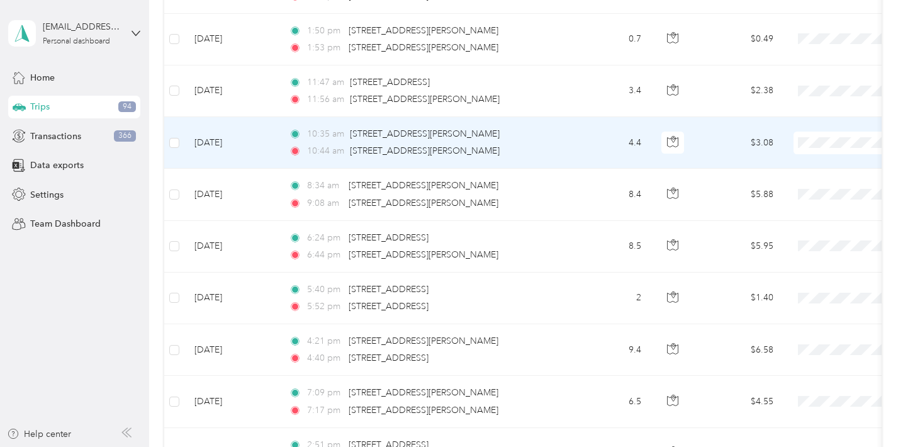
click at [820, 298] on span "Medical" at bounding box center [837, 295] width 116 height 13
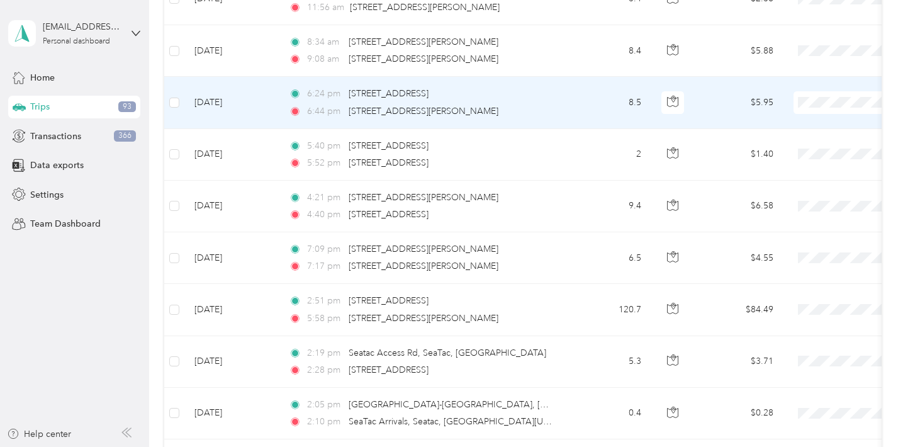
scroll to position [396, 0]
click at [811, 143] on span "Personal" at bounding box center [837, 145] width 116 height 13
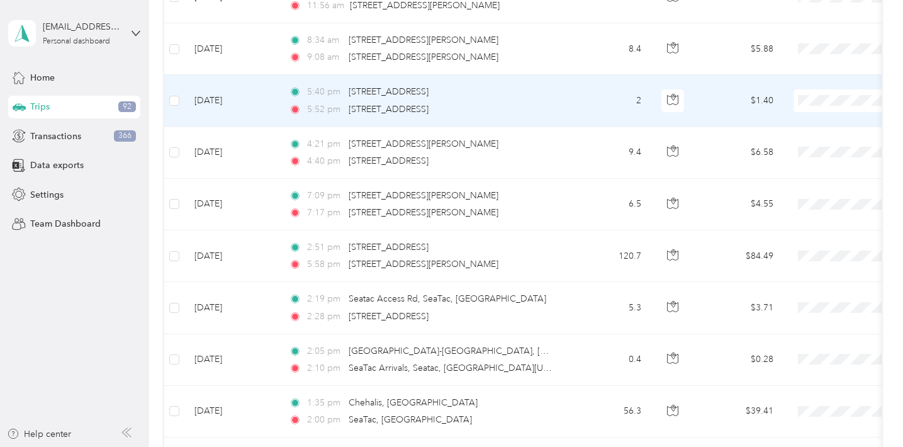
click at [824, 149] on span "Personal" at bounding box center [837, 145] width 116 height 13
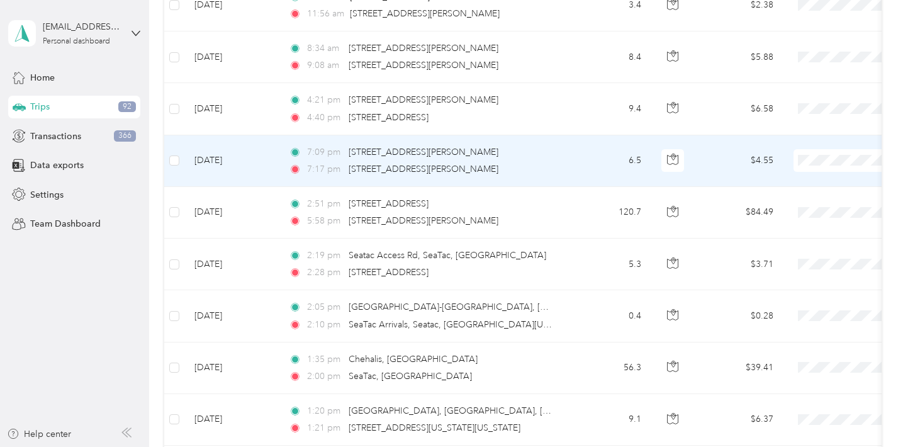
scroll to position [381, 0]
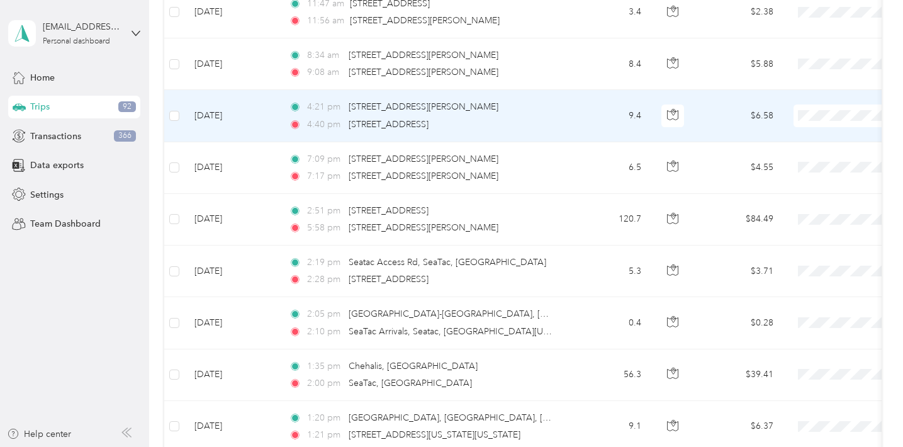
click at [814, 163] on li "Personal" at bounding box center [825, 158] width 156 height 22
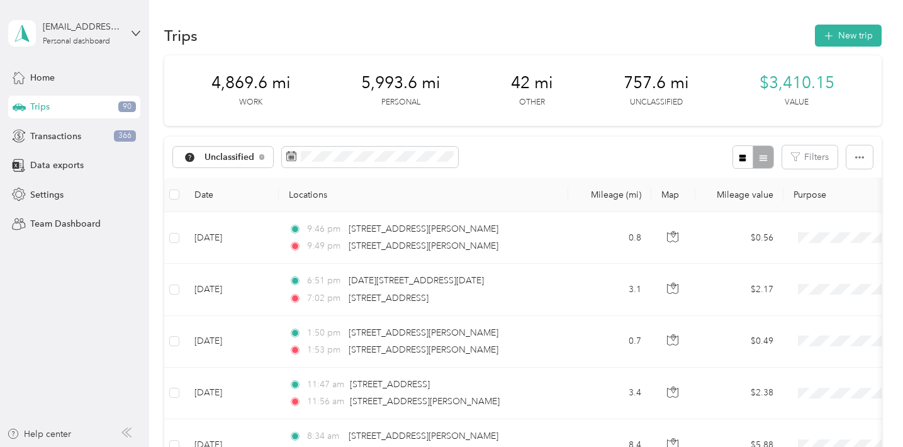
scroll to position [0, 0]
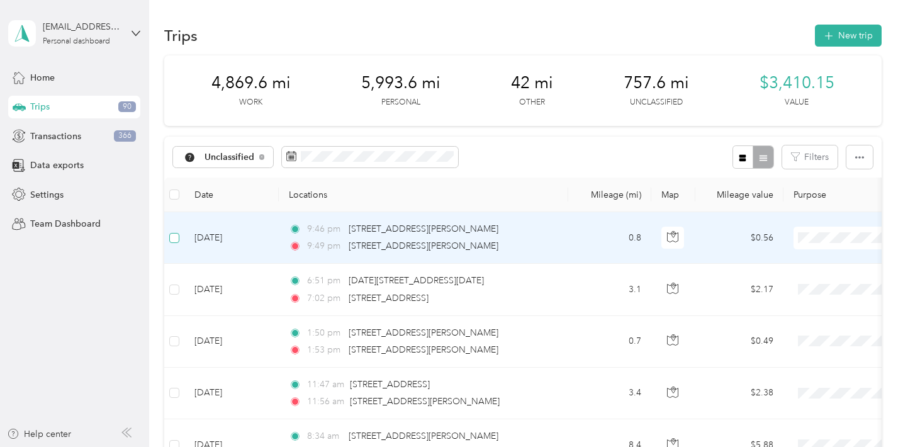
click at [178, 237] on span at bounding box center [174, 238] width 10 height 10
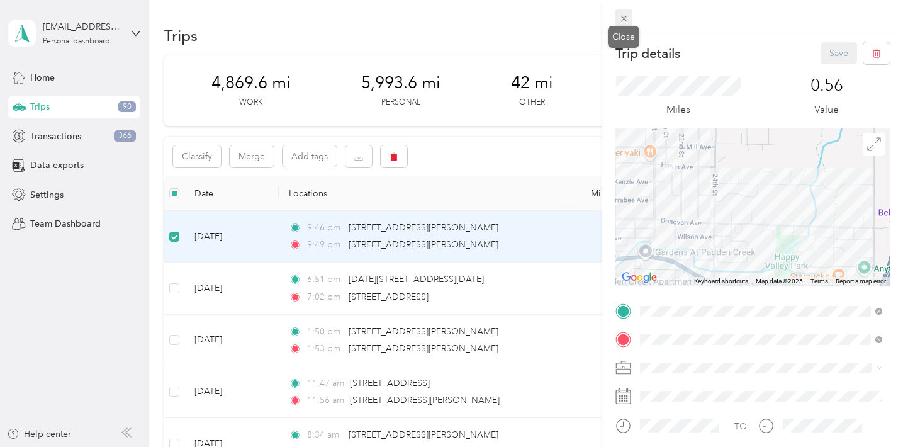
click at [625, 15] on icon at bounding box center [624, 18] width 11 height 11
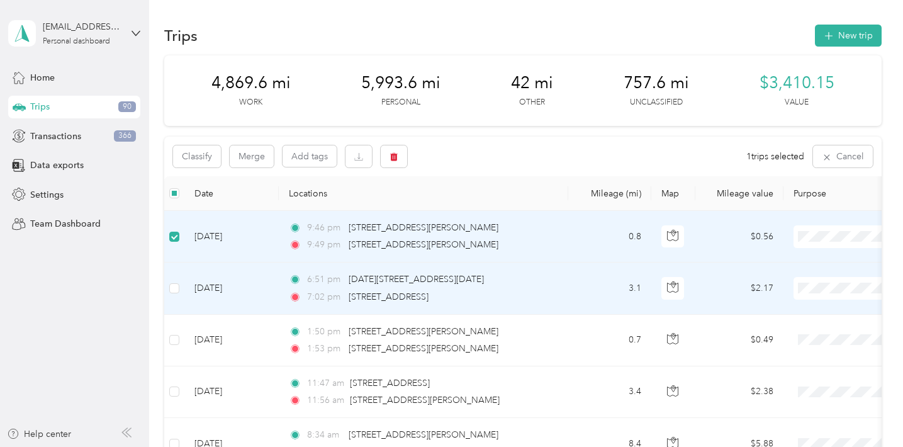
click at [169, 288] on td at bounding box center [174, 288] width 20 height 52
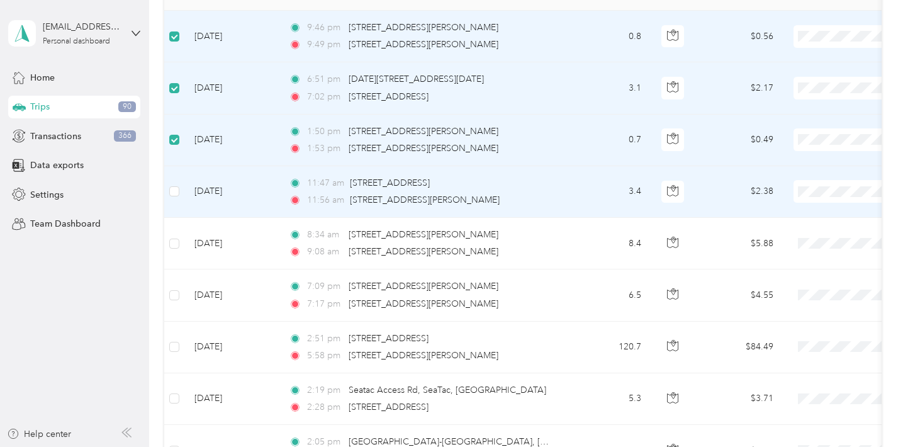
scroll to position [201, 0]
click at [174, 193] on span at bounding box center [174, 190] width 10 height 10
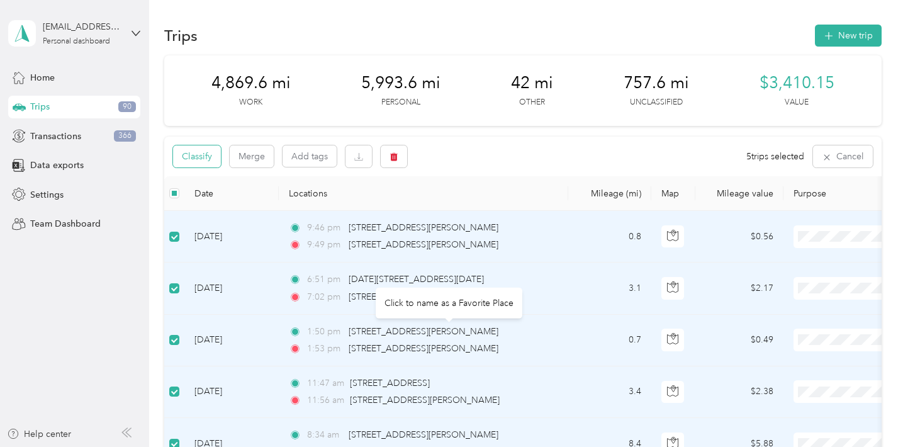
scroll to position [0, 0]
click at [195, 158] on button "Classify" at bounding box center [197, 156] width 48 height 22
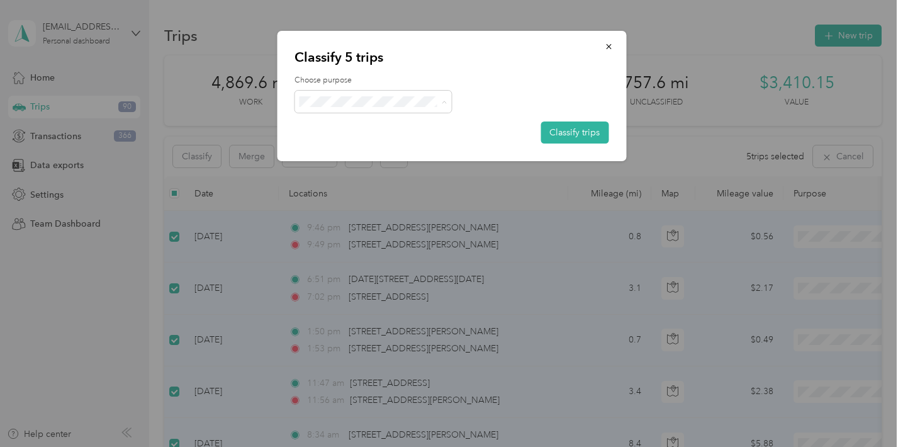
click at [390, 126] on span "Work" at bounding box center [384, 124] width 117 height 13
click at [390, 186] on span "Religious Services" at bounding box center [384, 190] width 117 height 13
click at [569, 132] on button "Classify trips" at bounding box center [575, 132] width 68 height 22
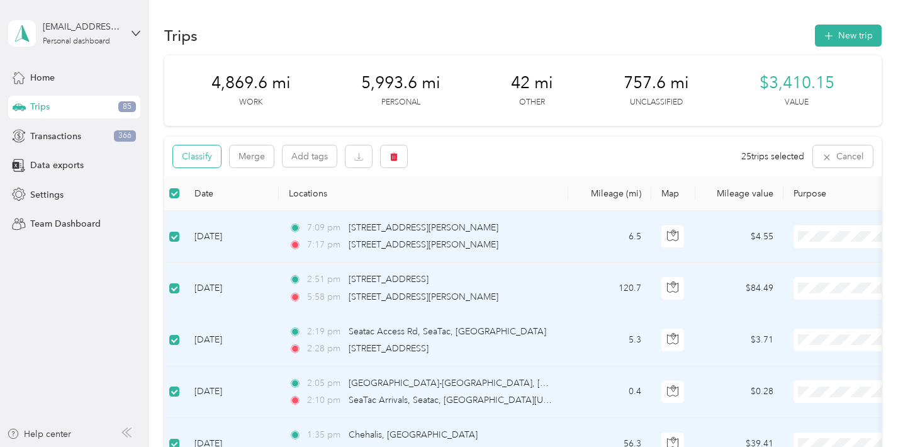
click at [215, 155] on button "Classify" at bounding box center [197, 156] width 48 height 22
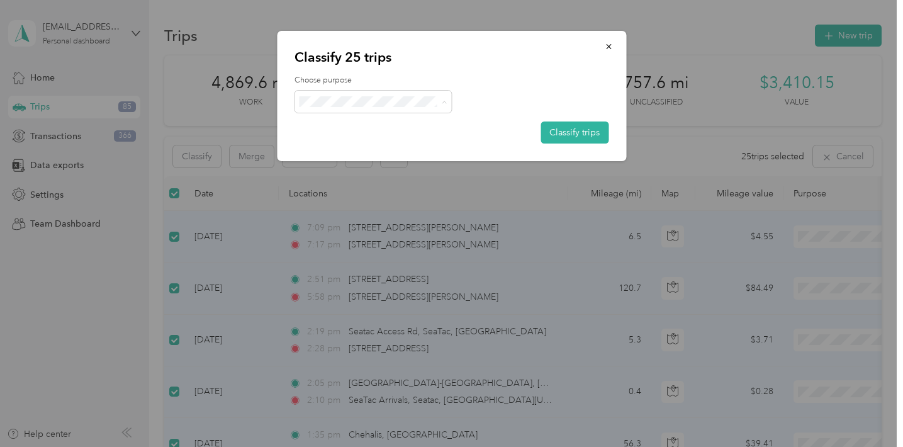
click at [377, 138] on li "Personal" at bounding box center [373, 146] width 157 height 22
click at [590, 134] on button "Classify trips" at bounding box center [575, 132] width 68 height 22
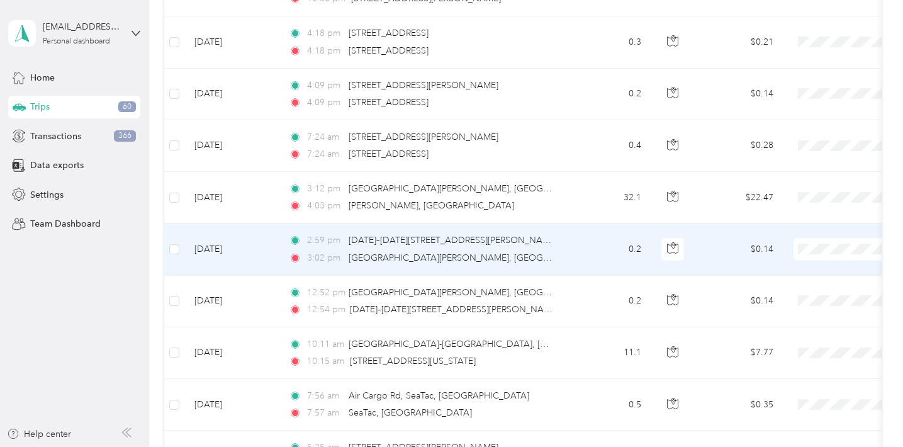
scroll to position [235, 0]
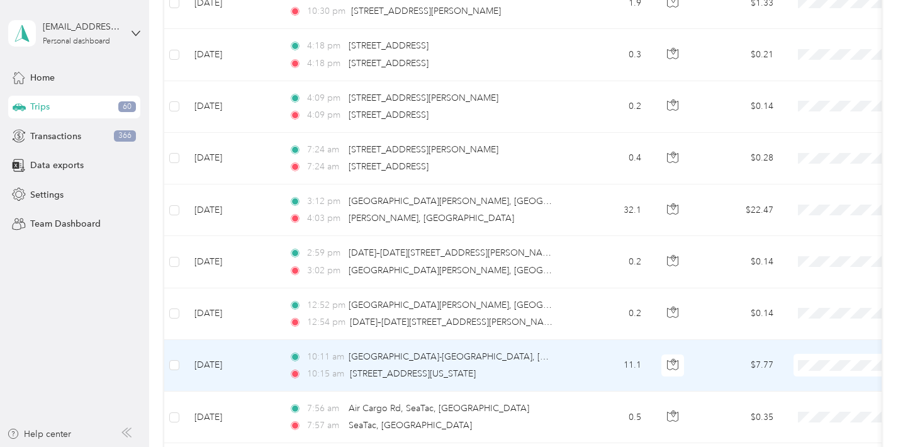
click at [174, 356] on td at bounding box center [174, 366] width 20 height 52
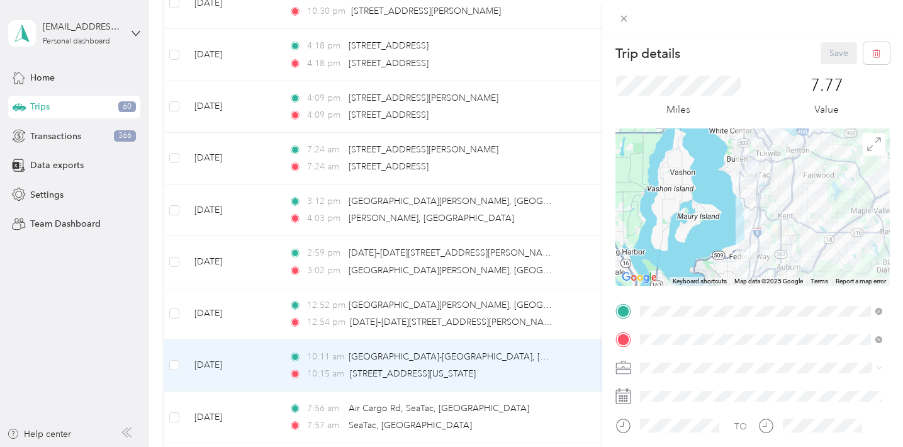
click at [176, 364] on div "Trip details Save This trip cannot be edited because it is either under review,…" at bounding box center [451, 223] width 903 height 447
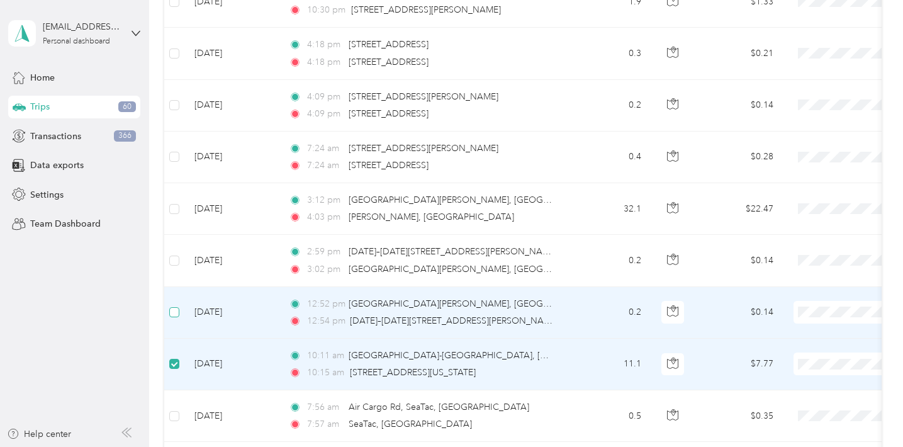
click at [177, 317] on label at bounding box center [174, 312] width 10 height 14
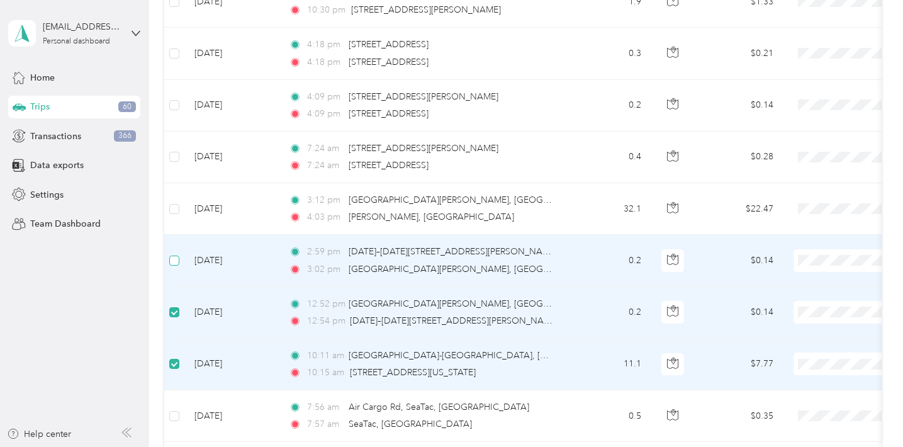
click at [175, 263] on span at bounding box center [174, 261] width 10 height 10
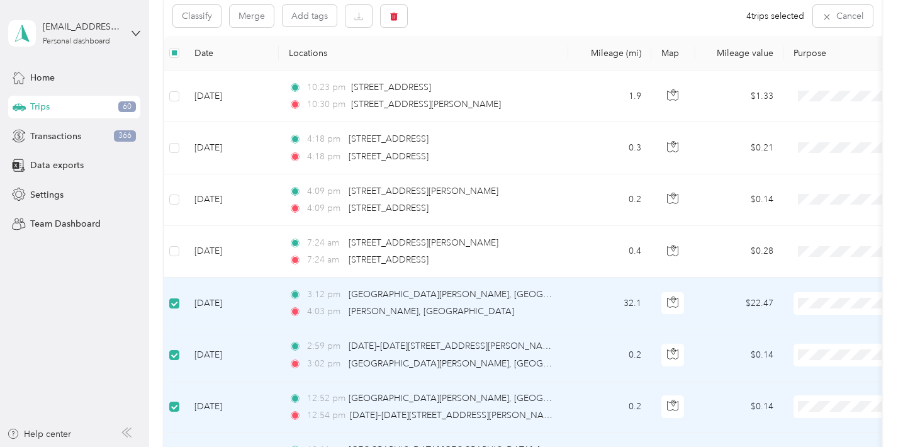
scroll to position [128, 0]
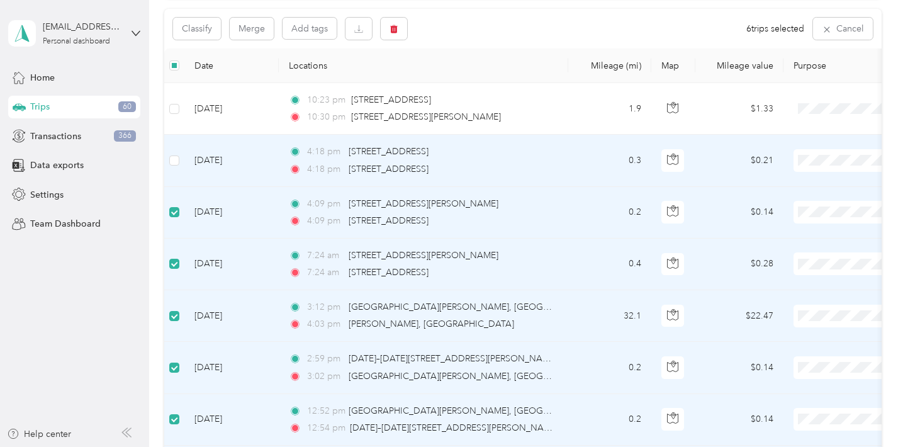
click at [180, 161] on td at bounding box center [174, 161] width 20 height 52
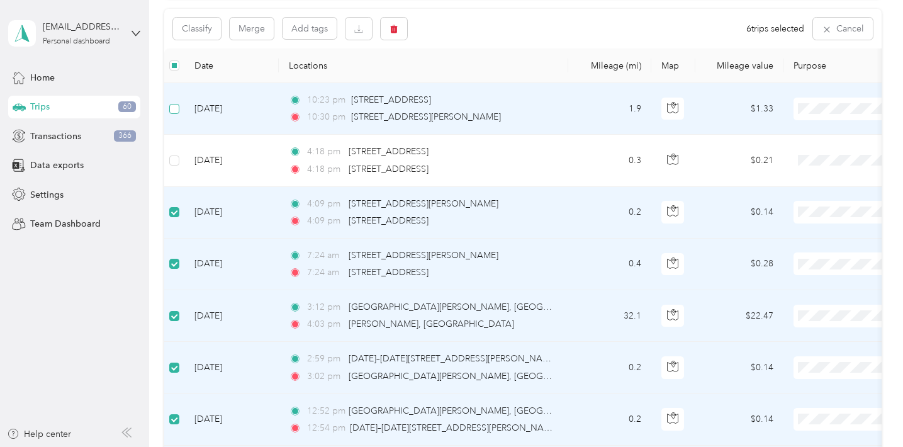
click at [178, 108] on span at bounding box center [174, 109] width 10 height 10
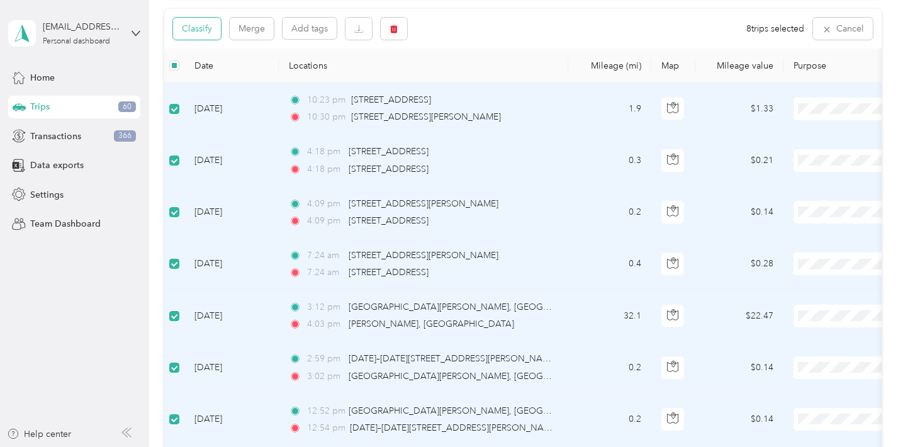
click at [203, 25] on button "Classify" at bounding box center [197, 29] width 48 height 22
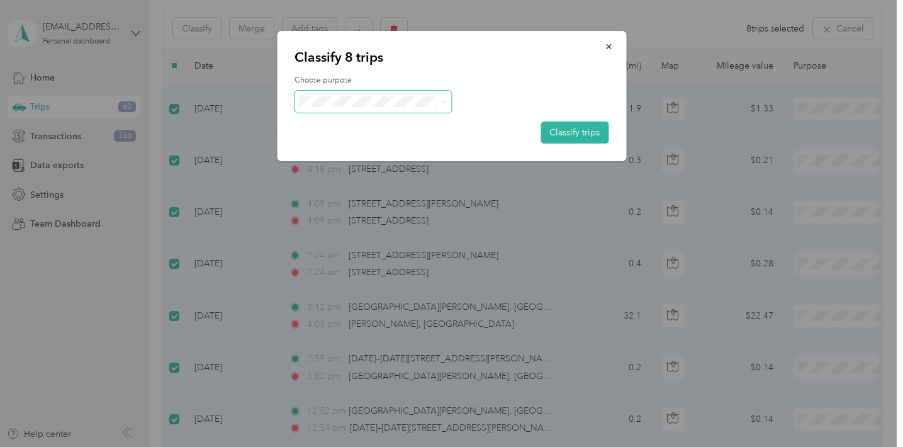
click at [346, 93] on span at bounding box center [373, 102] width 157 height 22
click at [561, 127] on button "Classify trips" at bounding box center [575, 132] width 68 height 22
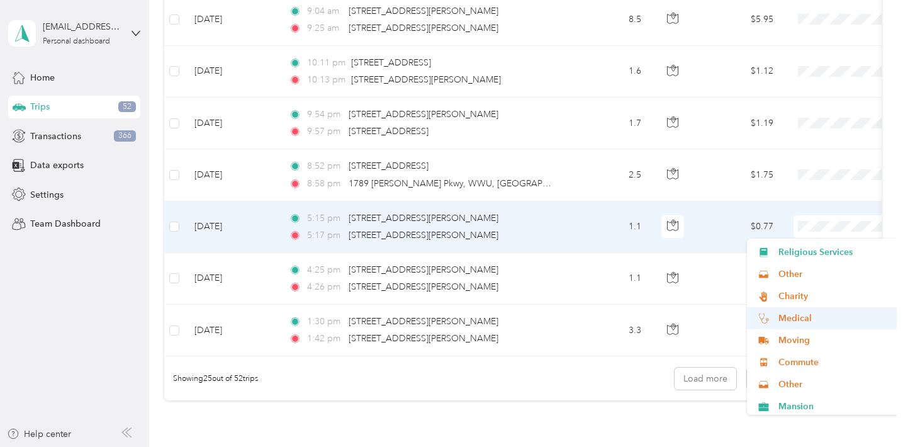
scroll to position [65, 0]
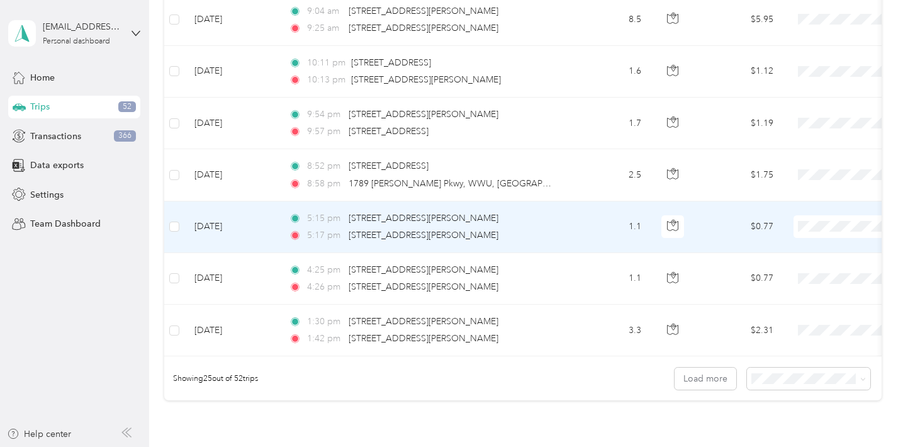
click at [814, 364] on span "Commute" at bounding box center [837, 360] width 116 height 13
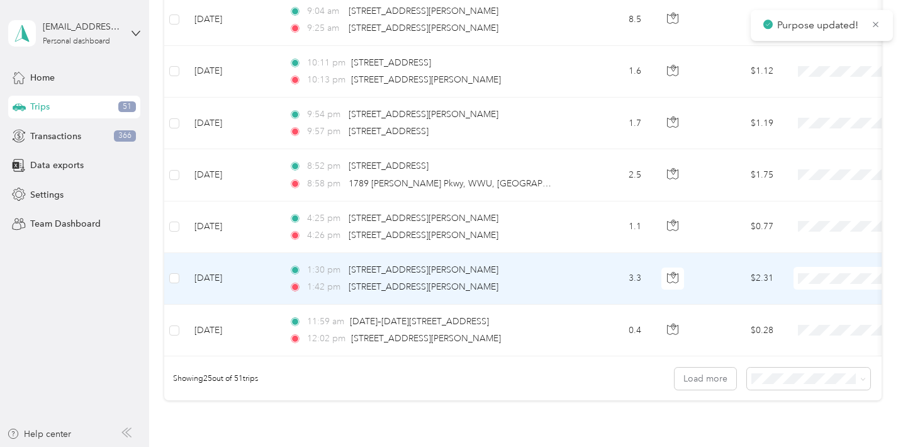
click at [828, 234] on span "Medical" at bounding box center [837, 231] width 116 height 13
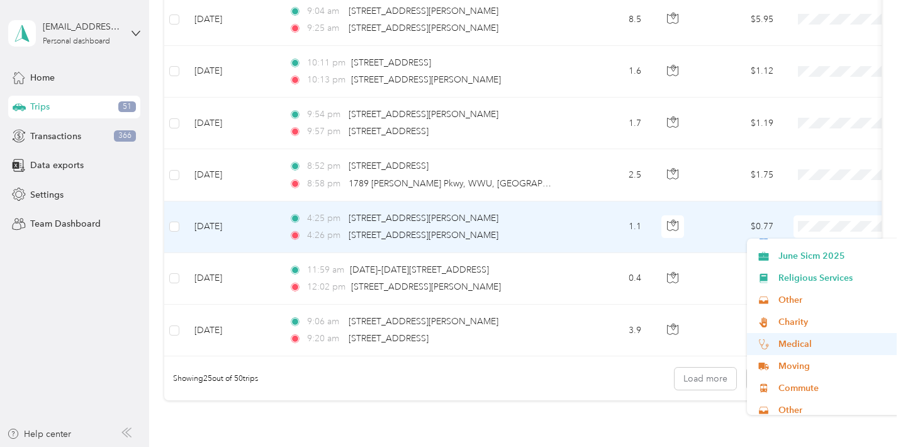
scroll to position [51, 0]
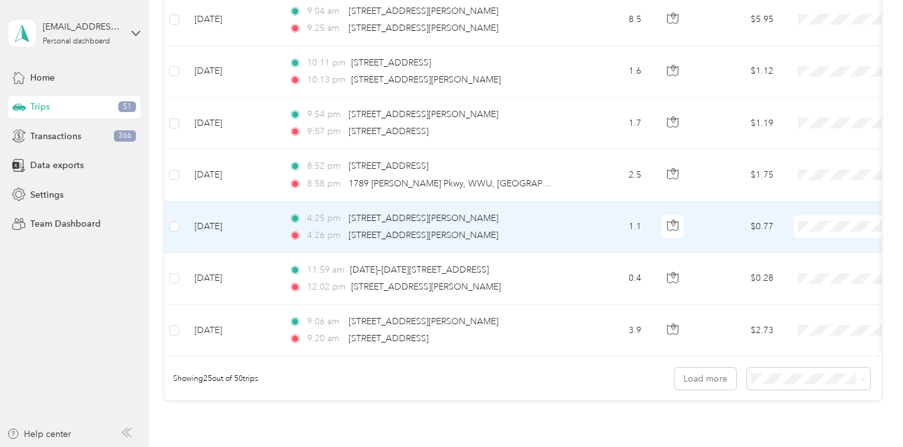
click at [802, 376] on span "Commute" at bounding box center [837, 374] width 116 height 13
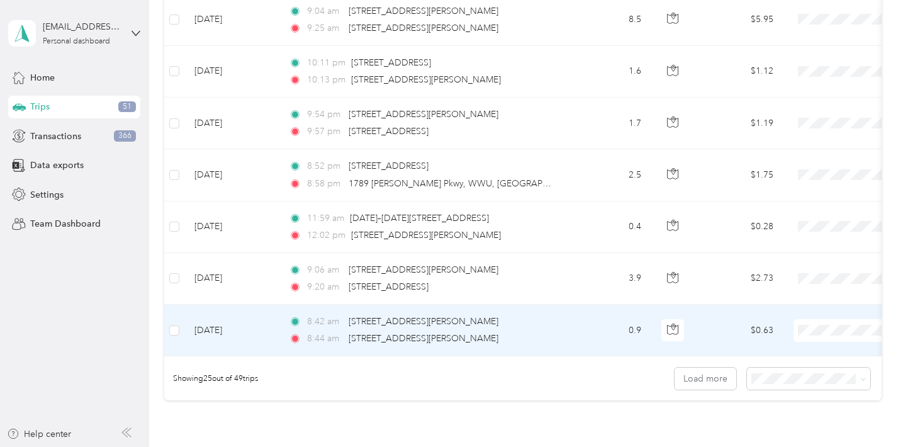
click at [831, 335] on span at bounding box center [872, 330] width 156 height 23
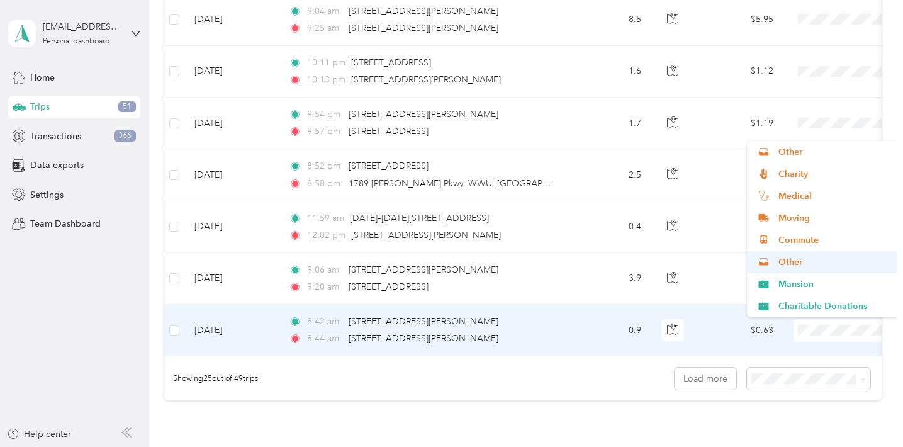
scroll to position [88, 0]
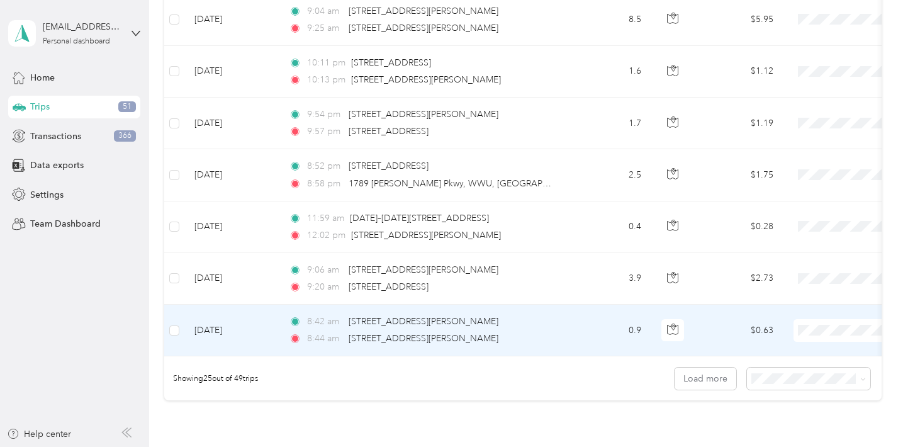
click at [824, 249] on ol "Work Personal June Sicm 2025 Religious Services Other Charity Medical Moving Co…" at bounding box center [825, 229] width 156 height 176
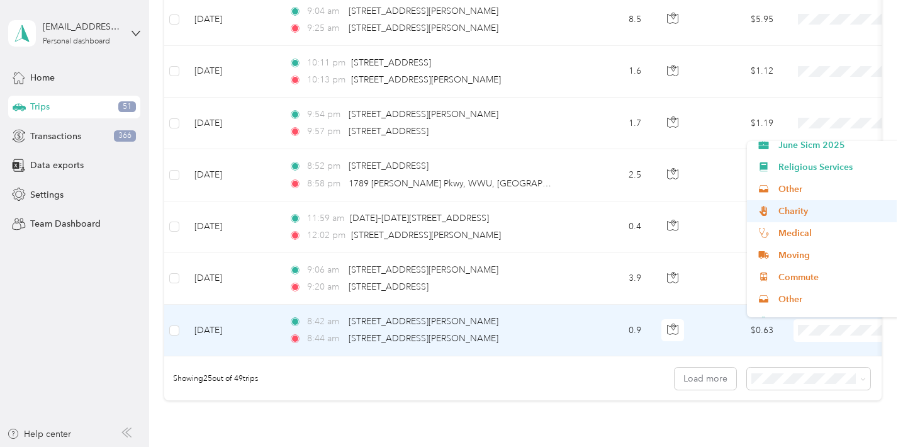
scroll to position [62, 0]
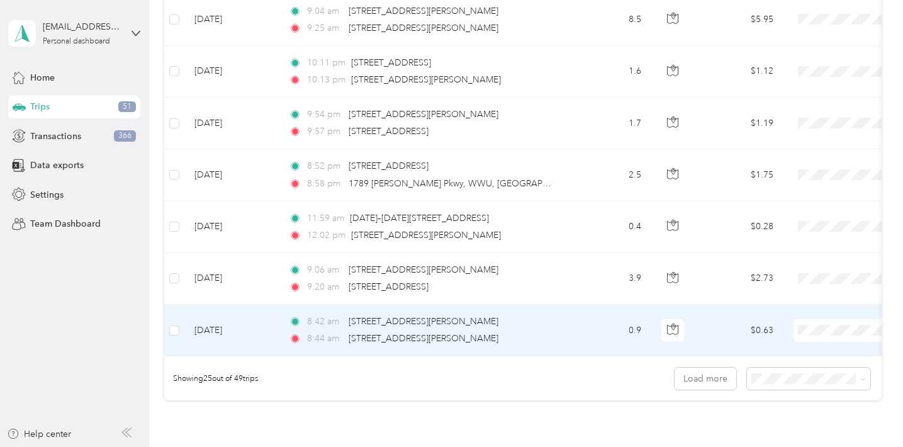
click at [820, 269] on span "Commute" at bounding box center [837, 265] width 116 height 13
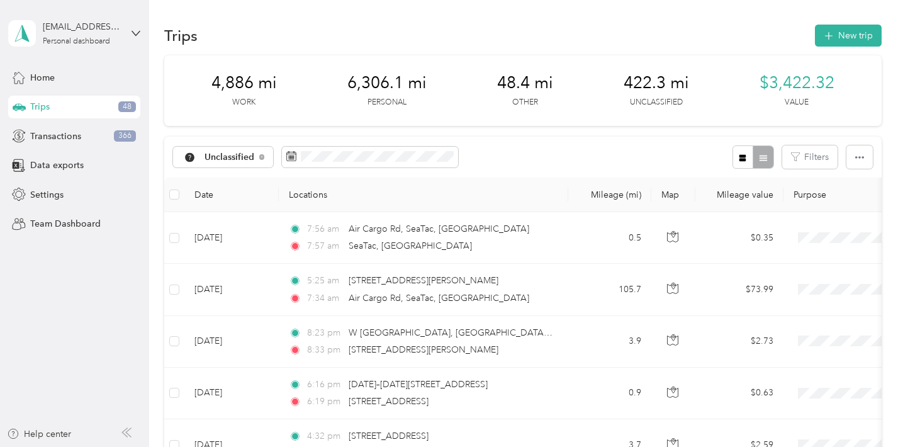
scroll to position [0, 0]
click at [181, 195] on th at bounding box center [174, 194] width 20 height 35
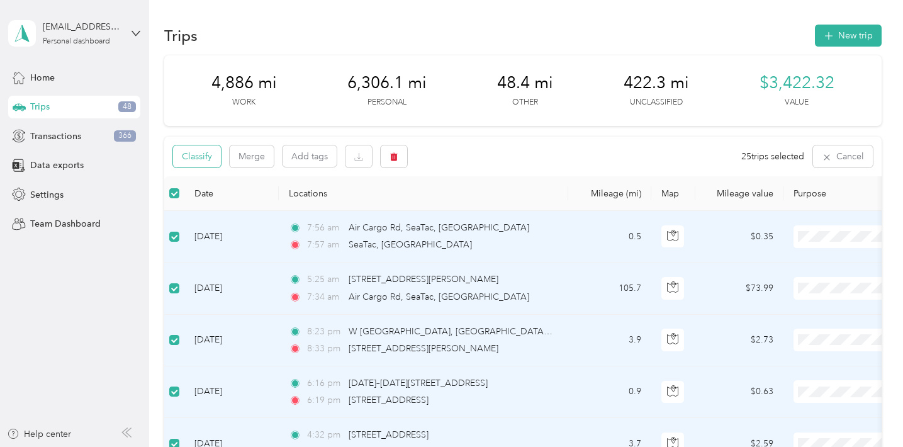
click at [206, 161] on button "Classify" at bounding box center [197, 156] width 48 height 22
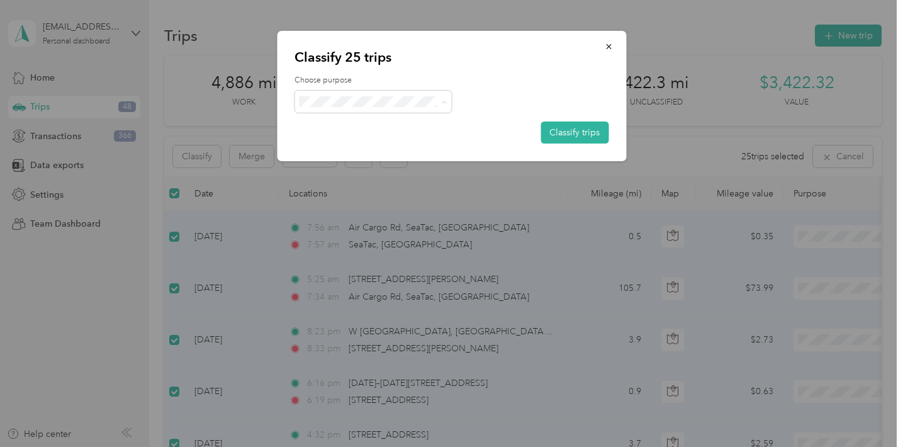
click at [407, 185] on span "Religious Services" at bounding box center [384, 190] width 117 height 13
click at [604, 130] on button "Classify trips" at bounding box center [575, 132] width 68 height 22
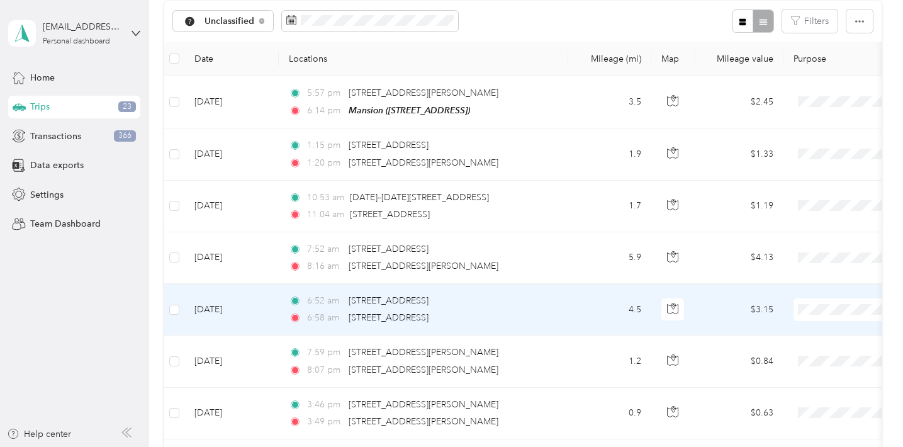
scroll to position [120, 0]
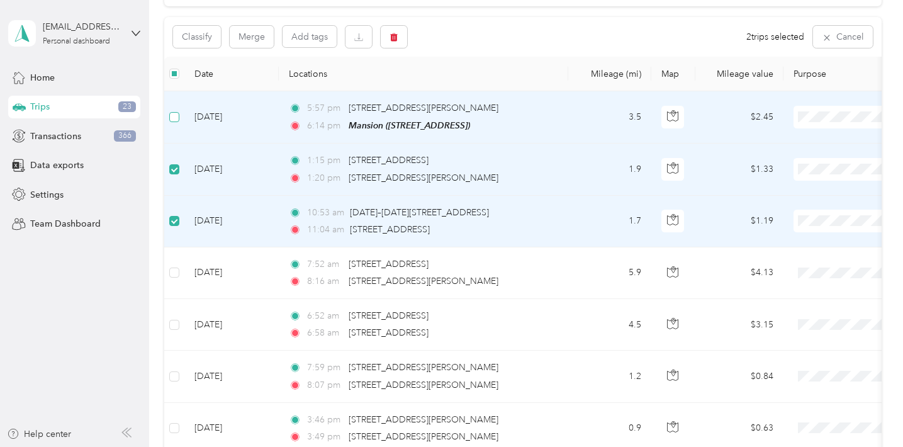
click at [176, 120] on span at bounding box center [174, 117] width 10 height 10
click at [200, 44] on button "Classify" at bounding box center [197, 37] width 48 height 22
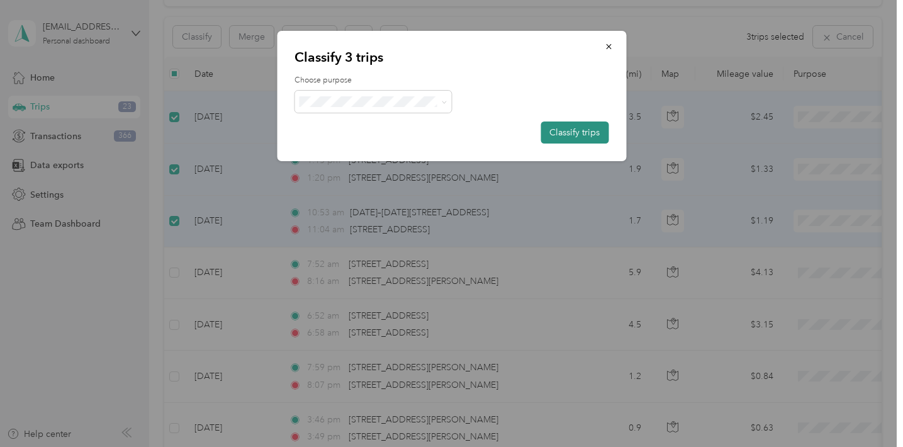
click at [558, 134] on button "Classify trips" at bounding box center [575, 132] width 68 height 22
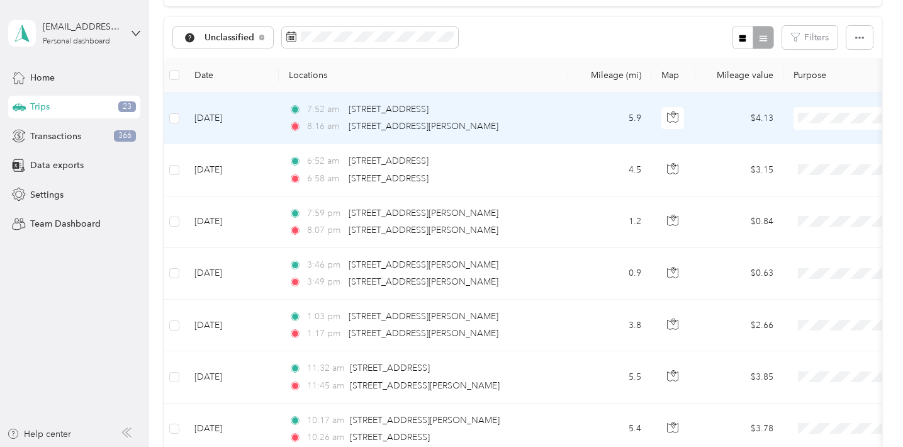
click at [828, 165] on span "Personal" at bounding box center [837, 163] width 116 height 13
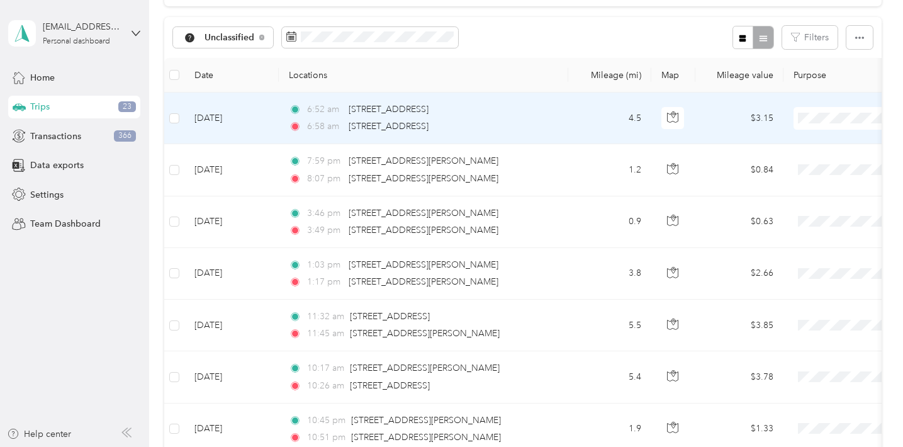
click at [811, 207] on li "Religious Services" at bounding box center [825, 207] width 156 height 22
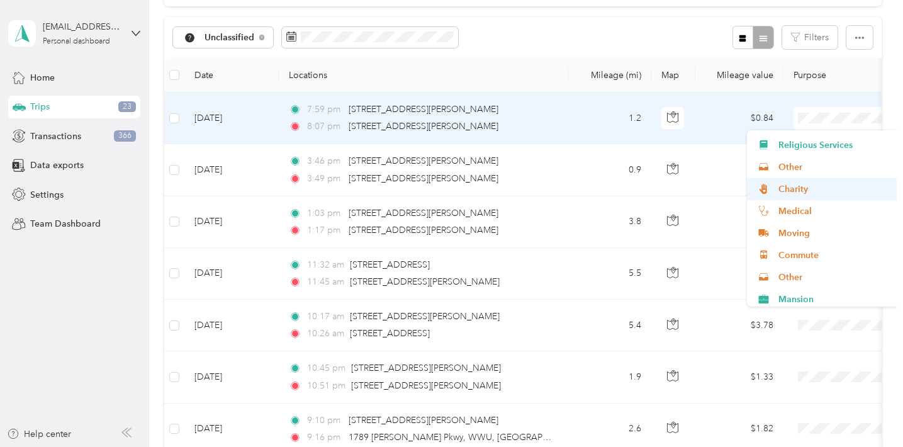
scroll to position [84, 0]
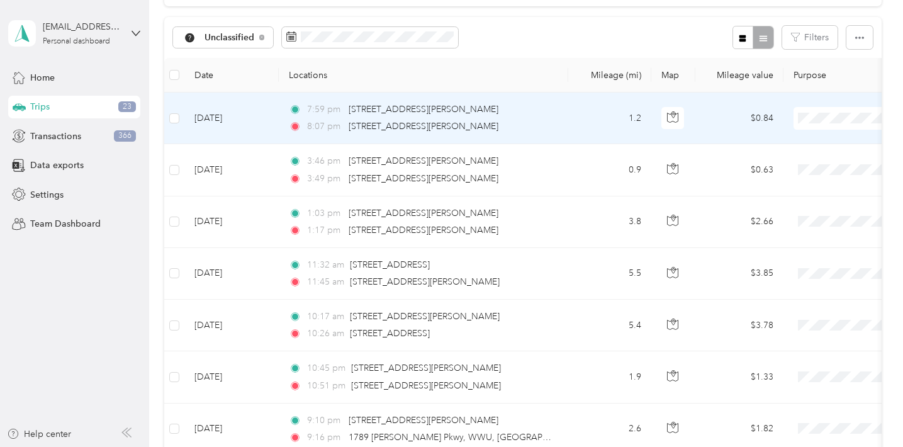
click at [816, 237] on span "Commute" at bounding box center [837, 233] width 116 height 13
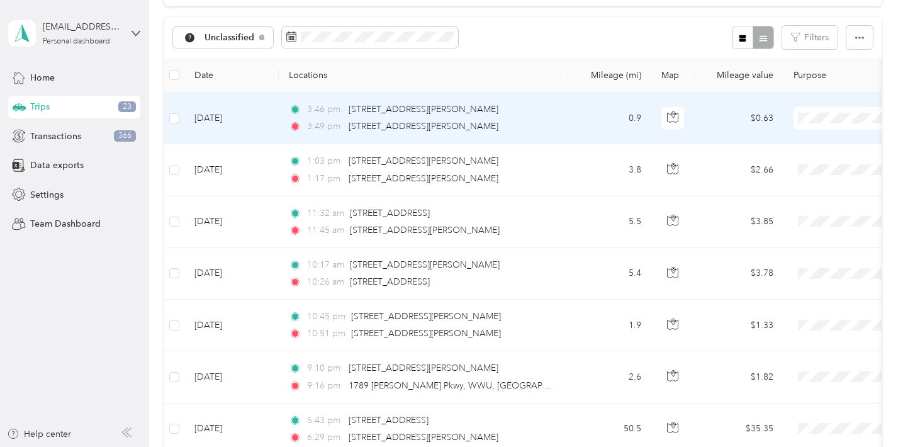
click at [826, 124] on span at bounding box center [872, 118] width 156 height 23
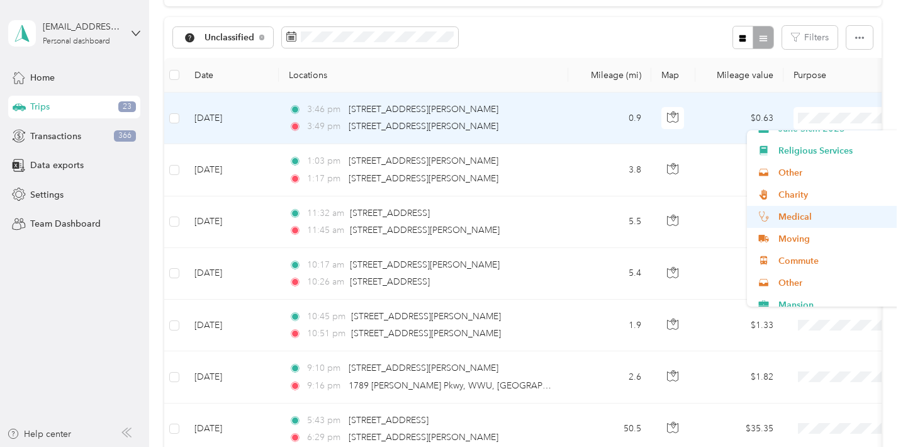
scroll to position [69, 0]
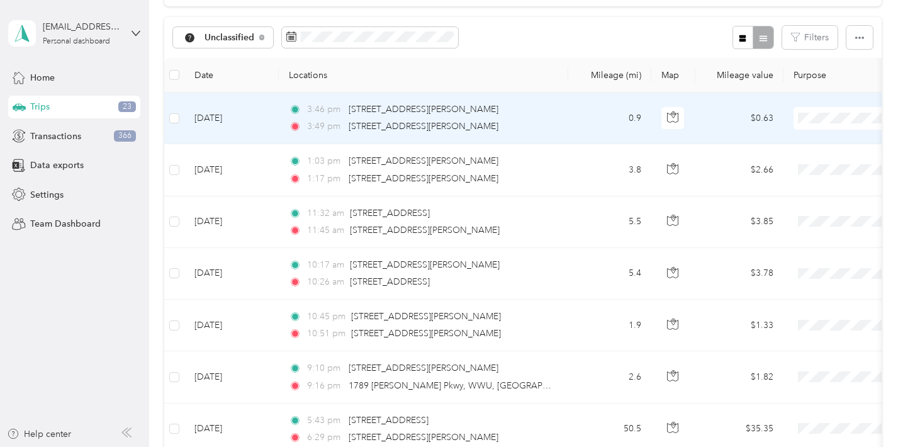
click at [807, 251] on li "Commute" at bounding box center [825, 244] width 156 height 22
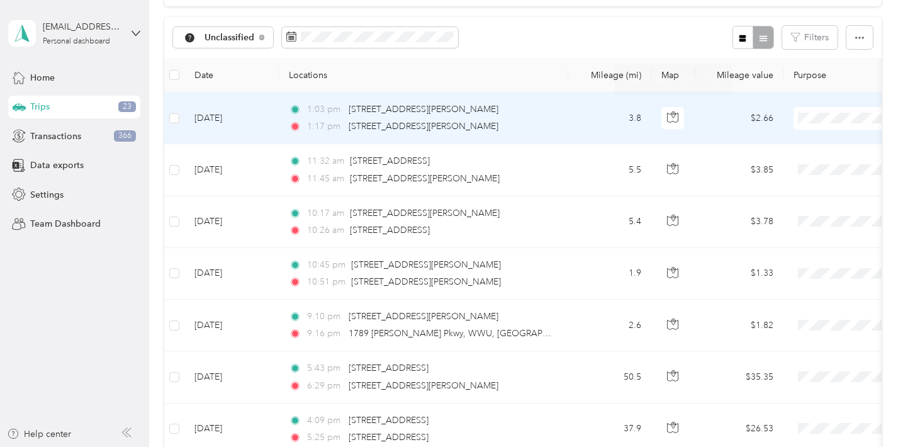
click at [580, 115] on td "3.8" at bounding box center [609, 119] width 83 height 52
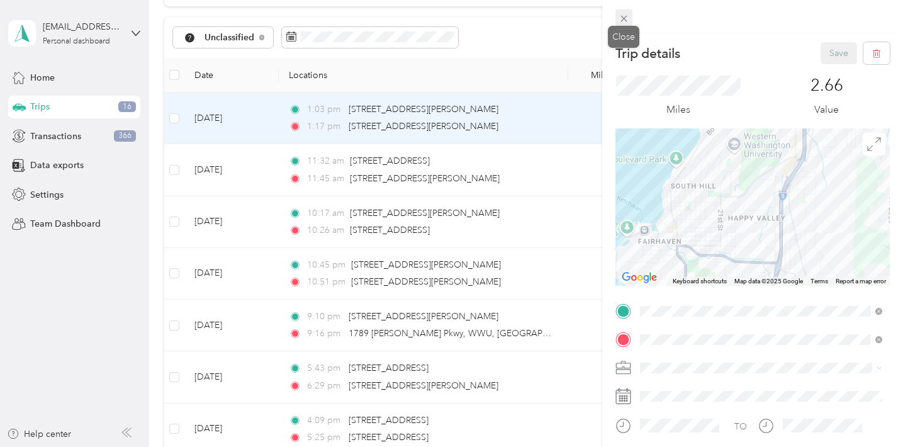
click at [629, 14] on span at bounding box center [625, 18] width 18 height 18
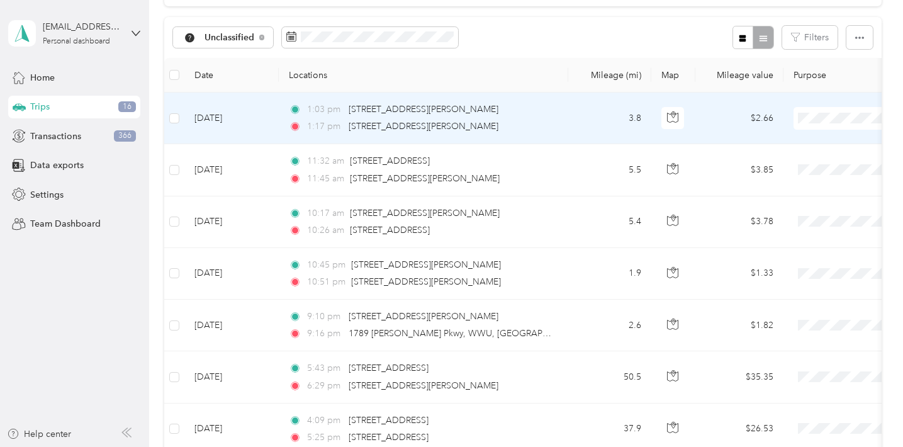
click at [818, 166] on span "Personal" at bounding box center [837, 163] width 116 height 13
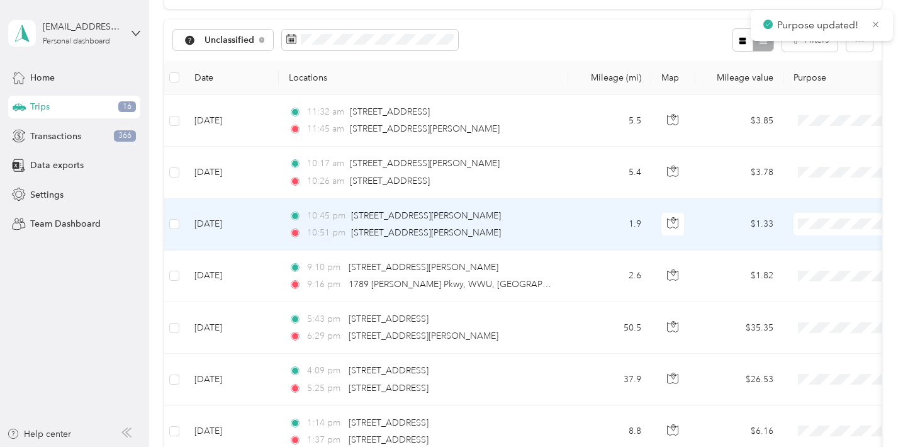
scroll to position [116, 0]
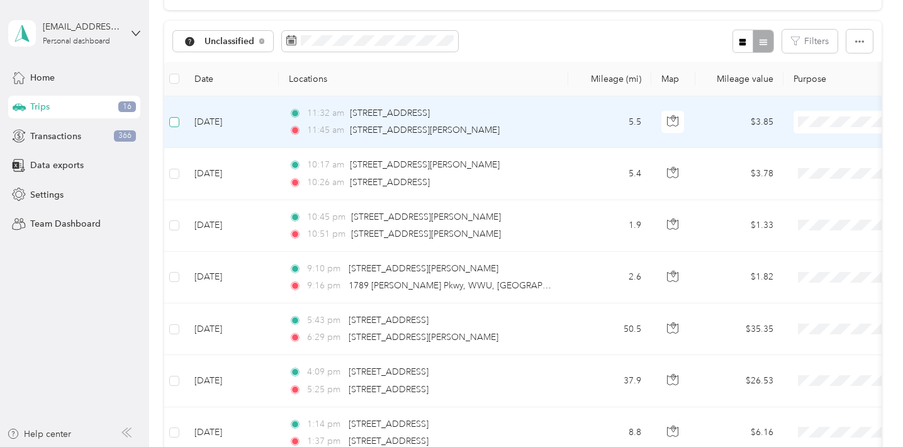
click at [177, 121] on span at bounding box center [174, 122] width 10 height 10
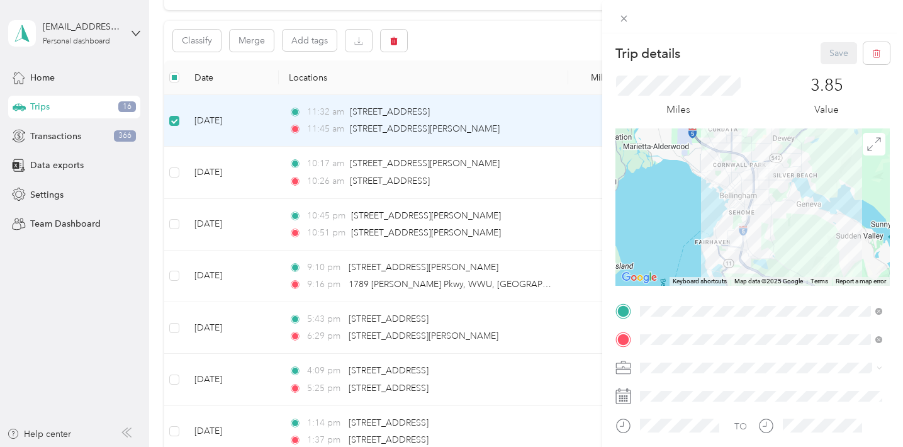
click at [176, 174] on div "Trip details Save This trip cannot be edited because it is either under review,…" at bounding box center [451, 223] width 903 height 447
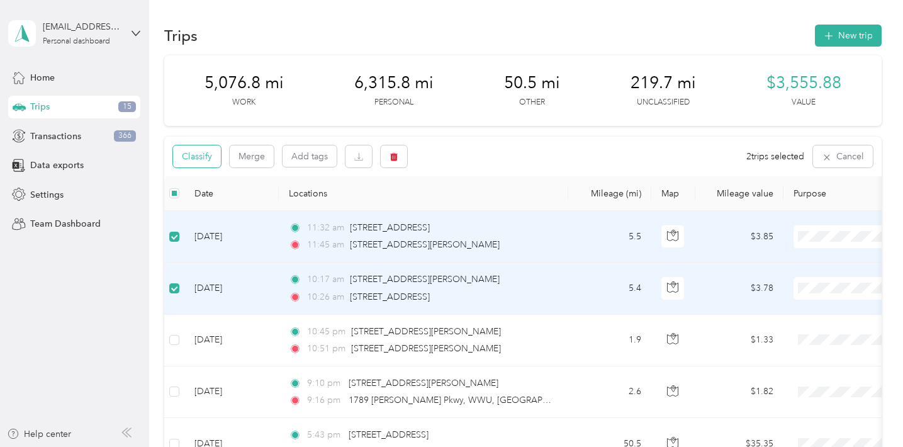
click at [203, 152] on button "Classify" at bounding box center [197, 156] width 48 height 22
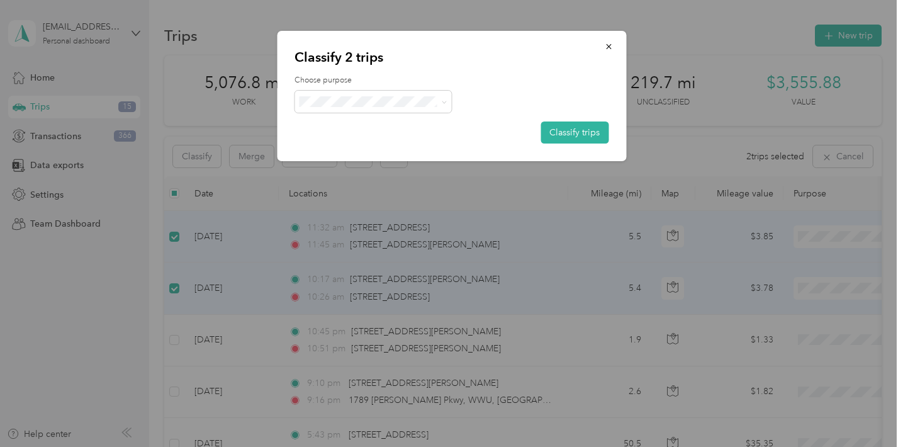
click at [397, 149] on span "Personal" at bounding box center [384, 146] width 117 height 13
click at [585, 138] on button "Classify trips" at bounding box center [575, 132] width 68 height 22
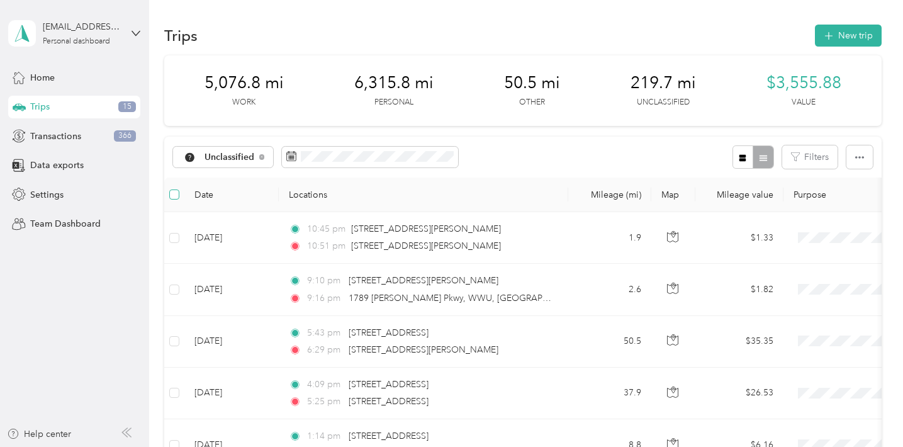
click at [179, 189] on span at bounding box center [174, 194] width 10 height 10
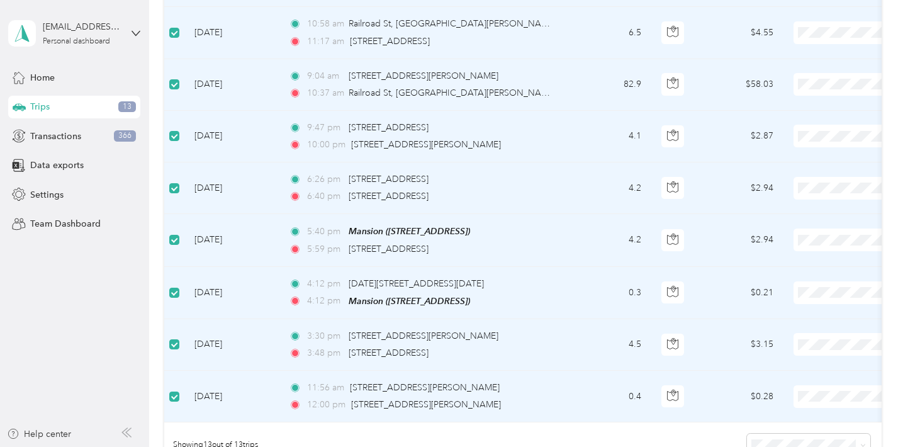
scroll to position [461, 0]
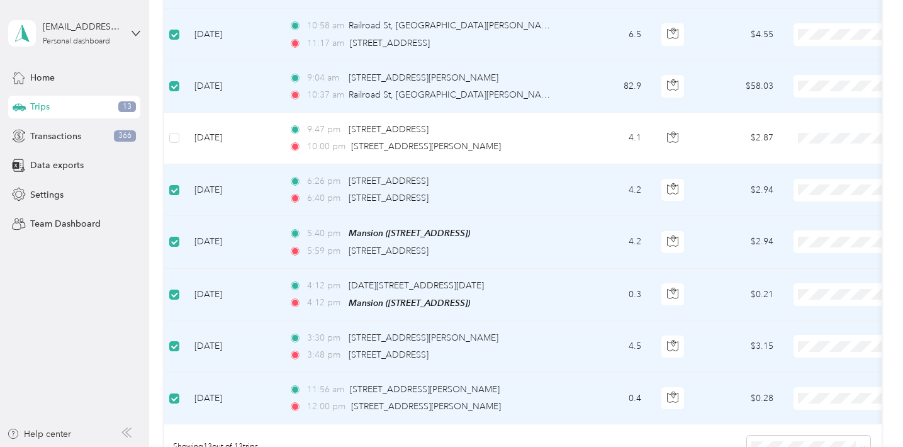
click at [174, 193] on span at bounding box center [174, 190] width 10 height 10
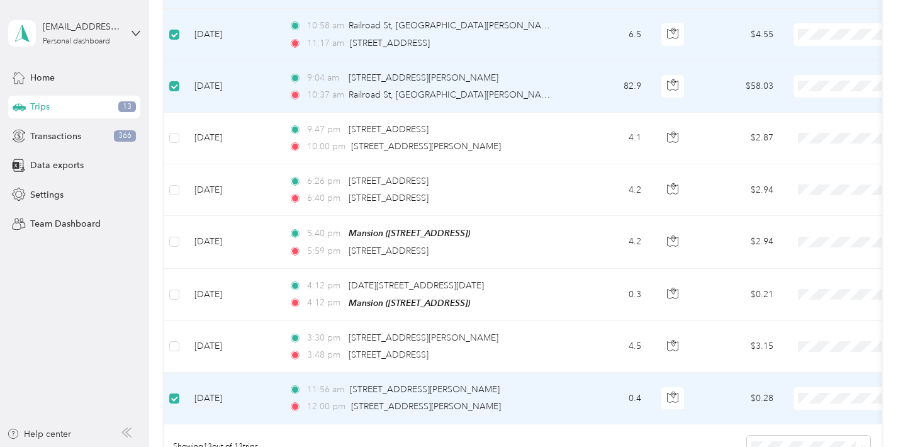
click at [176, 399] on span at bounding box center [174, 398] width 10 height 10
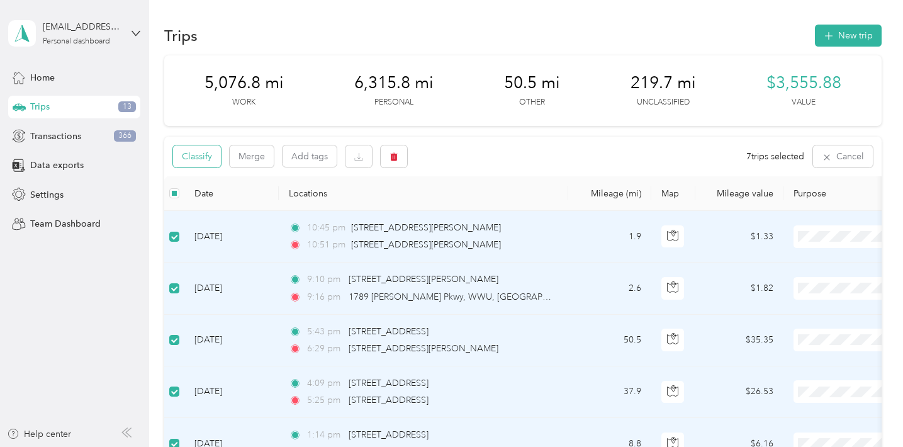
scroll to position [0, 0]
click at [203, 160] on button "Classify" at bounding box center [197, 156] width 48 height 22
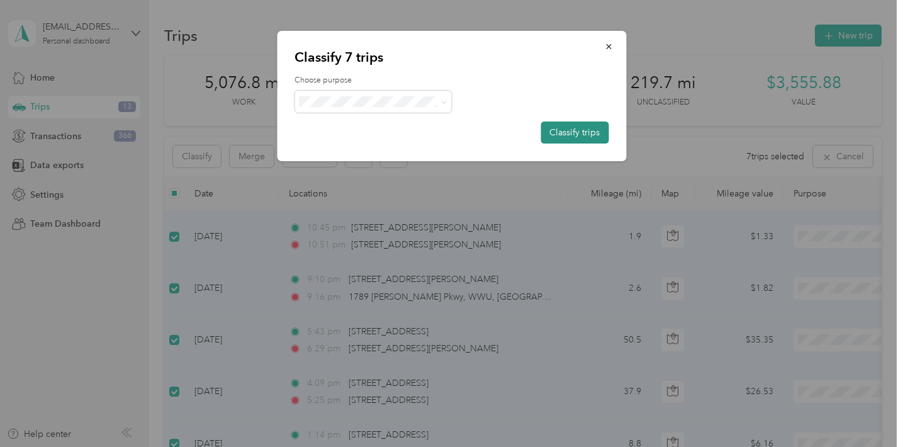
click at [554, 128] on button "Classify trips" at bounding box center [575, 132] width 68 height 22
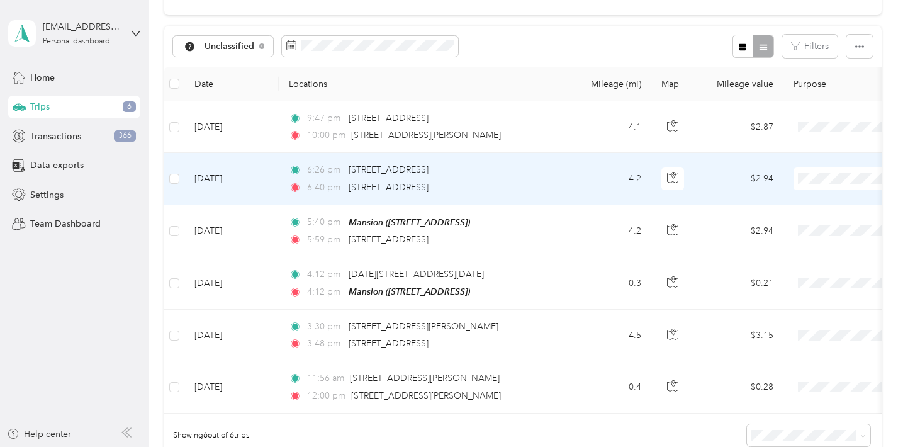
scroll to position [110, 0]
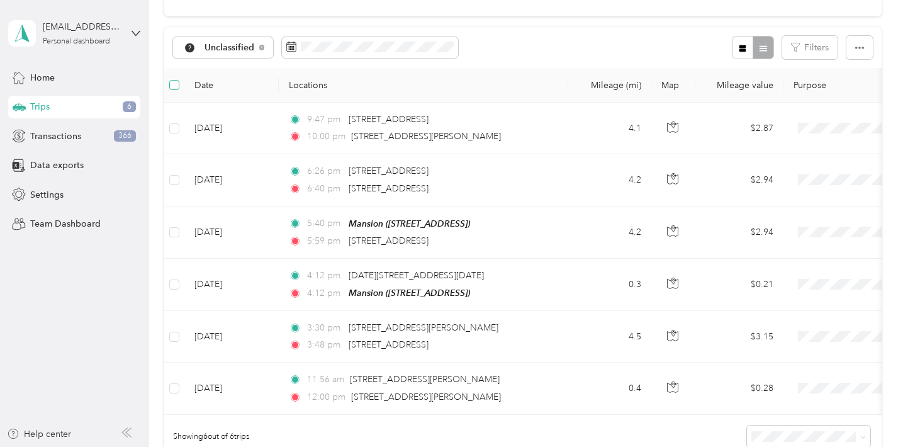
click at [177, 80] on span at bounding box center [174, 85] width 10 height 10
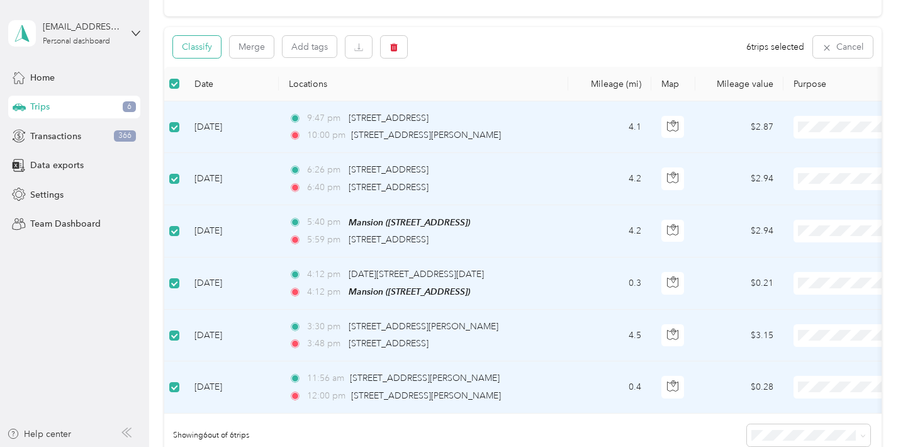
click at [218, 47] on button "Classify" at bounding box center [197, 47] width 48 height 22
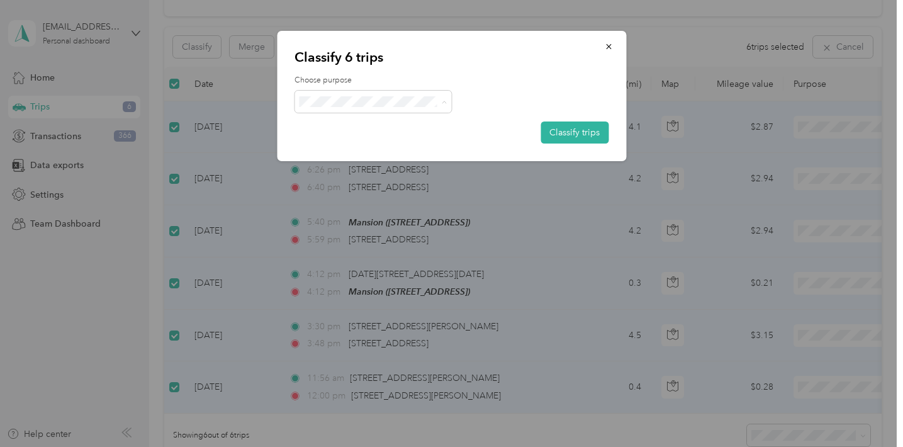
click at [412, 194] on span "Religious Services" at bounding box center [384, 190] width 117 height 13
click at [575, 134] on button "Classify trips" at bounding box center [575, 132] width 68 height 22
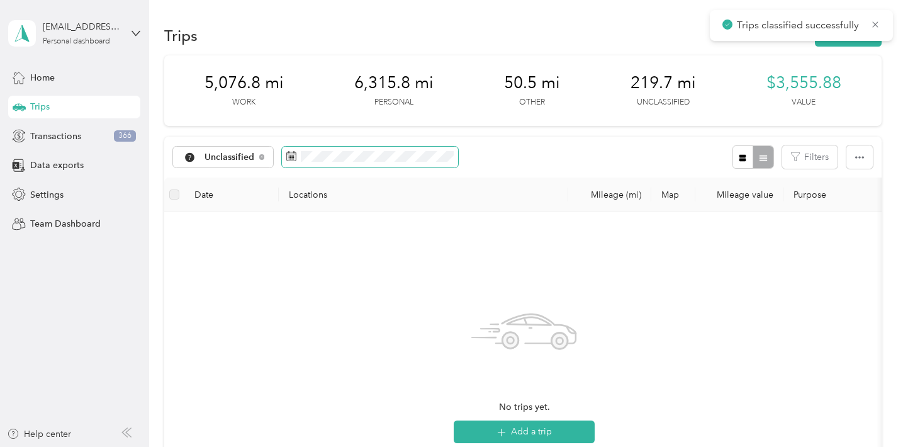
scroll to position [0, 0]
